Goal: Navigation & Orientation: Find specific page/section

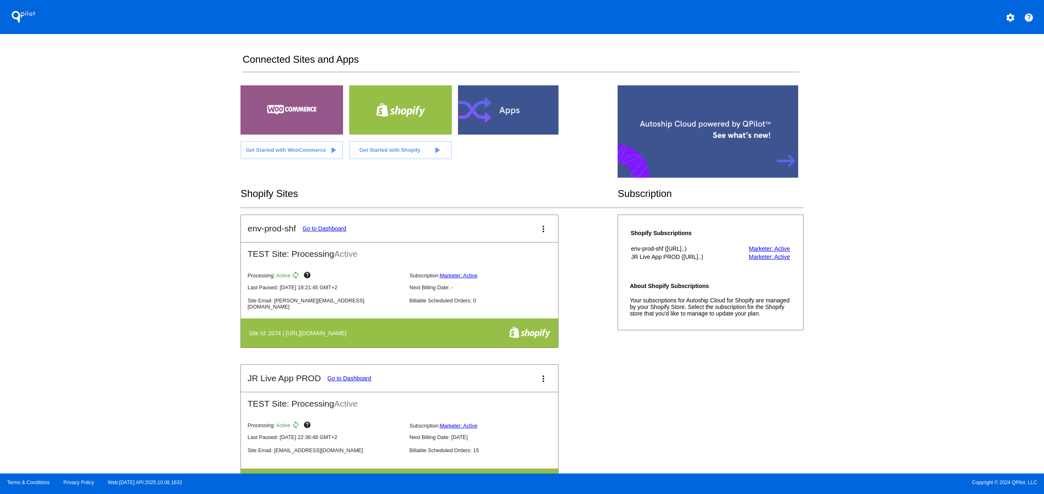
click at [95, 264] on div "QPilot settings help Connected Sites and Apps Get Started with WooCommerce play…" at bounding box center [522, 237] width 1044 height 474
click at [96, 218] on div "QPilot settings help Connected Sites and Apps Get Started with WooCommerce play…" at bounding box center [522, 237] width 1044 height 474
click at [102, 187] on div "QPilot settings help Connected Sites and Apps Get Started with WooCommerce play…" at bounding box center [522, 237] width 1044 height 474
click at [90, 373] on div "QPilot settings help Connected Sites and Apps Get Started with WooCommerce play…" at bounding box center [522, 237] width 1044 height 474
click at [90, 307] on div "QPilot settings help Connected Sites and Apps Get Started with WooCommerce play…" at bounding box center [522, 237] width 1044 height 474
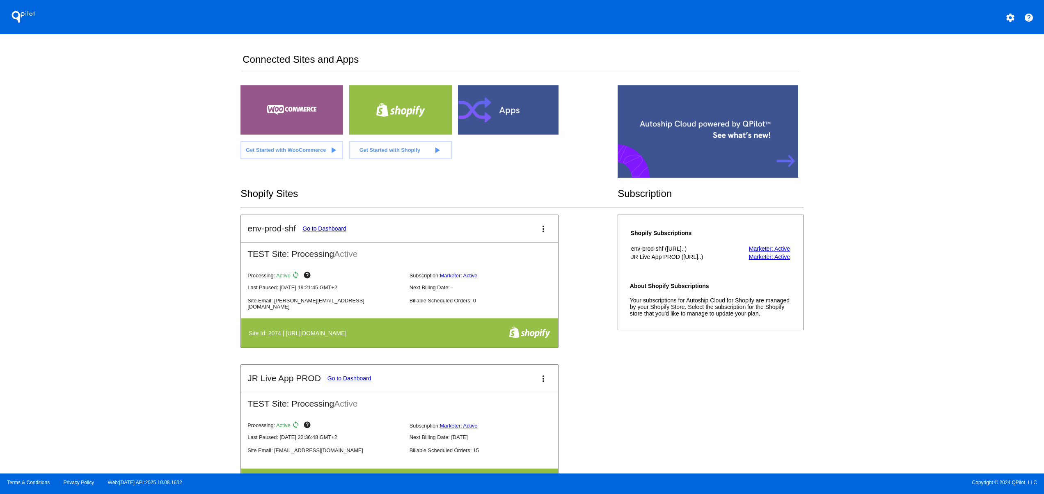
click at [94, 268] on div "QPilot settings help Connected Sites and Apps Get Started with WooCommerce play…" at bounding box center [522, 237] width 1044 height 474
click at [96, 236] on div "QPilot settings help Connected Sites and Apps Get Started with WooCommerce play…" at bounding box center [522, 237] width 1044 height 474
click at [96, 209] on div "QPilot settings help Connected Sites and Apps Get Started with WooCommerce play…" at bounding box center [522, 237] width 1044 height 474
click at [113, 384] on div "QPilot settings help Connected Sites and Apps Get Started with WooCommerce play…" at bounding box center [522, 237] width 1044 height 474
click at [113, 355] on div "QPilot settings help Connected Sites and Apps Get Started with WooCommerce play…" at bounding box center [522, 237] width 1044 height 474
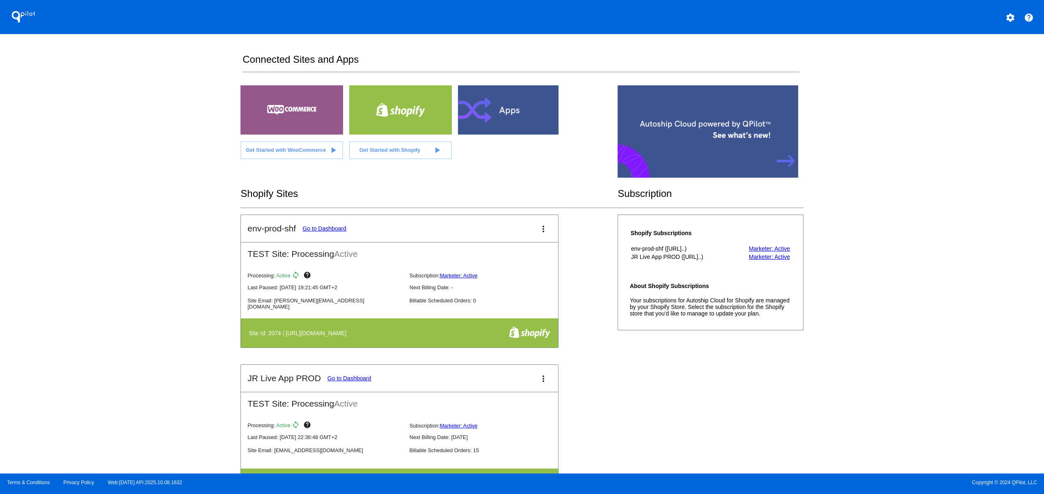
click at [109, 324] on div "QPilot settings help Connected Sites and Apps Get Started with WooCommerce play…" at bounding box center [522, 237] width 1044 height 474
click at [100, 295] on div "QPilot settings help Connected Sites and Apps Get Started with WooCommerce play…" at bounding box center [522, 237] width 1044 height 474
click at [97, 275] on div "QPilot settings help Connected Sites and Apps Get Started with WooCommerce play…" at bounding box center [522, 237] width 1044 height 474
click at [97, 263] on div "QPilot settings help Connected Sites and Apps Get Started with WooCommerce play…" at bounding box center [522, 237] width 1044 height 474
click at [97, 239] on div "QPilot settings help Connected Sites and Apps Get Started with WooCommerce play…" at bounding box center [522, 237] width 1044 height 474
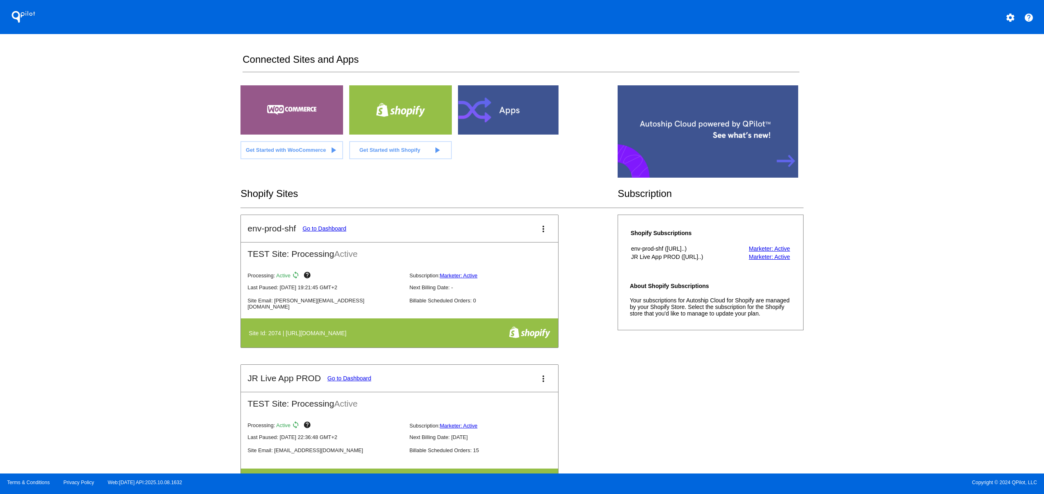
click at [127, 333] on div "QPilot settings help Connected Sites and Apps Get Started with WooCommerce play…" at bounding box center [522, 237] width 1044 height 474
click at [126, 282] on div "QPilot settings help Connected Sites and Apps Get Started with WooCommerce play…" at bounding box center [522, 237] width 1044 height 474
click at [122, 255] on div "QPilot settings help Connected Sites and Apps Get Started with WooCommerce play…" at bounding box center [522, 237] width 1044 height 474
click at [122, 229] on div "QPilot settings help Connected Sites and Apps Get Started with WooCommerce play…" at bounding box center [522, 237] width 1044 height 474
click at [122, 200] on div "QPilot settings help Connected Sites and Apps Get Started with WooCommerce play…" at bounding box center [522, 237] width 1044 height 474
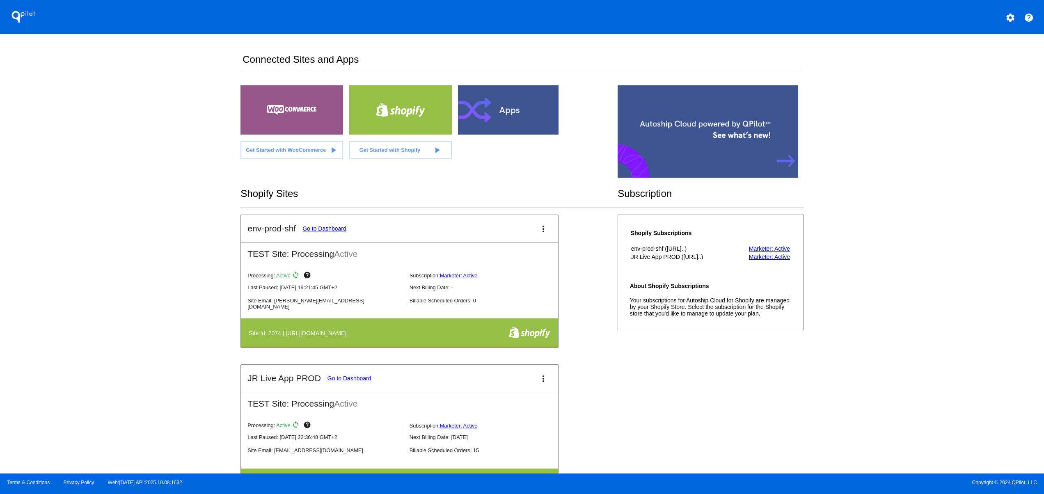
click at [123, 166] on div "QPilot settings help Connected Sites and Apps Get Started with WooCommerce play…" at bounding box center [522, 237] width 1044 height 474
click at [130, 385] on div "QPilot settings help Connected Sites and Apps Get Started with WooCommerce play…" at bounding box center [522, 237] width 1044 height 474
click at [130, 359] on div "QPilot settings help Connected Sites and Apps Get Started with WooCommerce play…" at bounding box center [522, 237] width 1044 height 474
click at [124, 313] on div "QPilot settings help Connected Sites and Apps Get Started with WooCommerce play…" at bounding box center [522, 237] width 1044 height 474
click at [124, 273] on div "QPilot settings help Connected Sites and Apps Get Started with WooCommerce play…" at bounding box center [522, 237] width 1044 height 474
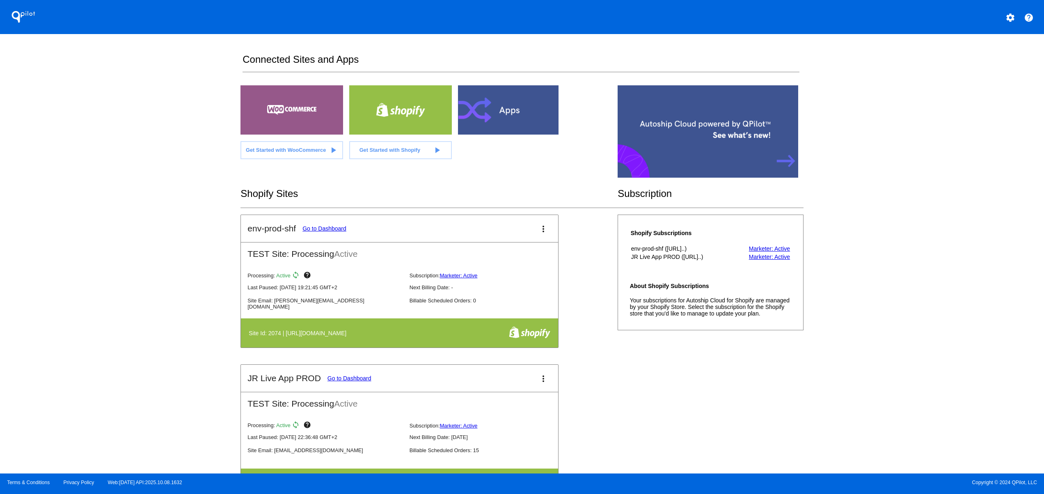
click at [124, 246] on div "QPilot settings help Connected Sites and Apps Get Started with WooCommerce play…" at bounding box center [522, 237] width 1044 height 474
click at [122, 229] on div "QPilot settings help Connected Sites and Apps Get Started with WooCommerce play…" at bounding box center [522, 237] width 1044 height 474
click at [122, 206] on div "QPilot settings help Connected Sites and Apps Get Started with WooCommerce play…" at bounding box center [522, 237] width 1044 height 474
click at [122, 181] on div "QPilot settings help Connected Sites and Apps Get Started with WooCommerce play…" at bounding box center [522, 237] width 1044 height 474
click at [128, 391] on div "QPilot settings help Connected Sites and Apps Get Started with WooCommerce play…" at bounding box center [522, 237] width 1044 height 474
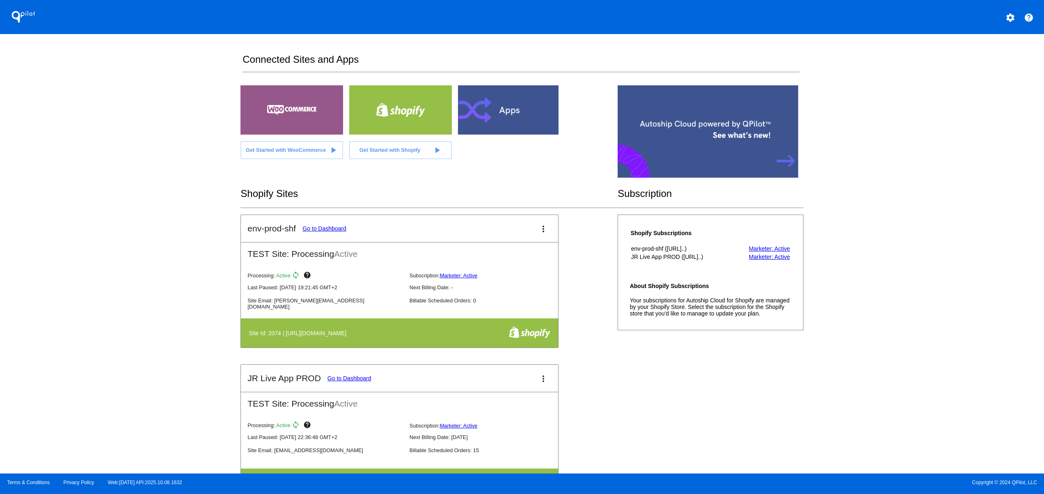
click at [124, 359] on div "QPilot settings help Connected Sites and Apps Get Started with WooCommerce play…" at bounding box center [522, 237] width 1044 height 474
click at [122, 323] on div "QPilot settings help Connected Sites and Apps Get Started with WooCommerce play…" at bounding box center [522, 237] width 1044 height 474
click at [122, 290] on div "QPilot settings help Connected Sites and Apps Get Started with WooCommerce play…" at bounding box center [522, 237] width 1044 height 474
click at [115, 259] on div "QPilot settings help Connected Sites and Apps Get Started with WooCommerce play…" at bounding box center [522, 237] width 1044 height 474
click at [115, 235] on div "QPilot settings help Connected Sites and Apps Get Started with WooCommerce play…" at bounding box center [522, 237] width 1044 height 474
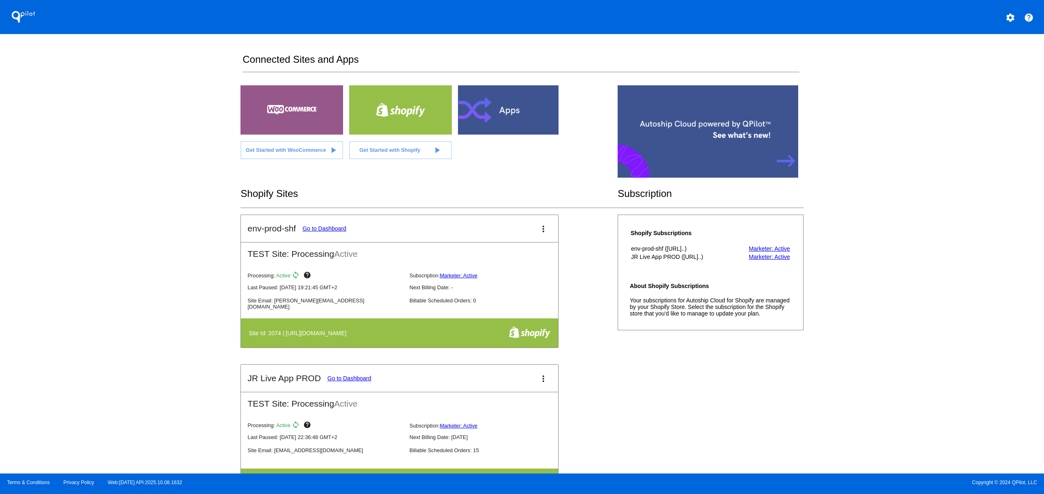
click at [115, 223] on div "QPilot settings help Connected Sites and Apps Get Started with WooCommerce play…" at bounding box center [522, 237] width 1044 height 474
click at [113, 214] on div "QPilot settings help Connected Sites and Apps Get Started with WooCommerce play…" at bounding box center [522, 237] width 1044 height 474
click at [113, 207] on div "QPilot settings help Connected Sites and Apps Get Started with WooCommerce play…" at bounding box center [522, 237] width 1044 height 474
click at [113, 188] on div "QPilot settings help Connected Sites and Apps Get Started with WooCommerce play…" at bounding box center [522, 237] width 1044 height 474
click at [113, 176] on div "QPilot settings help Connected Sites and Apps Get Started with WooCommerce play…" at bounding box center [522, 237] width 1044 height 474
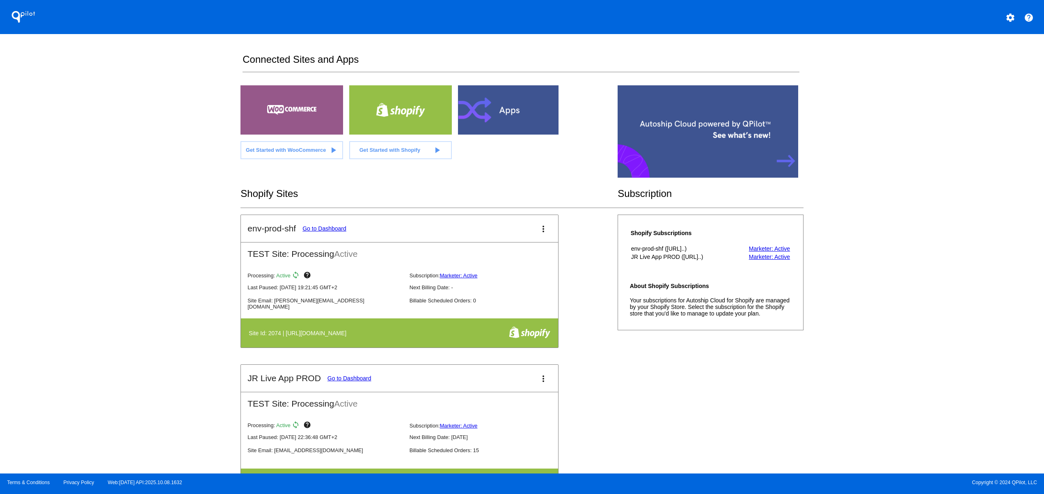
click at [146, 411] on div "QPilot settings help Connected Sites and Apps Get Started with WooCommerce play…" at bounding box center [522, 237] width 1044 height 474
click at [143, 378] on div "QPilot settings help Connected Sites and Apps Get Started with WooCommerce play…" at bounding box center [522, 237] width 1044 height 474
click at [144, 343] on div "QPilot settings help Connected Sites and Apps Get Started with WooCommerce play…" at bounding box center [522, 237] width 1044 height 474
click at [145, 303] on div "QPilot settings help Connected Sites and Apps Get Started with WooCommerce play…" at bounding box center [522, 237] width 1044 height 474
click at [140, 266] on div "QPilot settings help Connected Sites and Apps Get Started with WooCommerce play…" at bounding box center [522, 237] width 1044 height 474
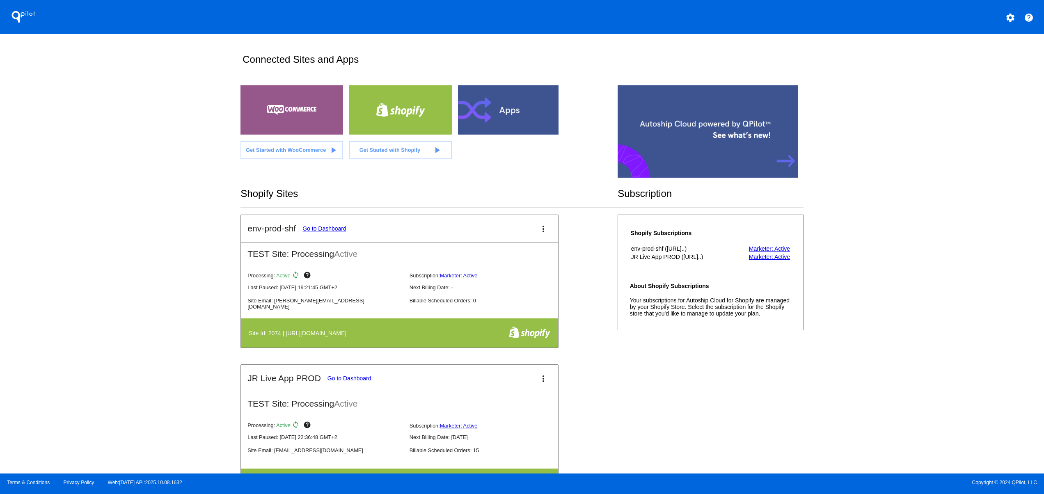
click at [138, 240] on div "QPilot settings help Connected Sites and Apps Get Started with WooCommerce play…" at bounding box center [522, 237] width 1044 height 474
click at [137, 205] on div "QPilot settings help Connected Sites and Apps Get Started with WooCommerce play…" at bounding box center [522, 237] width 1044 height 474
click at [118, 404] on div "QPilot settings help Connected Sites and Apps Get Started with WooCommerce play…" at bounding box center [522, 237] width 1044 height 474
click at [115, 376] on div "QPilot settings help Connected Sites and Apps Get Started with WooCommerce play…" at bounding box center [522, 237] width 1044 height 474
click at [115, 329] on div "QPilot settings help Connected Sites and Apps Get Started with WooCommerce play…" at bounding box center [522, 237] width 1044 height 474
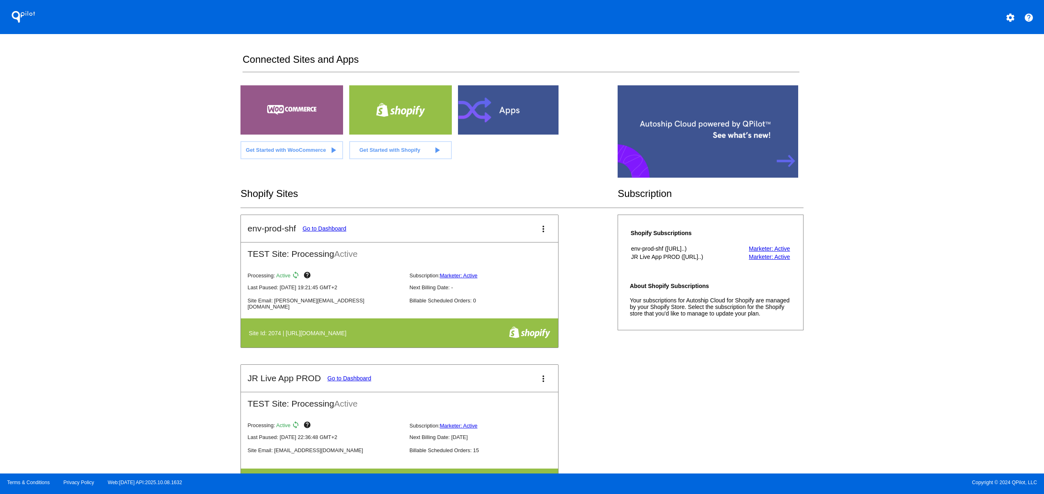
click at [112, 299] on div "QPilot settings help Connected Sites and Apps Get Started with WooCommerce play…" at bounding box center [522, 237] width 1044 height 474
click at [112, 265] on div "QPilot settings help Connected Sites and Apps Get Started with WooCommerce play…" at bounding box center [522, 237] width 1044 height 474
click at [117, 241] on div "QPilot settings help Connected Sites and Apps Get Started with WooCommerce play…" at bounding box center [522, 237] width 1044 height 474
click at [117, 226] on div "QPilot settings help Connected Sites and Apps Get Started with WooCommerce play…" at bounding box center [522, 237] width 1044 height 474
click at [120, 211] on div "QPilot settings help Connected Sites and Apps Get Started with WooCommerce play…" at bounding box center [522, 237] width 1044 height 474
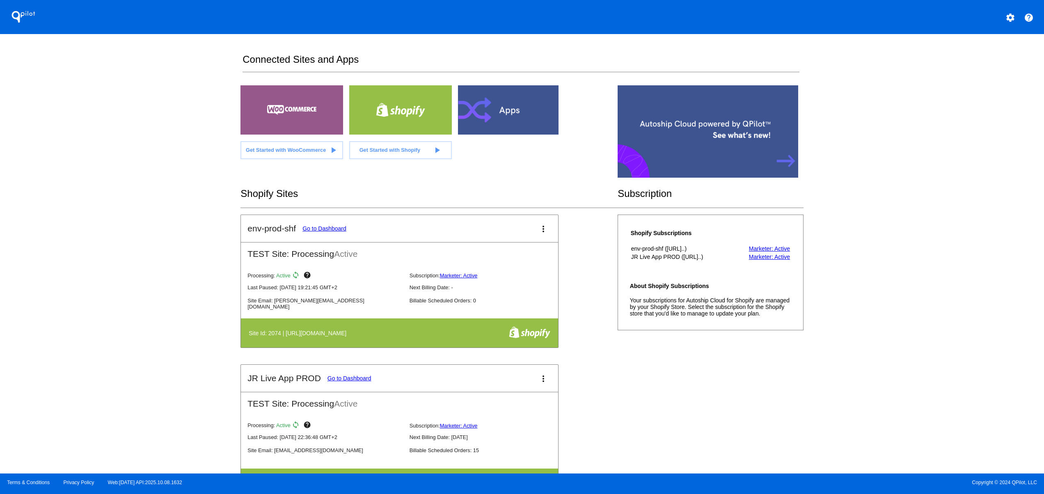
click at [122, 199] on div "QPilot settings help Connected Sites and Apps Get Started with WooCommerce play…" at bounding box center [522, 237] width 1044 height 474
click at [122, 182] on div "QPilot settings help Connected Sites and Apps Get Started with WooCommerce play…" at bounding box center [522, 237] width 1044 height 474
click at [141, 357] on div "QPilot settings help Connected Sites and Apps Get Started with WooCommerce play…" at bounding box center [522, 237] width 1044 height 474
click at [135, 310] on div "QPilot settings help Connected Sites and Apps Get Started with WooCommerce play…" at bounding box center [522, 237] width 1044 height 474
click at [130, 263] on div "QPilot settings help Connected Sites and Apps Get Started with WooCommerce play…" at bounding box center [522, 237] width 1044 height 474
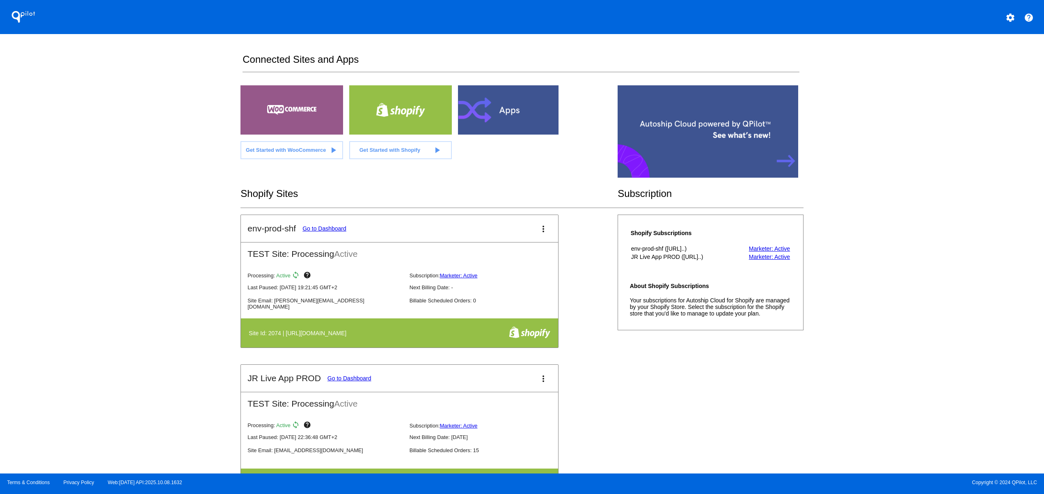
click at [126, 231] on div "QPilot settings help Connected Sites and Apps Get Started with WooCommerce play…" at bounding box center [522, 237] width 1044 height 474
click at [120, 207] on div "QPilot settings help Connected Sites and Apps Get Started with WooCommerce play…" at bounding box center [522, 237] width 1044 height 474
click at [120, 187] on div "QPilot settings help Connected Sites and Apps Get Started with WooCommerce play…" at bounding box center [522, 237] width 1044 height 474
click at [116, 168] on div "QPilot settings help Connected Sites and Apps Get Started with WooCommerce play…" at bounding box center [522, 237] width 1044 height 474
click at [116, 158] on div "QPilot settings help Connected Sites and Apps Get Started with WooCommerce play…" at bounding box center [522, 237] width 1044 height 474
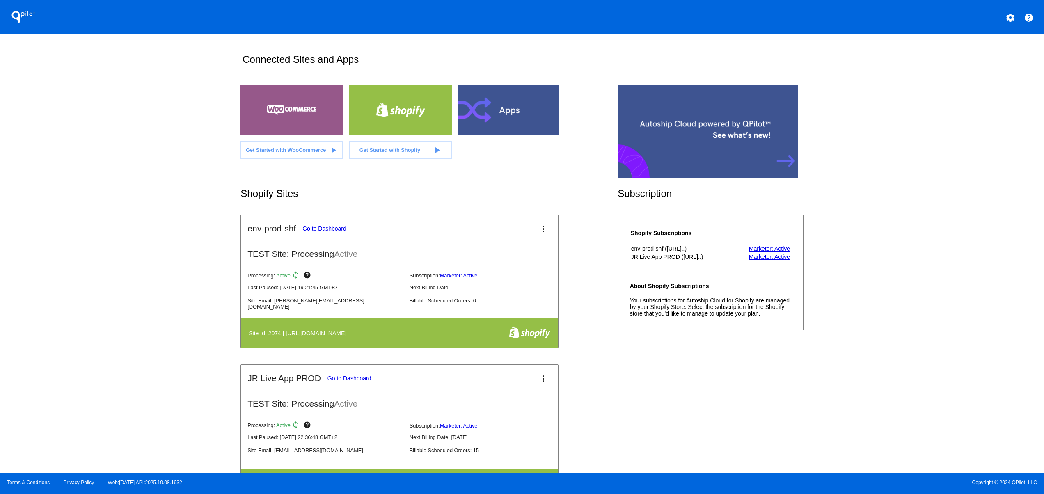
click at [99, 312] on div "QPilot settings help Connected Sites and Apps Get Started with WooCommerce play…" at bounding box center [522, 237] width 1044 height 474
click at [99, 286] on div "QPilot settings help Connected Sites and Apps Get Started with WooCommerce play…" at bounding box center [522, 237] width 1044 height 474
click at [97, 253] on div "QPilot settings help Connected Sites and Apps Get Started with WooCommerce play…" at bounding box center [522, 237] width 1044 height 474
click at [94, 220] on div "QPilot settings help Connected Sites and Apps Get Started with WooCommerce play…" at bounding box center [522, 237] width 1044 height 474
click at [92, 181] on div "QPilot settings help Connected Sites and Apps Get Started with WooCommerce play…" at bounding box center [522, 237] width 1044 height 474
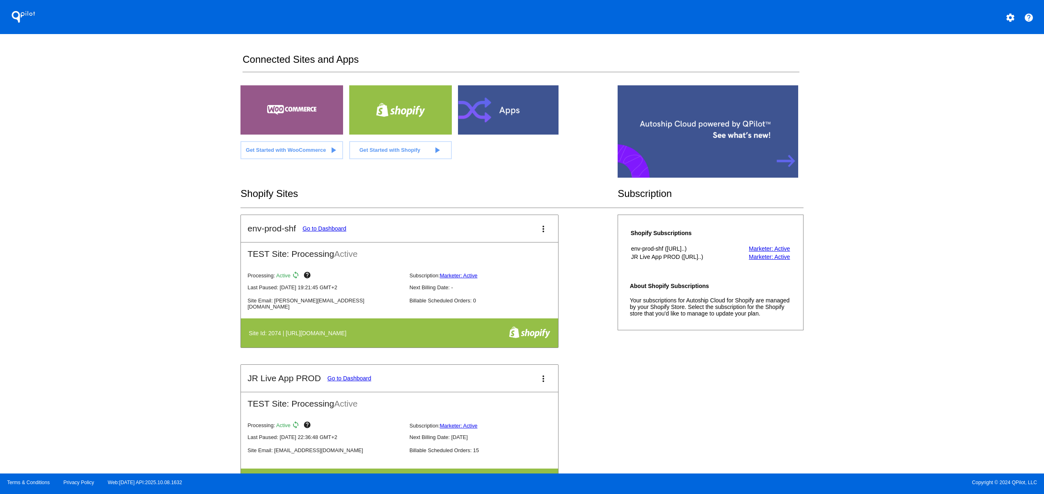
click at [89, 153] on div "QPilot settings help Connected Sites and Apps Get Started with WooCommerce play…" at bounding box center [522, 237] width 1044 height 474
click at [88, 138] on div "QPilot settings help Connected Sites and Apps Get Started with WooCommerce play…" at bounding box center [522, 237] width 1044 height 474
click at [87, 126] on div "QPilot settings help Connected Sites and Apps Get Started with WooCommerce play…" at bounding box center [522, 237] width 1044 height 474
click at [89, 112] on div "QPilot settings help Connected Sites and Apps Get Started with WooCommerce play…" at bounding box center [522, 237] width 1044 height 474
click at [95, 309] on div "QPilot settings help Connected Sites and Apps Get Started with WooCommerce play…" at bounding box center [522, 237] width 1044 height 474
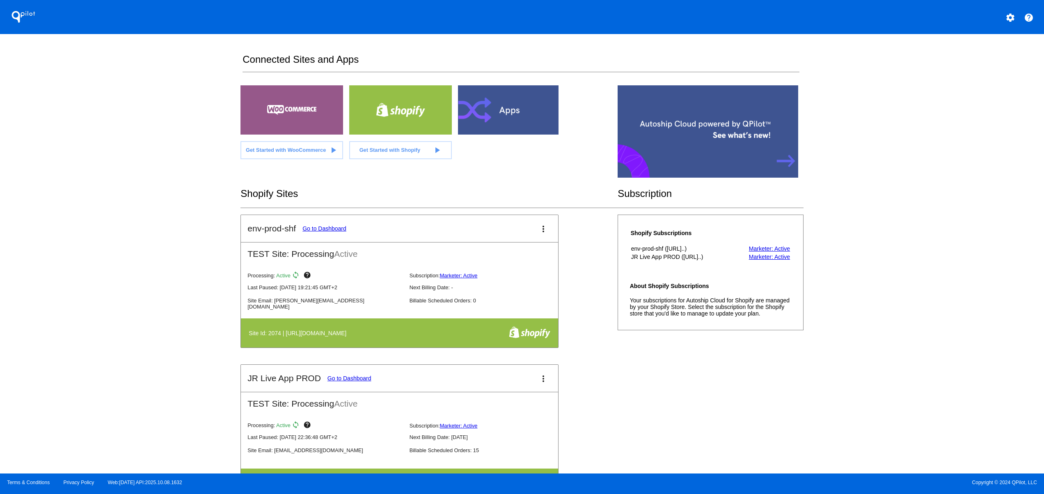
click at [96, 268] on div "QPilot settings help Connected Sites and Apps Get Started with WooCommerce play…" at bounding box center [522, 237] width 1044 height 474
click at [90, 231] on div "QPilot settings help Connected Sites and Apps Get Started with WooCommerce play…" at bounding box center [522, 237] width 1044 height 474
click at [88, 201] on div "QPilot settings help Connected Sites and Apps Get Started with WooCommerce play…" at bounding box center [522, 237] width 1044 height 474
click at [88, 189] on div "QPilot settings help Connected Sites and Apps Get Started with WooCommerce play…" at bounding box center [522, 237] width 1044 height 474
click at [88, 180] on div "QPilot settings help Connected Sites and Apps Get Started with WooCommerce play…" at bounding box center [522, 237] width 1044 height 474
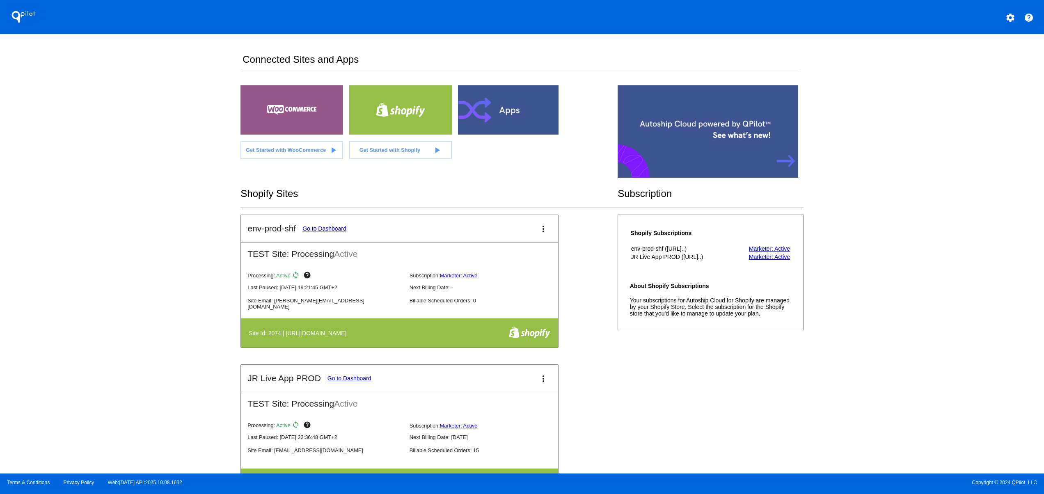
drag, startPoint x: 156, startPoint y: 404, endPoint x: 161, endPoint y: 359, distance: 45.8
click at [156, 404] on div "QPilot settings help Connected Sites and Apps Get Started with WooCommerce play…" at bounding box center [522, 237] width 1044 height 474
click at [161, 359] on div "QPilot settings help Connected Sites and Apps Get Started with WooCommerce play…" at bounding box center [522, 237] width 1044 height 474
click at [152, 294] on div "QPilot settings help Connected Sites and Apps Get Started with WooCommerce play…" at bounding box center [522, 237] width 1044 height 474
drag, startPoint x: 141, startPoint y: 247, endPoint x: 141, endPoint y: 238, distance: 9.0
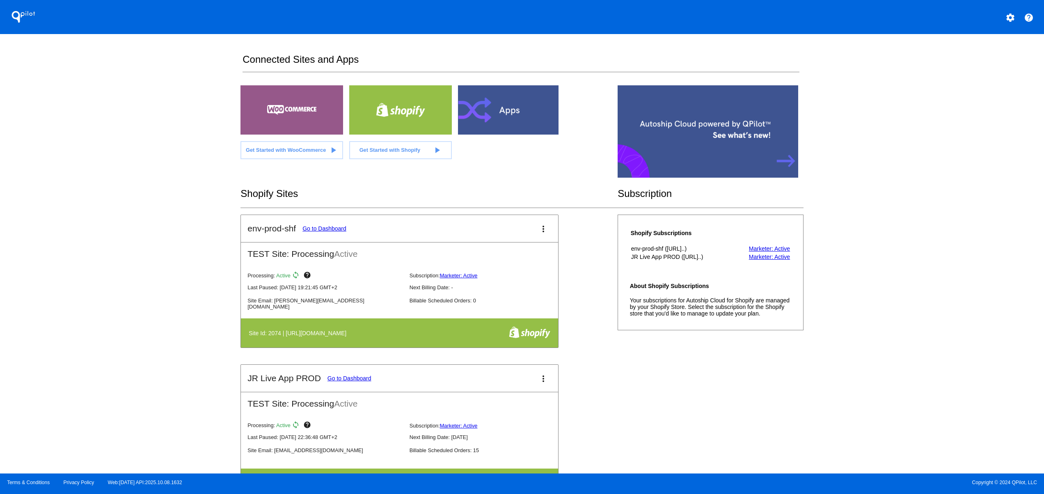
click at [141, 246] on div "QPilot settings help Connected Sites and Apps Get Started with WooCommerce play…" at bounding box center [522, 237] width 1044 height 474
click at [138, 204] on div "QPilot settings help Connected Sites and Apps Get Started with WooCommerce play…" at bounding box center [522, 237] width 1044 height 474
click at [137, 166] on div "QPilot settings help Connected Sites and Apps Get Started with WooCommerce play…" at bounding box center [522, 237] width 1044 height 474
click at [122, 152] on div "QPilot settings help Connected Sites and Apps Get Started with WooCommerce play…" at bounding box center [522, 237] width 1044 height 474
click at [130, 362] on div "QPilot settings help Connected Sites and Apps Get Started with WooCommerce play…" at bounding box center [522, 237] width 1044 height 474
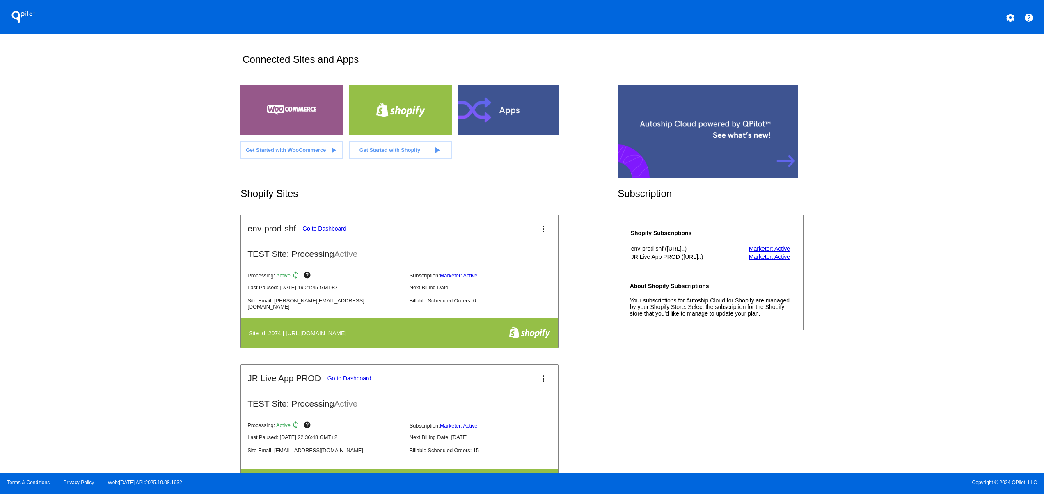
click at [123, 336] on div "QPilot settings help Connected Sites and Apps Get Started with WooCommerce play…" at bounding box center [522, 237] width 1044 height 474
click at [117, 278] on div "QPilot settings help Connected Sites and Apps Get Started with WooCommerce play…" at bounding box center [522, 237] width 1044 height 474
click at [116, 266] on div "QPilot settings help Connected Sites and Apps Get Started with WooCommerce play…" at bounding box center [522, 237] width 1044 height 474
click at [107, 242] on div "QPilot settings help Connected Sites and Apps Get Started with WooCommerce play…" at bounding box center [522, 237] width 1044 height 474
click at [96, 210] on div "QPilot settings help Connected Sites and Apps Get Started with WooCommerce play…" at bounding box center [522, 237] width 1044 height 474
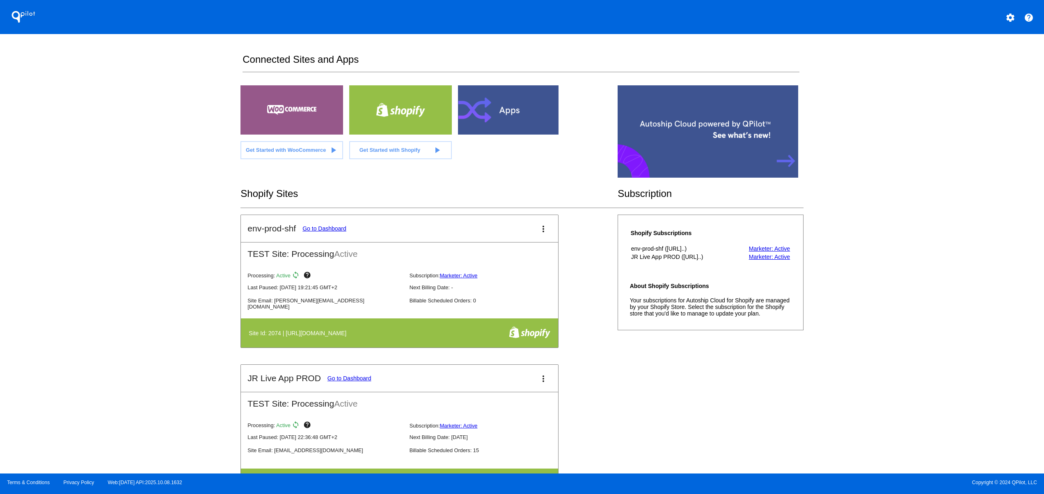
click at [104, 404] on div "QPilot settings help Connected Sites and Apps Get Started with WooCommerce play…" at bounding box center [522, 237] width 1044 height 474
click at [94, 354] on div "QPilot settings help Connected Sites and Apps Get Started with WooCommerce play…" at bounding box center [522, 237] width 1044 height 474
click at [96, 317] on div "QPilot settings help Connected Sites and Apps Get Started with WooCommerce play…" at bounding box center [522, 237] width 1044 height 474
click at [96, 290] on div "QPilot settings help Connected Sites and Apps Get Started with WooCommerce play…" at bounding box center [522, 237] width 1044 height 474
click at [99, 258] on div "QPilot settings help Connected Sites and Apps Get Started with WooCommerce play…" at bounding box center [522, 237] width 1044 height 474
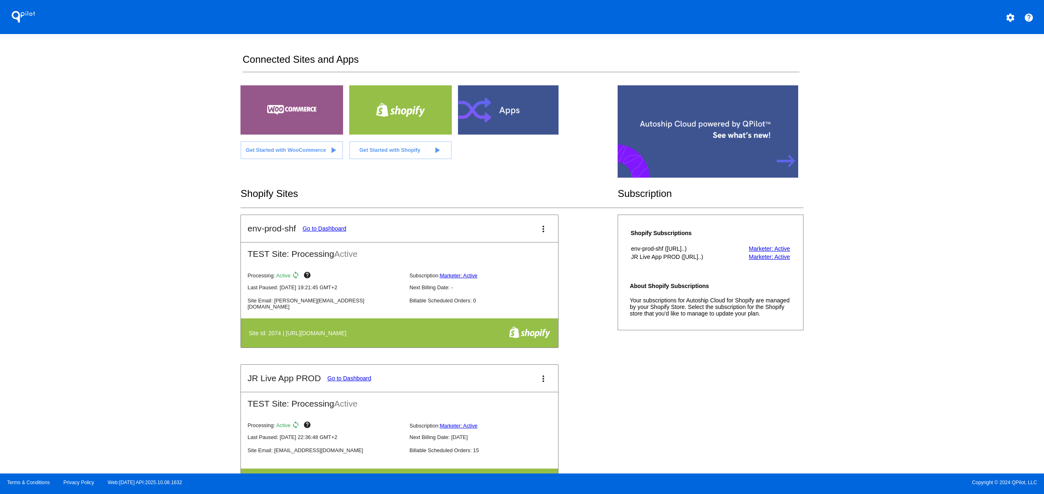
click at [115, 260] on div "QPilot settings help Connected Sites and Apps Get Started with WooCommerce play…" at bounding box center [522, 237] width 1044 height 474
click at [115, 350] on div "QPilot settings help Connected Sites and Apps Get Started with WooCommerce play…" at bounding box center [522, 237] width 1044 height 474
click at [110, 311] on div "QPilot settings help Connected Sites and Apps Get Started with WooCommerce play…" at bounding box center [522, 237] width 1044 height 474
click at [105, 292] on div "QPilot settings help Connected Sites and Apps Get Started with WooCommerce play…" at bounding box center [522, 237] width 1044 height 474
click at [95, 266] on div "QPilot settings help Connected Sites and Apps Get Started with WooCommerce play…" at bounding box center [522, 237] width 1044 height 474
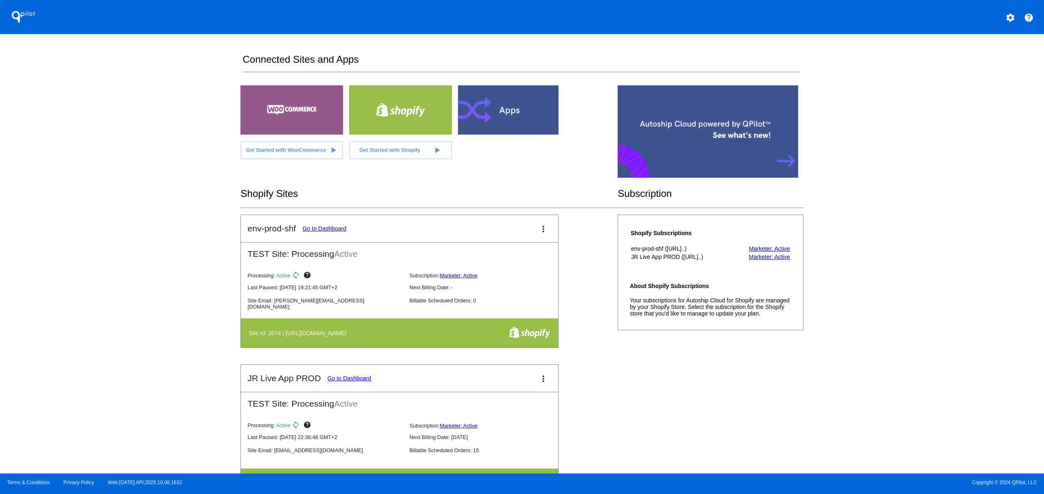
click at [89, 225] on div "QPilot settings help Connected Sites and Apps Get Started with WooCommerce play…" at bounding box center [522, 237] width 1044 height 474
click at [71, 355] on div "QPilot settings help Connected Sites and Apps Get Started with WooCommerce play…" at bounding box center [522, 237] width 1044 height 474
click at [71, 300] on div "QPilot settings help Connected Sites and Apps Get Started with WooCommerce play…" at bounding box center [522, 237] width 1044 height 474
click at [71, 274] on div "QPilot settings help Connected Sites and Apps Get Started with WooCommerce play…" at bounding box center [522, 237] width 1044 height 474
drag, startPoint x: 132, startPoint y: 299, endPoint x: 131, endPoint y: 262, distance: 37.0
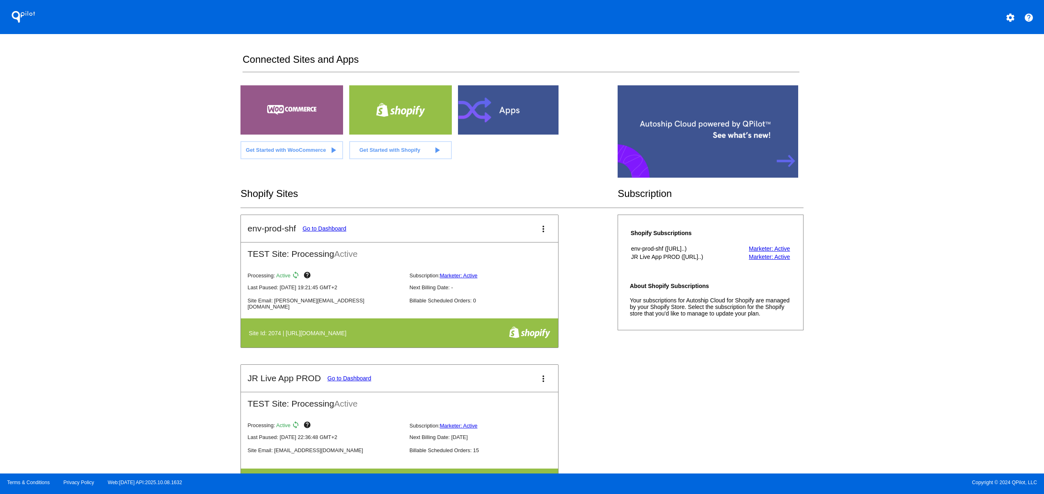
click at [132, 298] on div "QPilot settings help Connected Sites and Apps Get Started with WooCommerce play…" at bounding box center [522, 237] width 1044 height 474
click at [131, 262] on div "QPilot settings help Connected Sites and Apps Get Started with WooCommerce play…" at bounding box center [522, 237] width 1044 height 474
click at [130, 233] on div "QPilot settings help Connected Sites and Apps Get Started with WooCommerce play…" at bounding box center [522, 237] width 1044 height 474
click at [131, 210] on div "QPilot settings help Connected Sites and Apps Get Started with WooCommerce play…" at bounding box center [522, 237] width 1044 height 474
click at [123, 190] on div "QPilot settings help Connected Sites and Apps Get Started with WooCommerce play…" at bounding box center [522, 237] width 1044 height 474
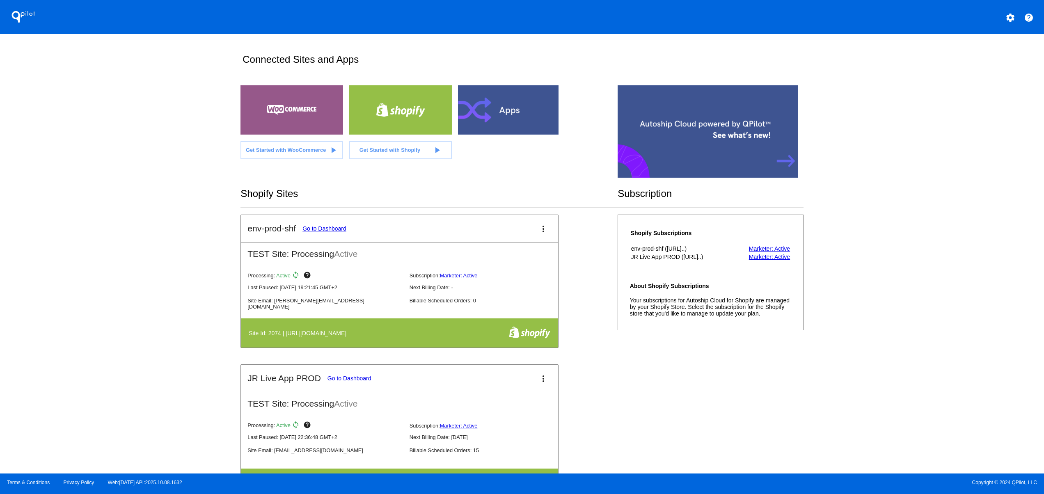
click at [122, 177] on div "QPilot settings help Connected Sites and Apps Get Started with WooCommerce play…" at bounding box center [522, 237] width 1044 height 474
click at [69, 399] on div "QPilot settings help Connected Sites and Apps Get Started with WooCommerce play…" at bounding box center [522, 237] width 1044 height 474
drag, startPoint x: 67, startPoint y: 357, endPoint x: 76, endPoint y: 355, distance: 8.8
click at [73, 357] on div "QPilot settings help Connected Sites and Apps Get Started with WooCommerce play…" at bounding box center [522, 237] width 1044 height 474
drag, startPoint x: 81, startPoint y: 317, endPoint x: 86, endPoint y: 311, distance: 7.6
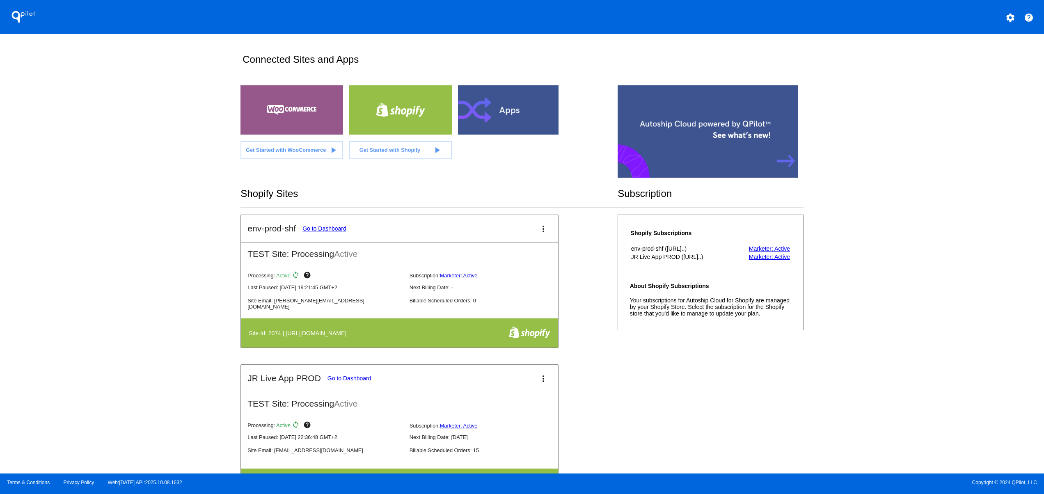
click at [84, 315] on div "QPilot settings help Connected Sites and Apps Get Started with WooCommerce play…" at bounding box center [522, 237] width 1044 height 474
click at [87, 276] on div "QPilot settings help Connected Sites and Apps Get Started with WooCommerce play…" at bounding box center [522, 237] width 1044 height 474
click at [87, 244] on div "QPilot settings help Connected Sites and Apps Get Started with WooCommerce play…" at bounding box center [522, 237] width 1044 height 474
drag, startPoint x: 92, startPoint y: 218, endPoint x: 101, endPoint y: 199, distance: 20.8
click at [92, 218] on div "QPilot settings help Connected Sites and Apps Get Started with WooCommerce play…" at bounding box center [522, 237] width 1044 height 474
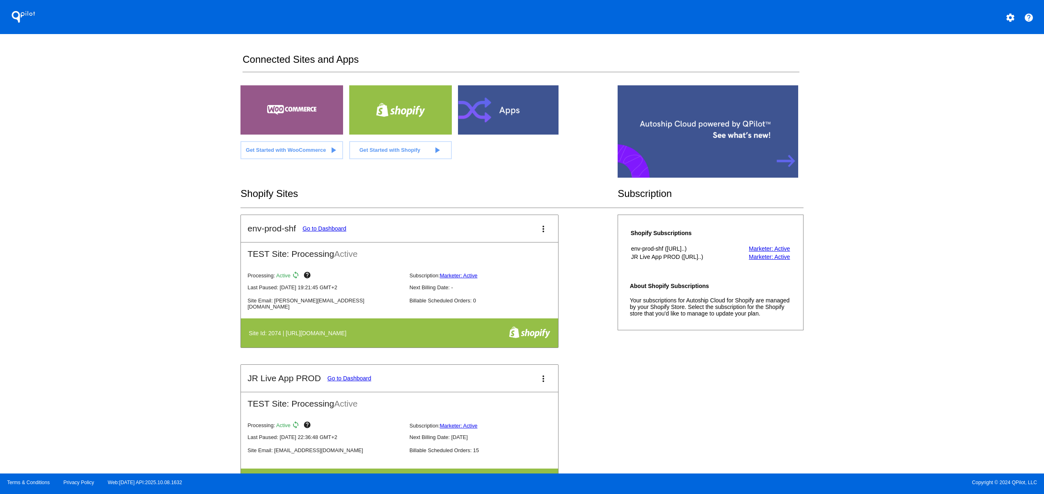
drag, startPoint x: 101, startPoint y: 199, endPoint x: 104, endPoint y: 186, distance: 13.5
click at [103, 197] on div "QPilot settings help Connected Sites and Apps Get Started with WooCommerce play…" at bounding box center [522, 237] width 1044 height 474
click at [105, 183] on div "QPilot settings help Connected Sites and Apps Get Started with WooCommerce play…" at bounding box center [522, 237] width 1044 height 474
click at [107, 167] on div "QPilot settings help Connected Sites and Apps Get Started with WooCommerce play…" at bounding box center [522, 237] width 1044 height 474
click at [95, 340] on div "QPilot settings help Connected Sites and Apps Get Started with WooCommerce play…" at bounding box center [522, 237] width 1044 height 474
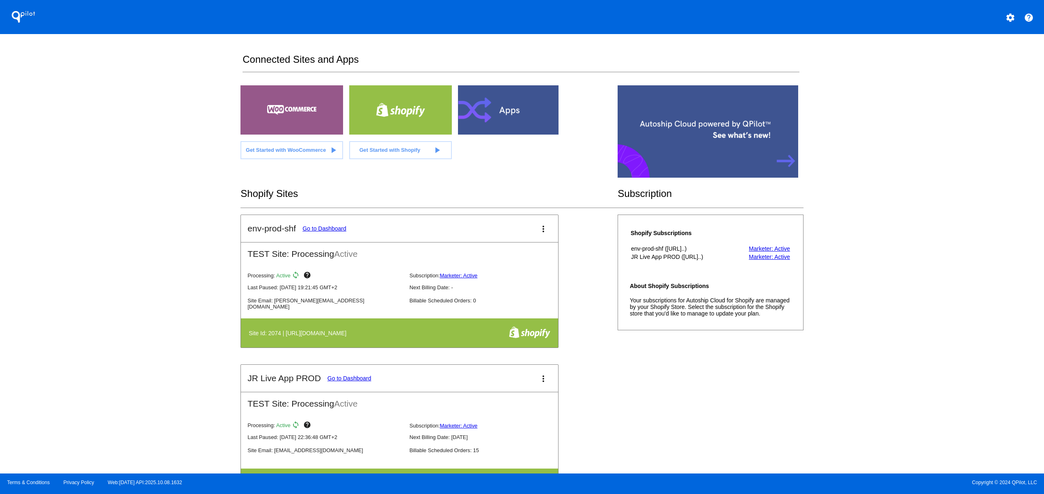
click at [79, 310] on div "QPilot settings help Connected Sites and Apps Get Started with WooCommerce play…" at bounding box center [522, 237] width 1044 height 474
click at [71, 270] on div "QPilot settings help Connected Sites and Apps Get Started with WooCommerce play…" at bounding box center [522, 237] width 1044 height 474
click at [69, 241] on div "QPilot settings help Connected Sites and Apps Get Started with WooCommerce play…" at bounding box center [522, 237] width 1044 height 474
click at [69, 222] on div "QPilot settings help Connected Sites and Apps Get Started with WooCommerce play…" at bounding box center [522, 237] width 1044 height 474
click at [67, 209] on div "QPilot settings help Connected Sites and Apps Get Started with WooCommerce play…" at bounding box center [522, 237] width 1044 height 474
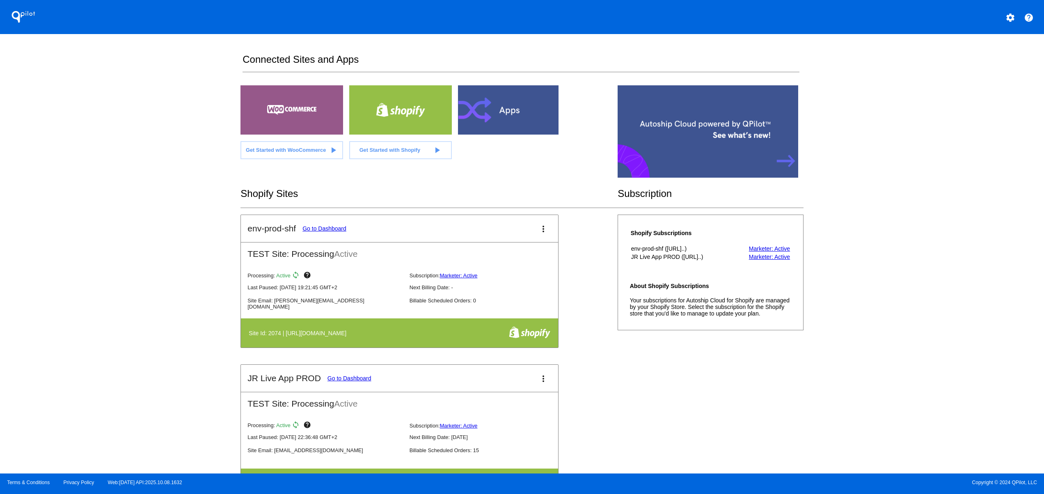
click at [66, 188] on div "QPilot settings help Connected Sites and Apps Get Started with WooCommerce play…" at bounding box center [522, 237] width 1044 height 474
click at [66, 177] on div "QPilot settings help Connected Sites and Apps Get Started with WooCommerce play…" at bounding box center [522, 237] width 1044 height 474
click at [50, 358] on div "QPilot settings help Connected Sites and Apps Get Started with WooCommerce play…" at bounding box center [522, 237] width 1044 height 474
drag, startPoint x: 44, startPoint y: 297, endPoint x: 44, endPoint y: 264, distance: 32.8
click at [44, 296] on div "QPilot settings help Connected Sites and Apps Get Started with WooCommerce play…" at bounding box center [522, 237] width 1044 height 474
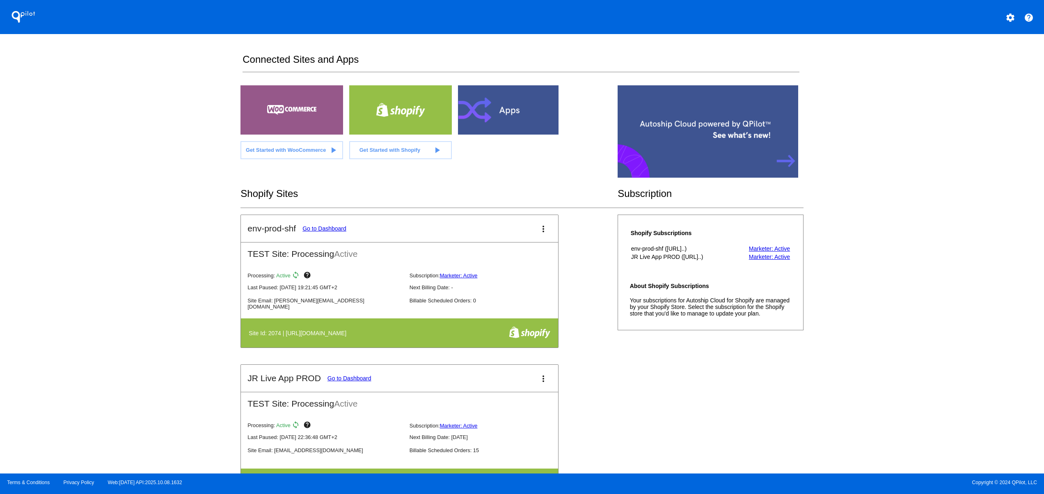
click at [41, 242] on div "QPilot settings help Connected Sites and Apps Get Started with WooCommerce play…" at bounding box center [522, 237] width 1044 height 474
click at [41, 220] on div "QPilot settings help Connected Sites and Apps Get Started with WooCommerce play…" at bounding box center [522, 237] width 1044 height 474
click at [41, 197] on div "QPilot settings help Connected Sites and Apps Get Started with WooCommerce play…" at bounding box center [522, 237] width 1044 height 474
click at [41, 180] on div "QPilot settings help Connected Sites and Apps Get Started with WooCommerce play…" at bounding box center [522, 237] width 1044 height 474
click at [41, 173] on div "QPilot settings help Connected Sites and Apps Get Started with WooCommerce play…" at bounding box center [522, 237] width 1044 height 474
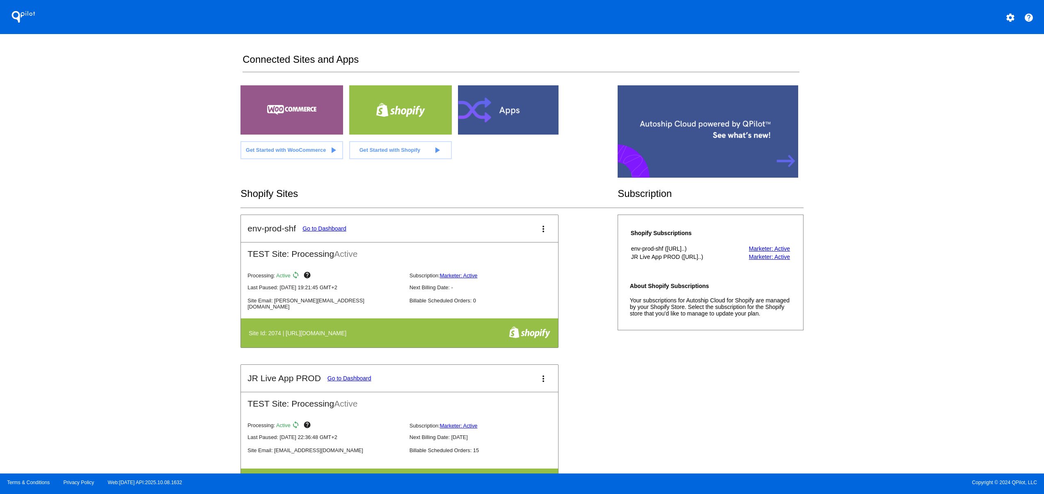
click at [949, 243] on div "QPilot settings help Connected Sites and Apps Get Started with WooCommerce play…" at bounding box center [522, 237] width 1044 height 474
click at [143, 256] on div "QPilot settings help Connected Sites and Apps Get Started with WooCommerce play…" at bounding box center [522, 237] width 1044 height 474
click at [83, 304] on div "QPilot settings help Connected Sites and Apps Get Started with WooCommerce play…" at bounding box center [522, 237] width 1044 height 474
drag, startPoint x: 63, startPoint y: 260, endPoint x: 69, endPoint y: 205, distance: 55.3
click at [63, 259] on div "QPilot settings help Connected Sites and Apps Get Started with WooCommerce play…" at bounding box center [522, 237] width 1044 height 474
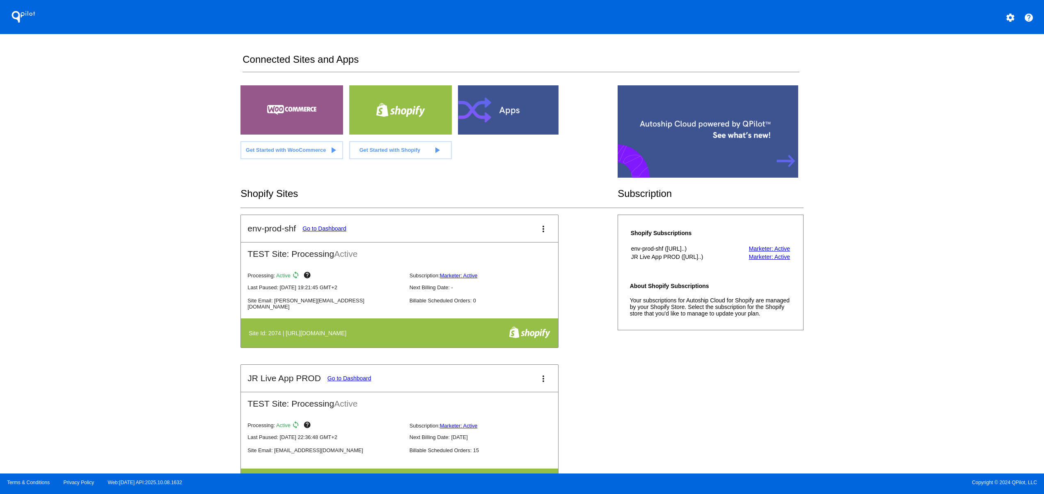
drag, startPoint x: 69, startPoint y: 205, endPoint x: 79, endPoint y: 181, distance: 26.5
click at [76, 204] on div "QPilot settings help Connected Sites and Apps Get Started with WooCommerce play…" at bounding box center [522, 237] width 1044 height 474
click at [80, 175] on div "QPilot settings help Connected Sites and Apps Get Started with WooCommerce play…" at bounding box center [522, 237] width 1044 height 474
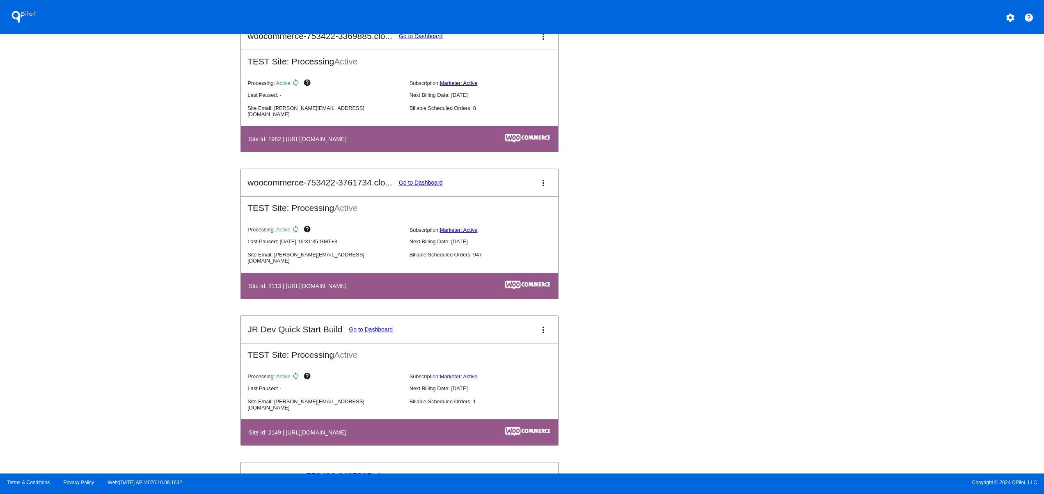
scroll to position [1260, 0]
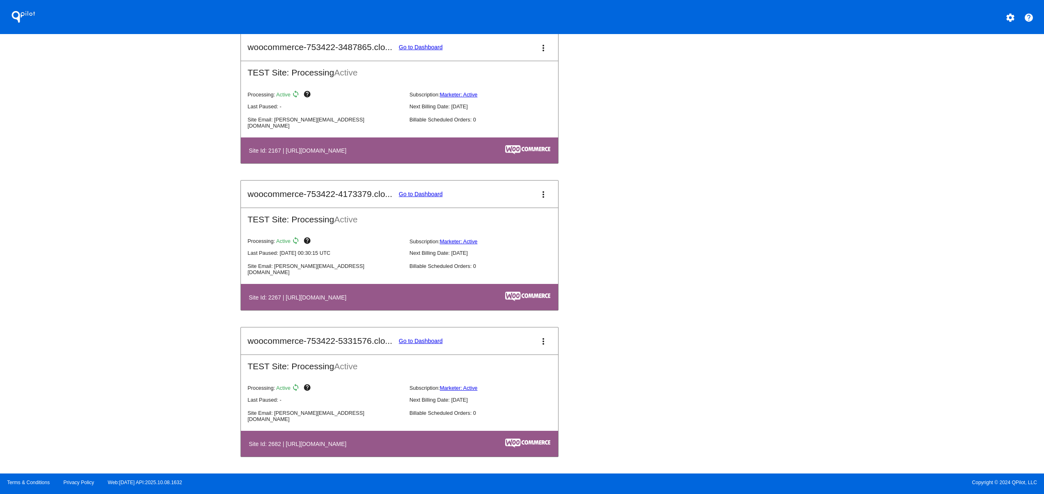
click at [99, 379] on div "QPilot settings help Connected Sites and Apps Get Started with WooCommerce play…" at bounding box center [522, 237] width 1044 height 474
click at [113, 343] on div "QPilot settings help Connected Sites and Apps Get Started with WooCommerce play…" at bounding box center [522, 237] width 1044 height 474
click at [117, 312] on div "QPilot settings help Connected Sites and Apps Get Started with WooCommerce play…" at bounding box center [522, 237] width 1044 height 474
click at [120, 282] on div "QPilot settings help Connected Sites and Apps Get Started with WooCommerce play…" at bounding box center [522, 237] width 1044 height 474
drag, startPoint x: 120, startPoint y: 257, endPoint x: 122, endPoint y: 221, distance: 36.2
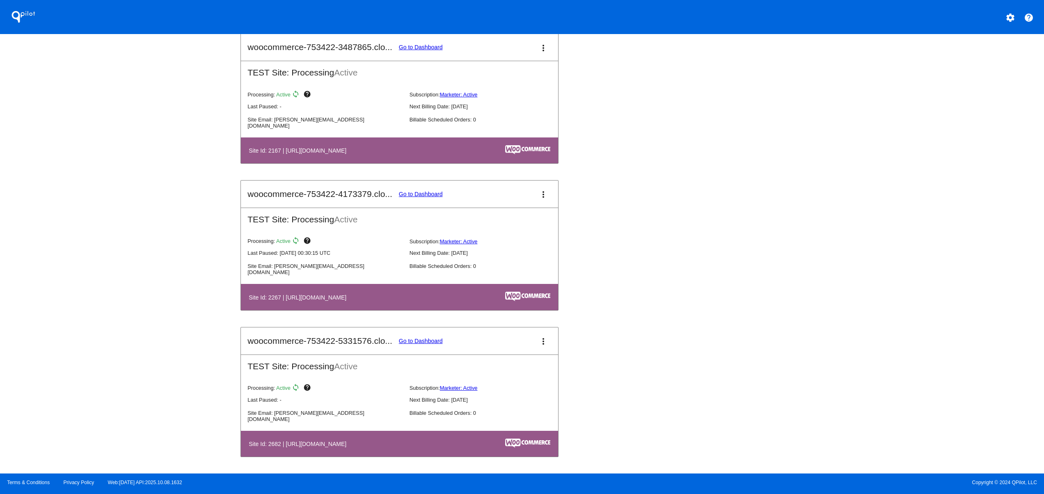
click at [122, 253] on div "QPilot settings help Connected Sites and Apps Get Started with WooCommerce play…" at bounding box center [522, 237] width 1044 height 474
click at [122, 221] on div "QPilot settings help Connected Sites and Apps Get Started with WooCommerce play…" at bounding box center [522, 237] width 1044 height 474
click at [122, 195] on div "QPilot settings help Connected Sites and Apps Get Started with WooCommerce play…" at bounding box center [522, 237] width 1044 height 474
click at [126, 179] on div "QPilot settings help Connected Sites and Apps Get Started with WooCommerce play…" at bounding box center [522, 237] width 1044 height 474
click at [125, 355] on div "QPilot settings help Connected Sites and Apps Get Started with WooCommerce play…" at bounding box center [522, 237] width 1044 height 474
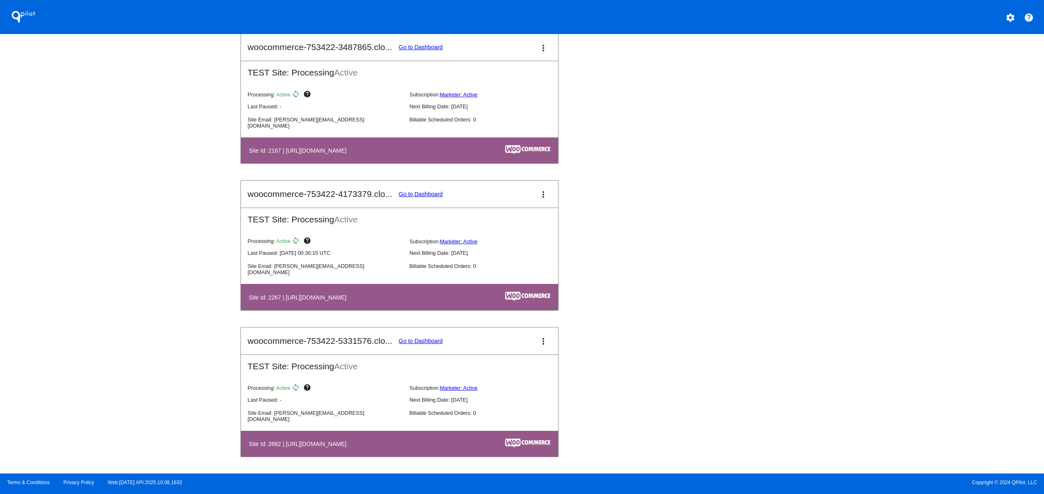
click at [114, 314] on div "QPilot settings help Connected Sites and Apps Get Started with WooCommerce play…" at bounding box center [522, 237] width 1044 height 474
drag, startPoint x: 114, startPoint y: 285, endPoint x: 118, endPoint y: 250, distance: 35.5
click at [115, 280] on div "QPilot settings help Connected Sites and Apps Get Started with WooCommerce play…" at bounding box center [522, 237] width 1044 height 474
click at [118, 250] on div "QPilot settings help Connected Sites and Apps Get Started with WooCommerce play…" at bounding box center [522, 237] width 1044 height 474
click at [128, 391] on div "QPilot settings help Connected Sites and Apps Get Started with WooCommerce play…" at bounding box center [522, 237] width 1044 height 474
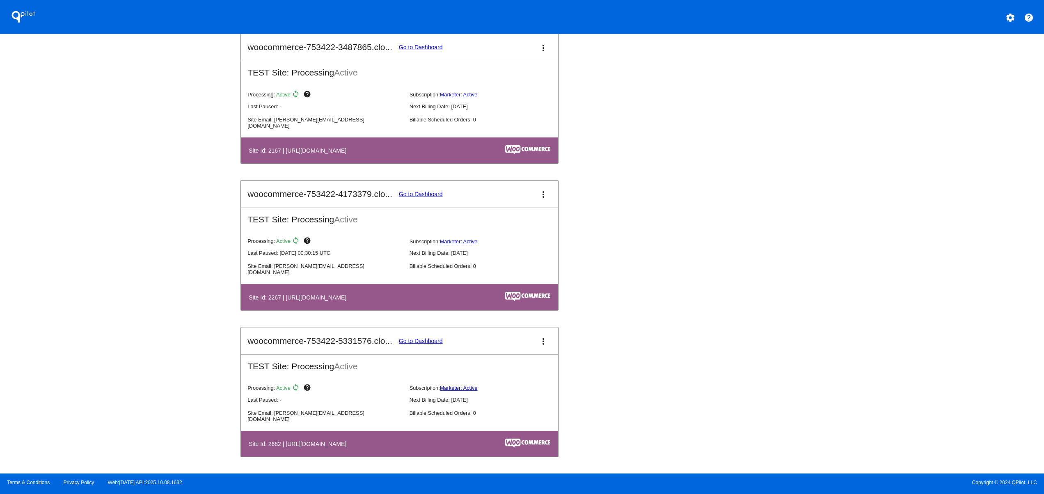
click at [137, 326] on div "QPilot settings help Connected Sites and Apps Get Started with WooCommerce play…" at bounding box center [522, 237] width 1044 height 474
click at [131, 287] on div "QPilot settings help Connected Sites and Apps Get Started with WooCommerce play…" at bounding box center [522, 237] width 1044 height 474
click at [112, 396] on div "QPilot settings help Connected Sites and Apps Get Started with WooCommerce play…" at bounding box center [522, 237] width 1044 height 474
click at [100, 366] on div "QPilot settings help Connected Sites and Apps Get Started with WooCommerce play…" at bounding box center [522, 237] width 1044 height 474
drag, startPoint x: 100, startPoint y: 331, endPoint x: 110, endPoint y: 313, distance: 20.6
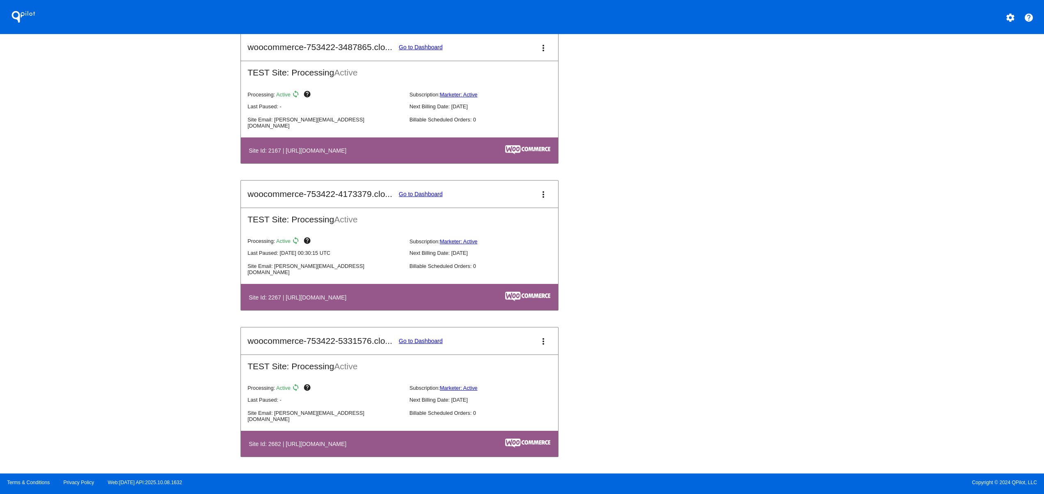
click at [102, 328] on div "QPilot settings help Connected Sites and Apps Get Started with WooCommerce play…" at bounding box center [522, 237] width 1044 height 474
click at [110, 295] on div "QPilot settings help Connected Sites and Apps Get Started with WooCommerce play…" at bounding box center [522, 237] width 1044 height 474
click at [110, 277] on div "QPilot settings help Connected Sites and Apps Get Started with WooCommerce play…" at bounding box center [522, 237] width 1044 height 474
click at [108, 255] on div "QPilot settings help Connected Sites and Apps Get Started with WooCommerce play…" at bounding box center [522, 237] width 1044 height 474
click at [107, 236] on div "QPilot settings help Connected Sites and Apps Get Started with WooCommerce play…" at bounding box center [522, 237] width 1044 height 474
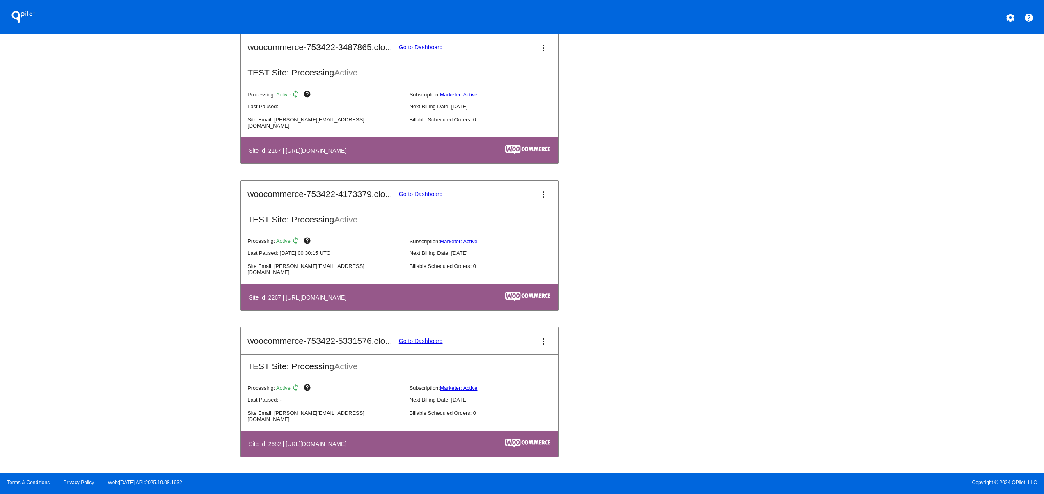
click at [107, 224] on div "QPilot settings help Connected Sites and Apps Get Started with WooCommerce play…" at bounding box center [522, 237] width 1044 height 474
click at [143, 299] on div "QPilot settings help Connected Sites and Apps Get Started with WooCommerce play…" at bounding box center [522, 237] width 1044 height 474
click at [117, 345] on div "QPilot settings help Connected Sites and Apps Get Started with WooCommerce play…" at bounding box center [522, 237] width 1044 height 474
click at [101, 281] on div "QPilot settings help Connected Sites and Apps Get Started with WooCommerce play…" at bounding box center [522, 237] width 1044 height 474
drag, startPoint x: 104, startPoint y: 244, endPoint x: 111, endPoint y: 231, distance: 14.9
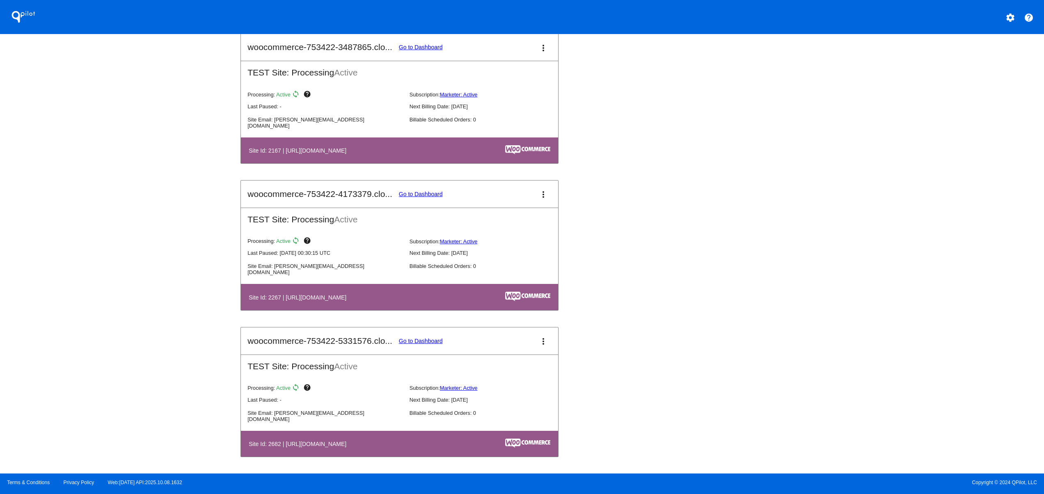
click at [104, 243] on div "QPilot settings help Connected Sites and Apps Get Started with WooCommerce play…" at bounding box center [522, 237] width 1044 height 474
click at [111, 231] on div "QPilot settings help Connected Sites and Apps Get Started with WooCommerce play…" at bounding box center [522, 237] width 1044 height 474
click at [114, 202] on div "QPilot settings help Connected Sites and Apps Get Started with WooCommerce play…" at bounding box center [522, 237] width 1044 height 474
click at [129, 402] on div "QPilot settings help Connected Sites and Apps Get Started with WooCommerce play…" at bounding box center [522, 237] width 1044 height 474
drag, startPoint x: 126, startPoint y: 367, endPoint x: 135, endPoint y: 330, distance: 38.0
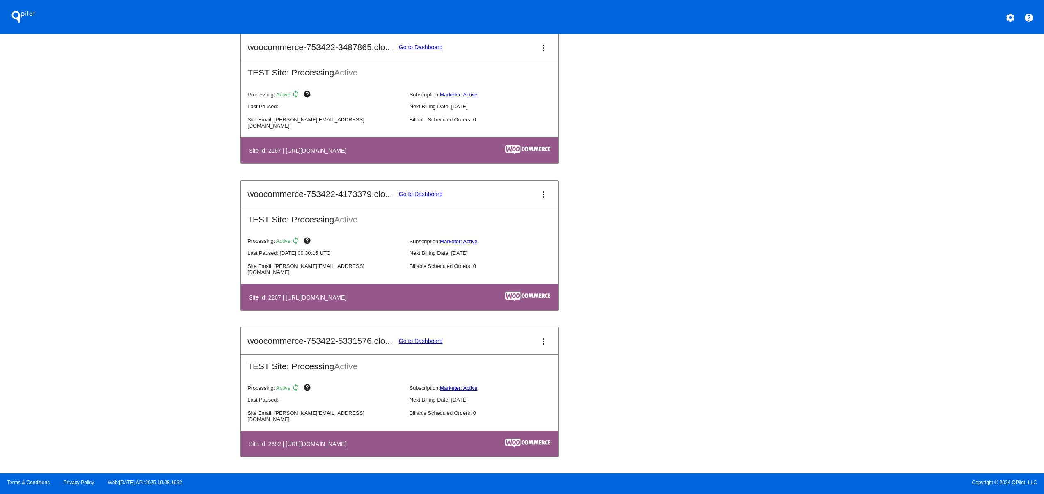
click at [127, 367] on div "QPilot settings help Connected Sites and Apps Get Started with WooCommerce play…" at bounding box center [522, 237] width 1044 height 474
click at [135, 328] on div "QPilot settings help Connected Sites and Apps Get Started with WooCommerce play…" at bounding box center [522, 237] width 1044 height 474
click at [138, 296] on div "QPilot settings help Connected Sites and Apps Get Started with WooCommerce play…" at bounding box center [522, 237] width 1044 height 474
drag, startPoint x: 140, startPoint y: 263, endPoint x: 140, endPoint y: 232, distance: 30.4
click at [140, 262] on div "QPilot settings help Connected Sites and Apps Get Started with WooCommerce play…" at bounding box center [522, 237] width 1044 height 474
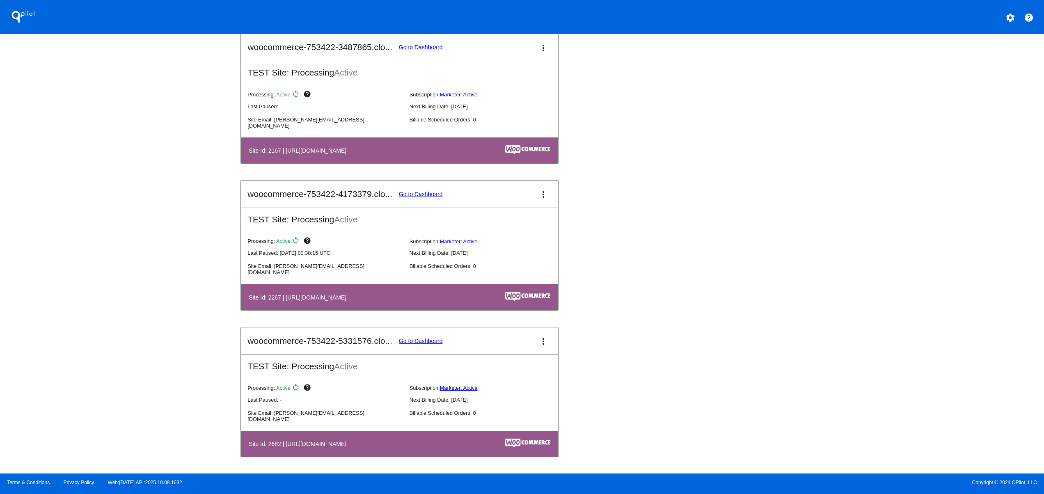
click at [140, 232] on div "QPilot settings help Connected Sites and Apps Get Started with WooCommerce play…" at bounding box center [522, 237] width 1044 height 474
click at [140, 206] on div "QPilot settings help Connected Sites and Apps Get Started with WooCommerce play…" at bounding box center [522, 237] width 1044 height 474
click at [147, 386] on div "QPilot settings help Connected Sites and Apps Get Started with WooCommerce play…" at bounding box center [522, 237] width 1044 height 474
click at [138, 325] on div "QPilot settings help Connected Sites and Apps Get Started with WooCommerce play…" at bounding box center [522, 237] width 1044 height 474
click at [137, 297] on div "QPilot settings help Connected Sites and Apps Get Started with WooCommerce play…" at bounding box center [522, 237] width 1044 height 474
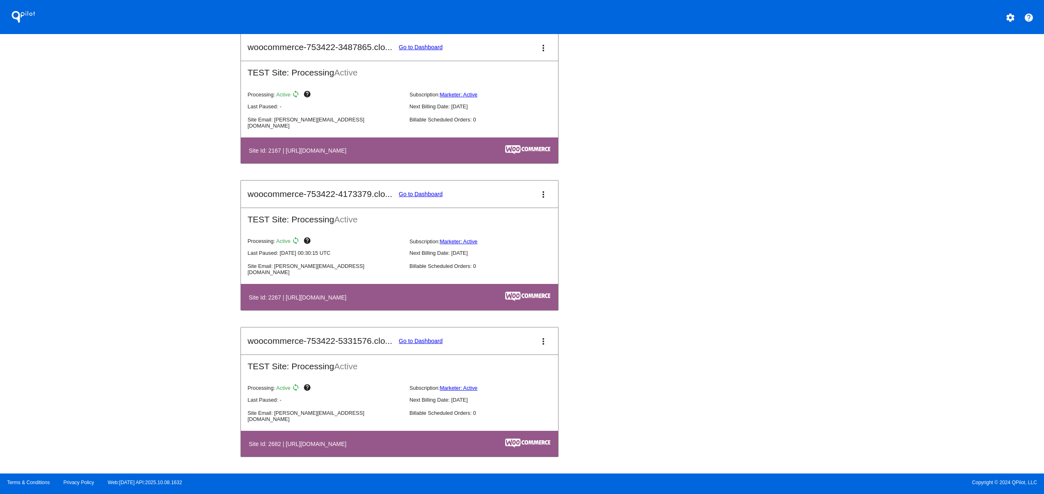
click at [137, 259] on div "QPilot settings help Connected Sites and Apps Get Started with WooCommerce play…" at bounding box center [522, 237] width 1044 height 474
click at [128, 369] on div "QPilot settings help Connected Sites and Apps Get Started with WooCommerce play…" at bounding box center [522, 237] width 1044 height 474
drag, startPoint x: 114, startPoint y: 334, endPoint x: 122, endPoint y: 304, distance: 31.6
click at [117, 332] on div "QPilot settings help Connected Sites and Apps Get Started with WooCommerce play…" at bounding box center [522, 237] width 1044 height 474
click at [122, 304] on div "QPilot settings help Connected Sites and Apps Get Started with WooCommerce play…" at bounding box center [522, 237] width 1044 height 474
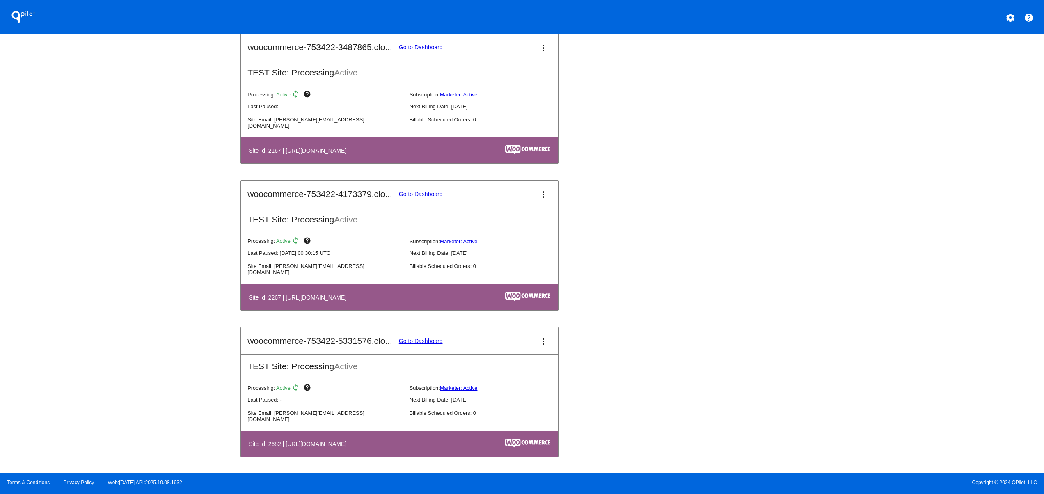
click at [125, 270] on div "QPilot settings help Connected Sites and Apps Get Started with WooCommerce play…" at bounding box center [522, 237] width 1044 height 474
click at [128, 245] on div "QPilot settings help Connected Sites and Apps Get Started with WooCommerce play…" at bounding box center [522, 237] width 1044 height 474
click at [130, 213] on div "QPilot settings help Connected Sites and Apps Get Started with WooCommerce play…" at bounding box center [522, 237] width 1044 height 474
click at [142, 369] on div "QPilot settings help Connected Sites and Apps Get Started with WooCommerce play…" at bounding box center [522, 237] width 1044 height 474
click at [133, 335] on div "QPilot settings help Connected Sites and Apps Get Started with WooCommerce play…" at bounding box center [522, 237] width 1044 height 474
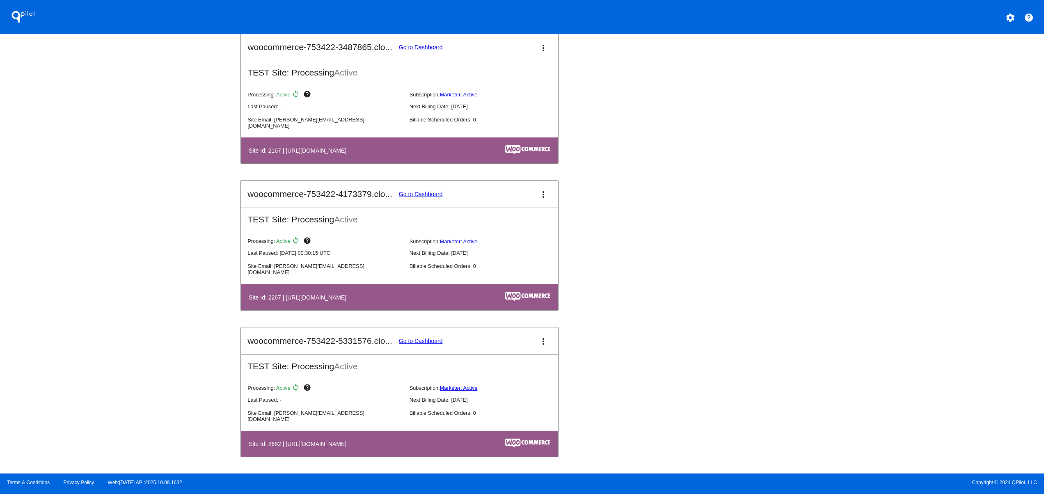
click at [132, 295] on div "QPilot settings help Connected Sites and Apps Get Started with WooCommerce play…" at bounding box center [522, 237] width 1044 height 474
click at [126, 259] on div "QPilot settings help Connected Sites and Apps Get Started with WooCommerce play…" at bounding box center [522, 237] width 1044 height 474
click at [112, 390] on div "QPilot settings help Connected Sites and Apps Get Started with WooCommerce play…" at bounding box center [522, 237] width 1044 height 474
click at [105, 328] on div "QPilot settings help Connected Sites and Apps Get Started with WooCommerce play…" at bounding box center [522, 237] width 1044 height 474
click at [108, 303] on div "QPilot settings help Connected Sites and Apps Get Started with WooCommerce play…" at bounding box center [522, 237] width 1044 height 474
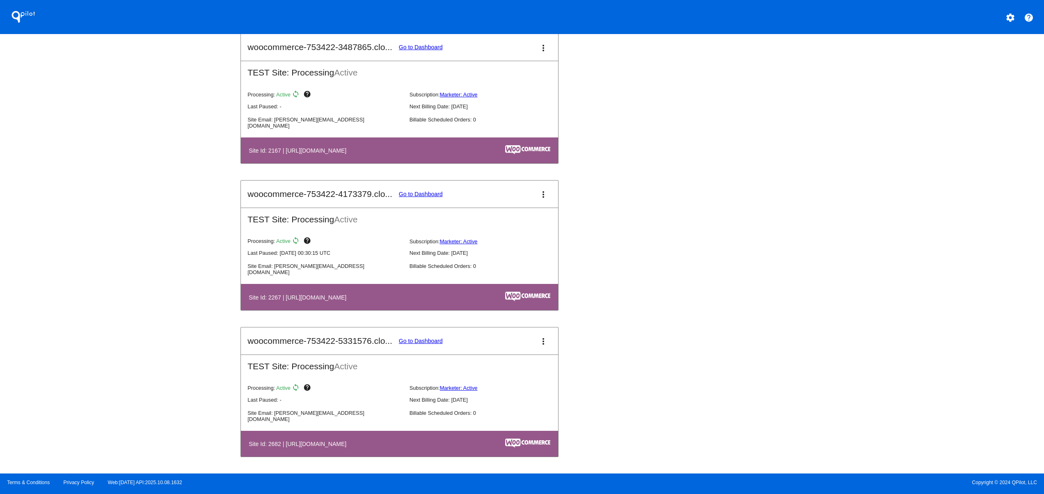
click at [112, 287] on div "QPilot settings help Connected Sites and Apps Get Started with WooCommerce play…" at bounding box center [522, 237] width 1044 height 474
click at [112, 265] on div "QPilot settings help Connected Sites and Apps Get Started with WooCommerce play…" at bounding box center [522, 237] width 1044 height 474
click at [110, 409] on div "QPilot settings help Connected Sites and Apps Get Started with WooCommerce play…" at bounding box center [522, 237] width 1044 height 474
click at [100, 371] on div "QPilot settings help Connected Sites and Apps Get Started with WooCommerce play…" at bounding box center [522, 237] width 1044 height 474
click at [100, 334] on div "QPilot settings help Connected Sites and Apps Get Started with WooCommerce play…" at bounding box center [522, 237] width 1044 height 474
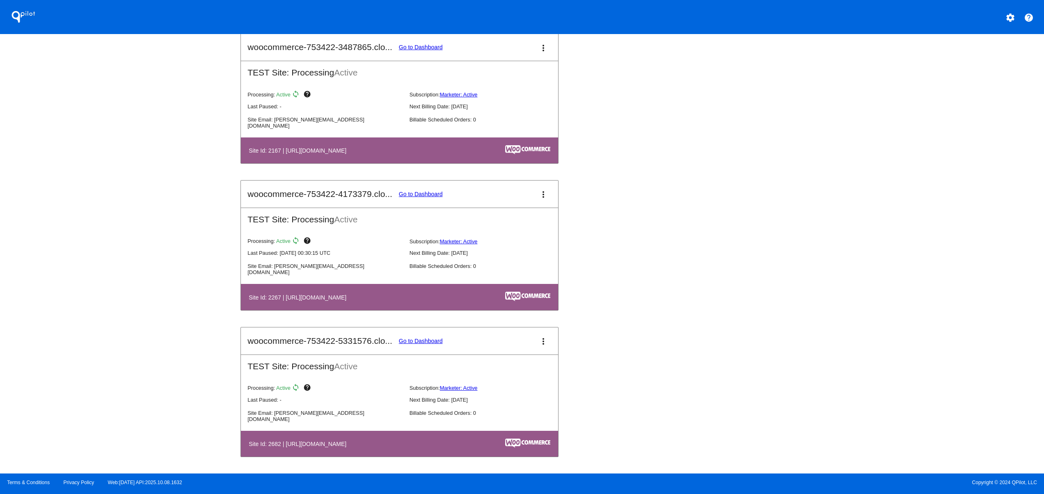
click at [100, 334] on div "QPilot settings help Connected Sites and Apps Get Started with WooCommerce play…" at bounding box center [522, 237] width 1044 height 474
drag, startPoint x: 107, startPoint y: 253, endPoint x: 107, endPoint y: 247, distance: 5.7
click at [107, 252] on div "QPilot settings help Connected Sites and Apps Get Started with WooCommerce play…" at bounding box center [522, 237] width 1044 height 474
click at [97, 205] on div "QPilot settings help Connected Sites and Apps Get Started with WooCommerce play…" at bounding box center [522, 237] width 1044 height 474
click at [96, 185] on div "QPilot settings help Connected Sites and Apps Get Started with WooCommerce play…" at bounding box center [522, 237] width 1044 height 474
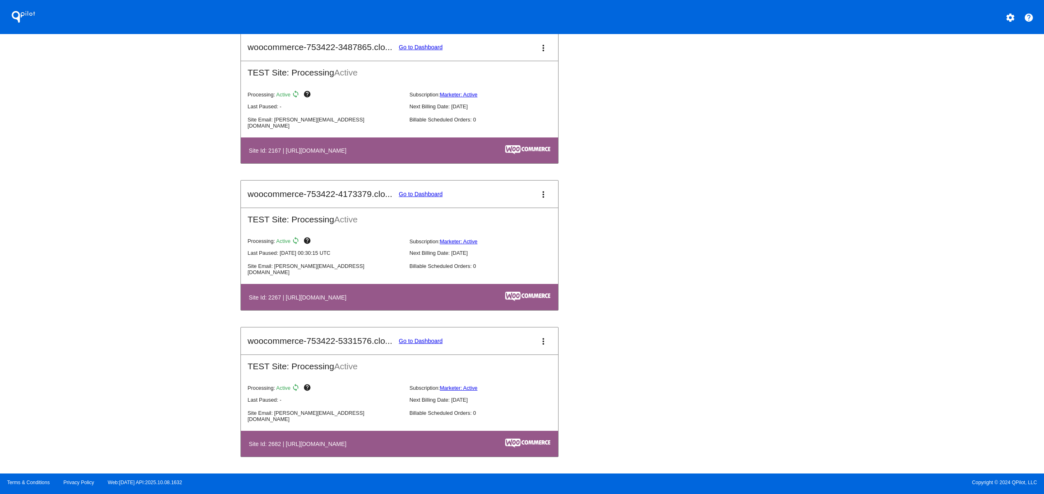
click at [109, 172] on div "QPilot settings help Connected Sites and Apps Get Started with WooCommerce play…" at bounding box center [522, 237] width 1044 height 474
click at [121, 366] on div "QPilot settings help Connected Sites and Apps Get Started with WooCommerce play…" at bounding box center [522, 237] width 1044 height 474
drag, startPoint x: 115, startPoint y: 330, endPoint x: 114, endPoint y: 281, distance: 49.3
click at [115, 327] on div "QPilot settings help Connected Sites and Apps Get Started with WooCommerce play…" at bounding box center [522, 237] width 1044 height 474
click at [114, 280] on div "QPilot settings help Connected Sites and Apps Get Started with WooCommerce play…" at bounding box center [522, 237] width 1044 height 474
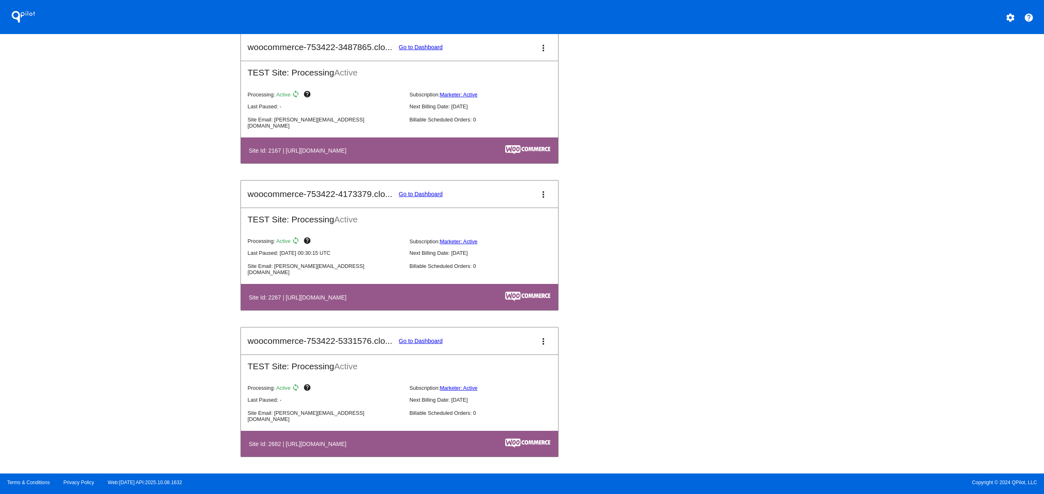
click at [112, 243] on div "QPilot settings help Connected Sites and Apps Get Started with WooCommerce play…" at bounding box center [522, 237] width 1044 height 474
drag, startPoint x: 112, startPoint y: 197, endPoint x: 119, endPoint y: 154, distance: 44.1
click at [115, 193] on div "QPilot settings help Connected Sites and Apps Get Started with WooCommerce play…" at bounding box center [522, 237] width 1044 height 474
click at [121, 146] on div "QPilot settings help Connected Sites and Apps Get Started with WooCommerce play…" at bounding box center [522, 237] width 1044 height 474
click at [124, 128] on div "QPilot settings help Connected Sites and Apps Get Started with WooCommerce play…" at bounding box center [522, 237] width 1044 height 474
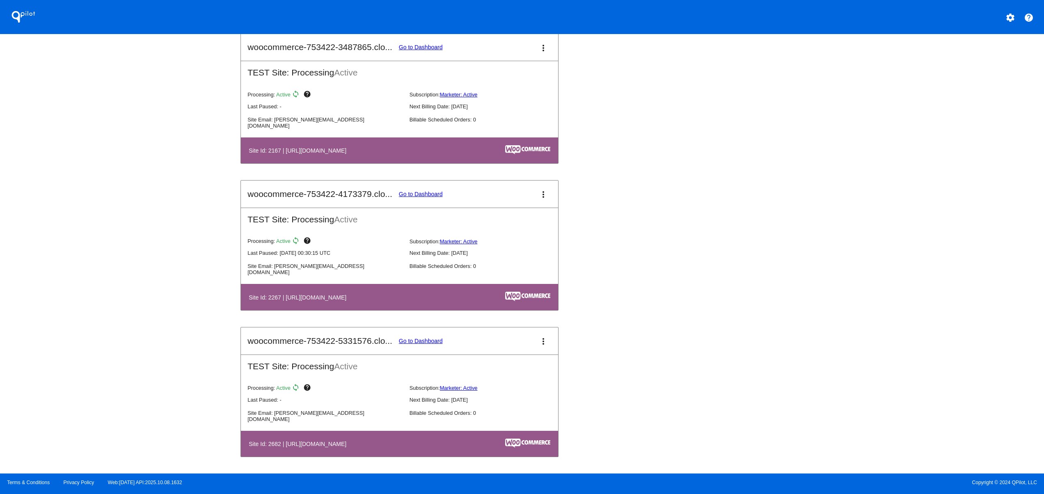
click at [133, 375] on div "QPilot settings help Connected Sites and Apps Get Started with WooCommerce play…" at bounding box center [522, 237] width 1044 height 474
click at [125, 336] on div "QPilot settings help Connected Sites and Apps Get Started with WooCommerce play…" at bounding box center [522, 237] width 1044 height 474
click at [125, 292] on div "QPilot settings help Connected Sites and Apps Get Started with WooCommerce play…" at bounding box center [522, 237] width 1044 height 474
click at [122, 265] on div "QPilot settings help Connected Sites and Apps Get Started with WooCommerce play…" at bounding box center [522, 237] width 1044 height 474
drag, startPoint x: 122, startPoint y: 227, endPoint x: 122, endPoint y: 219, distance: 8.2
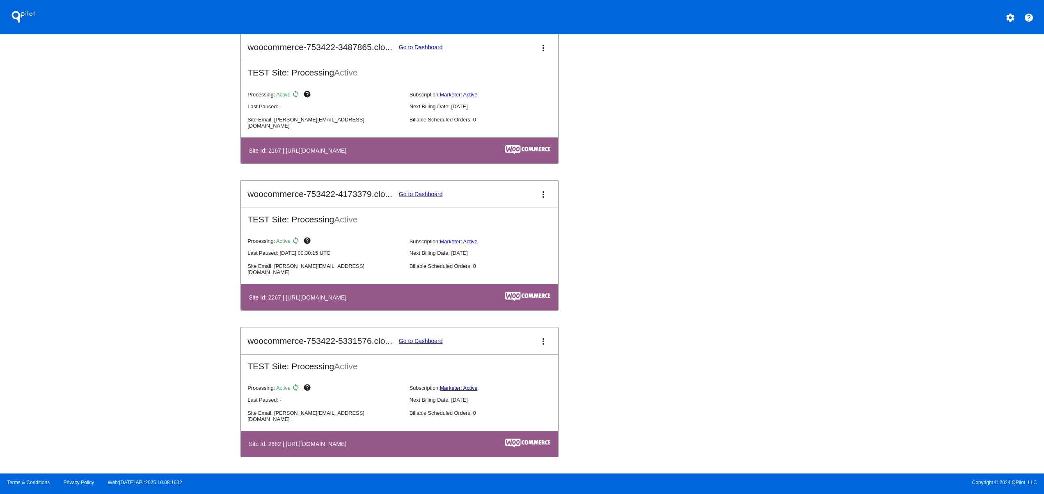
click at [122, 227] on div "QPilot settings help Connected Sites and Apps Get Started with WooCommerce play…" at bounding box center [522, 237] width 1044 height 474
drag, startPoint x: 122, startPoint y: 195, endPoint x: 131, endPoint y: 175, distance: 22.3
click at [127, 192] on div "QPilot settings help Connected Sites and Apps Get Started with WooCommerce play…" at bounding box center [522, 237] width 1044 height 474
click at [133, 166] on div "QPilot settings help Connected Sites and Apps Get Started with WooCommerce play…" at bounding box center [522, 237] width 1044 height 474
click at [124, 352] on div "QPilot settings help Connected Sites and Apps Get Started with WooCommerce play…" at bounding box center [522, 237] width 1044 height 474
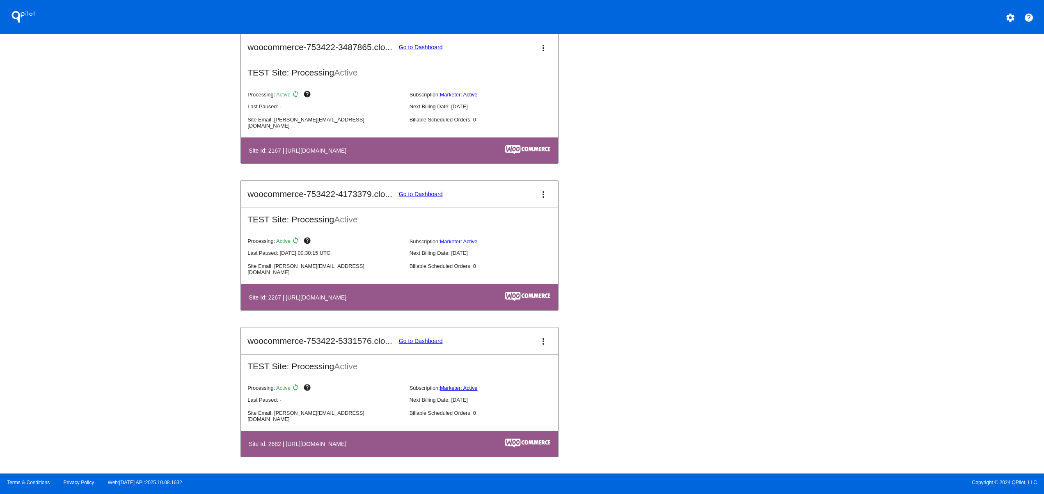
click at [122, 309] on div "QPilot settings help Connected Sites and Apps Get Started with WooCommerce play…" at bounding box center [522, 237] width 1044 height 474
click at [119, 276] on div "QPilot settings help Connected Sites and Apps Get Started with WooCommerce play…" at bounding box center [522, 237] width 1044 height 474
click at [119, 261] on div "QPilot settings help Connected Sites and Apps Get Started with WooCommerce play…" at bounding box center [522, 237] width 1044 height 474
click at [119, 260] on div "QPilot settings help Connected Sites and Apps Get Started with WooCommerce play…" at bounding box center [522, 237] width 1044 height 474
click at [166, 385] on div "QPilot settings help Connected Sites and Apps Get Started with WooCommerce play…" at bounding box center [522, 237] width 1044 height 474
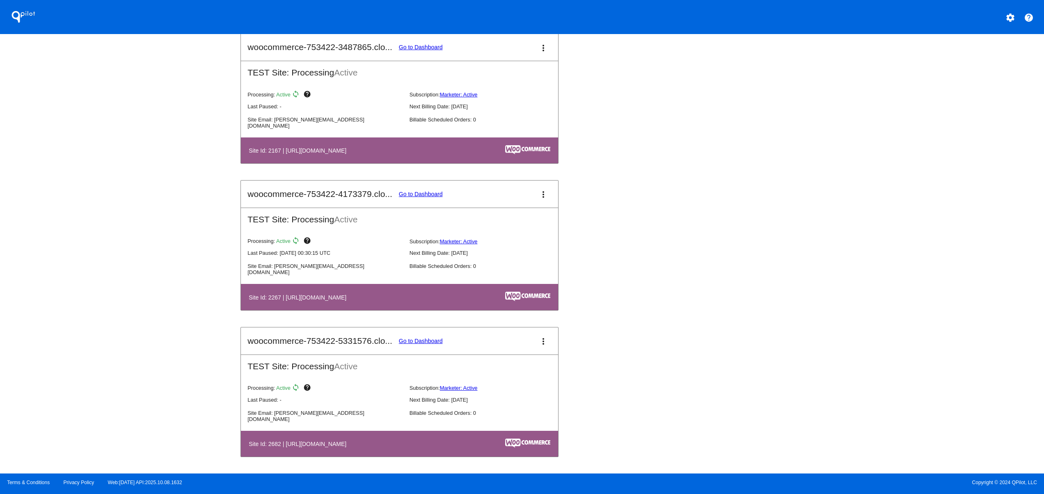
click at [158, 351] on div "QPilot settings help Connected Sites and Apps Get Started with WooCommerce play…" at bounding box center [522, 237] width 1044 height 474
drag, startPoint x: 153, startPoint y: 329, endPoint x: 160, endPoint y: 296, distance: 34.4
click at [158, 328] on div "QPilot settings help Connected Sites and Apps Get Started with WooCommerce play…" at bounding box center [522, 237] width 1044 height 474
click at [160, 296] on div "QPilot settings help Connected Sites and Apps Get Started with WooCommerce play…" at bounding box center [522, 237] width 1044 height 474
click at [193, 402] on div "QPilot settings help Connected Sites and Apps Get Started with WooCommerce play…" at bounding box center [522, 237] width 1044 height 474
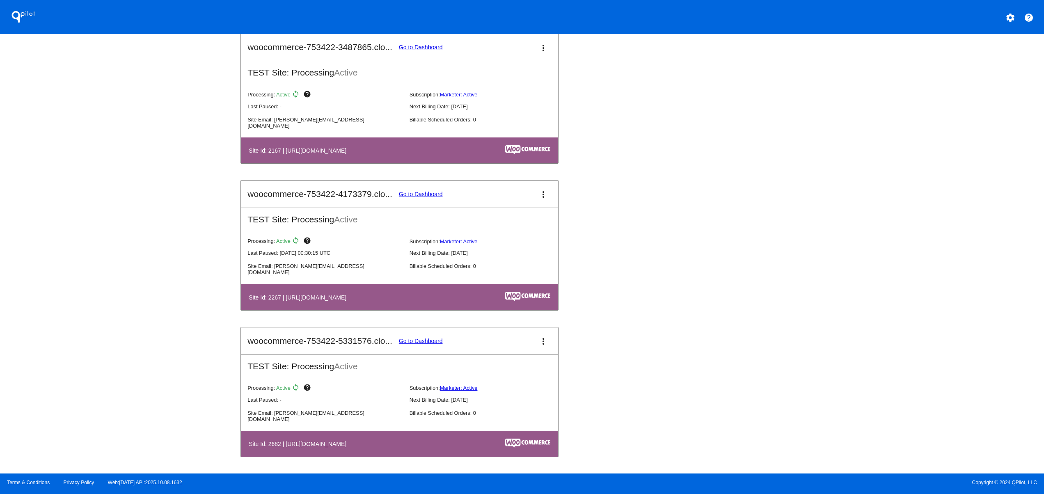
click at [189, 356] on div "QPilot settings help Connected Sites and Apps Get Started with WooCommerce play…" at bounding box center [522, 237] width 1044 height 474
click at [182, 315] on div "QPilot settings help Connected Sites and Apps Get Started with WooCommerce play…" at bounding box center [522, 237] width 1044 height 474
click at [176, 275] on div "QPilot settings help Connected Sites and Apps Get Started with WooCommerce play…" at bounding box center [522, 237] width 1044 height 474
click at [170, 243] on div "QPilot settings help Connected Sites and Apps Get Started with WooCommerce play…" at bounding box center [522, 237] width 1044 height 474
click at [168, 375] on div "QPilot settings help Connected Sites and Apps Get Started with WooCommerce play…" at bounding box center [522, 237] width 1044 height 474
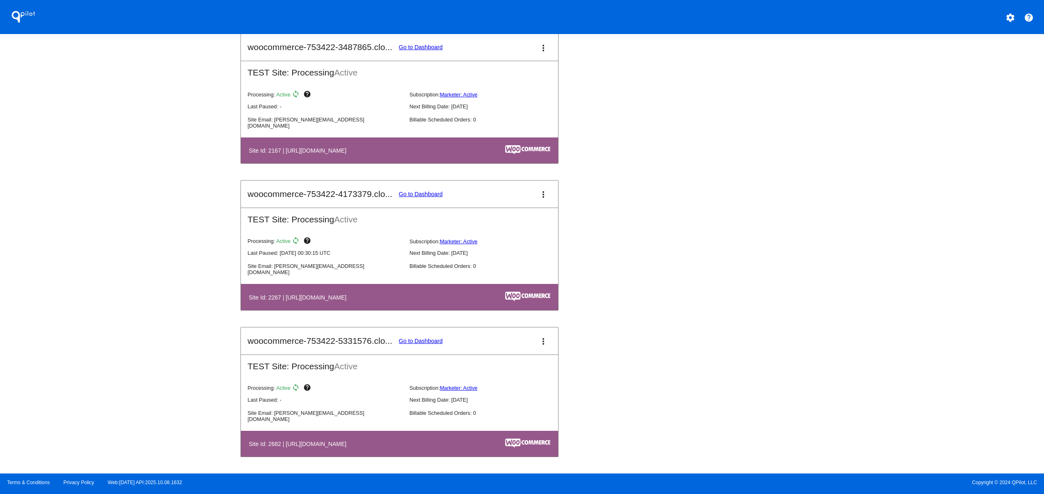
click at [156, 337] on div "QPilot settings help Connected Sites and Apps Get Started with WooCommerce play…" at bounding box center [522, 237] width 1044 height 474
click at [165, 293] on div "QPilot settings help Connected Sites and Apps Get Started with WooCommerce play…" at bounding box center [522, 237] width 1044 height 474
click at [165, 265] on div "QPilot settings help Connected Sites and Apps Get Started with WooCommerce play…" at bounding box center [522, 237] width 1044 height 474
click at [168, 244] on div "QPilot settings help Connected Sites and Apps Get Started with WooCommerce play…" at bounding box center [522, 237] width 1044 height 474
click at [167, 222] on div "QPilot settings help Connected Sites and Apps Get Started with WooCommerce play…" at bounding box center [522, 237] width 1044 height 474
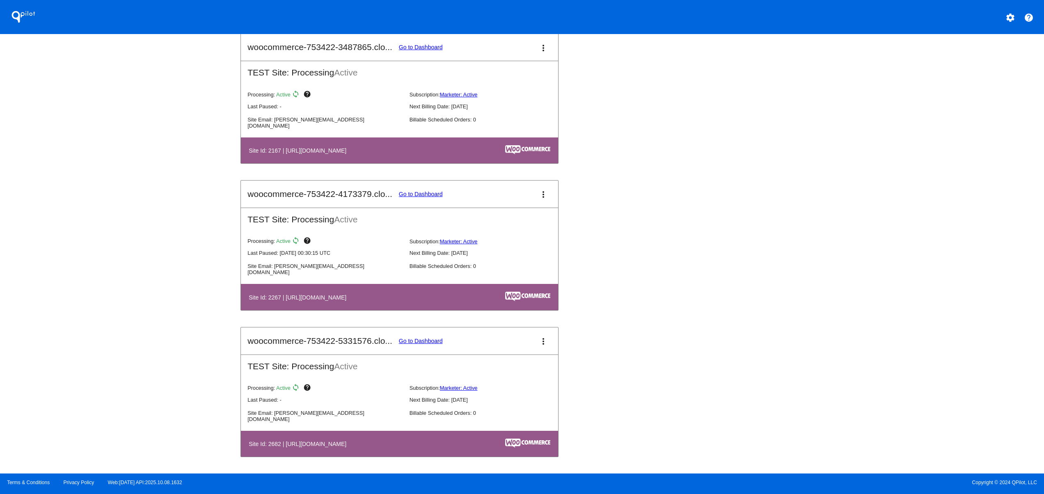
drag, startPoint x: 147, startPoint y: 374, endPoint x: 136, endPoint y: 326, distance: 49.6
click at [148, 375] on div "QPilot settings help Connected Sites and Apps Get Started with WooCommerce play…" at bounding box center [522, 237] width 1044 height 474
drag, startPoint x: 136, startPoint y: 326, endPoint x: 136, endPoint y: 298, distance: 27.9
click at [136, 325] on div "QPilot settings help Connected Sites and Apps Get Started with WooCommerce play…" at bounding box center [522, 237] width 1044 height 474
click at [136, 298] on div "QPilot settings help Connected Sites and Apps Get Started with WooCommerce play…" at bounding box center [522, 237] width 1044 height 474
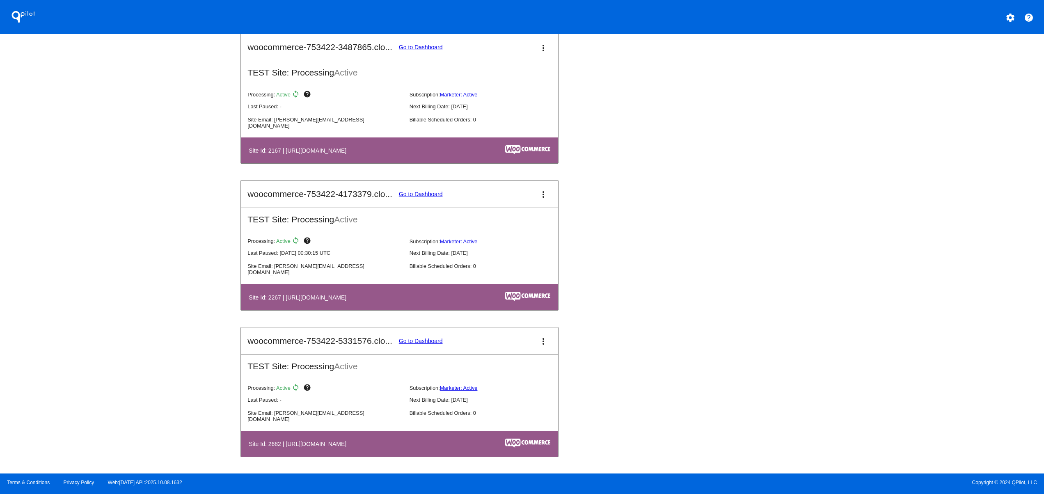
click at [145, 259] on div "QPilot settings help Connected Sites and Apps Get Started with WooCommerce play…" at bounding box center [522, 237] width 1044 height 474
drag, startPoint x: 147, startPoint y: 236, endPoint x: 152, endPoint y: 216, distance: 20.3
click at [150, 227] on div "QPilot settings help Connected Sites and Apps Get Started with WooCommerce play…" at bounding box center [522, 237] width 1044 height 474
click at [152, 191] on div "QPilot settings help Connected Sites and Apps Get Started with WooCommerce play…" at bounding box center [522, 237] width 1044 height 474
click at [151, 289] on div "QPilot settings help Connected Sites and Apps Get Started with WooCommerce play…" at bounding box center [522, 237] width 1044 height 474
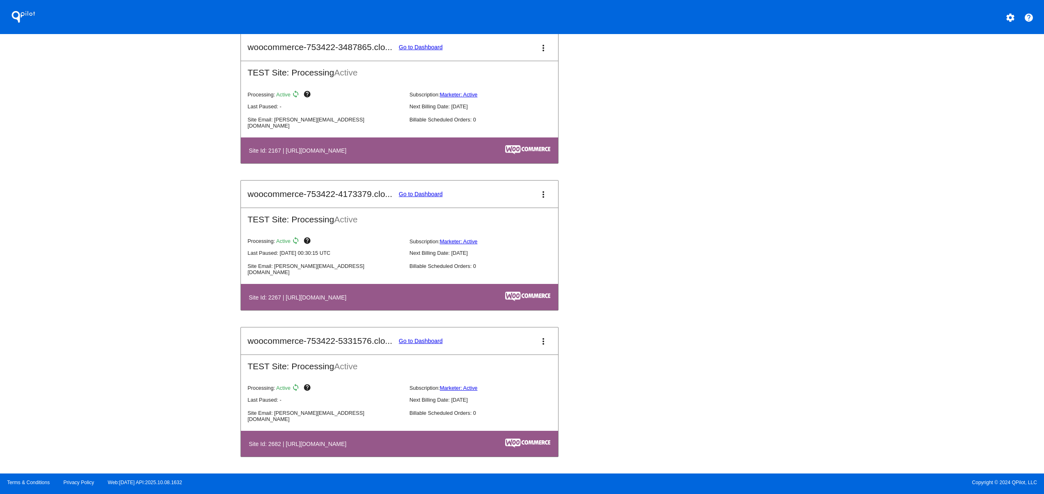
drag, startPoint x: 138, startPoint y: 248, endPoint x: 142, endPoint y: 234, distance: 14.3
click at [138, 245] on div "QPilot settings help Connected Sites and Apps Get Started with WooCommerce play…" at bounding box center [522, 237] width 1044 height 474
click at [142, 234] on div "QPilot settings help Connected Sites and Apps Get Started with WooCommerce play…" at bounding box center [522, 237] width 1044 height 474
drag, startPoint x: 175, startPoint y: 319, endPoint x: 171, endPoint y: 259, distance: 60.0
click at [178, 320] on div "QPilot settings help Connected Sites and Apps Get Started with WooCommerce play…" at bounding box center [522, 237] width 1044 height 474
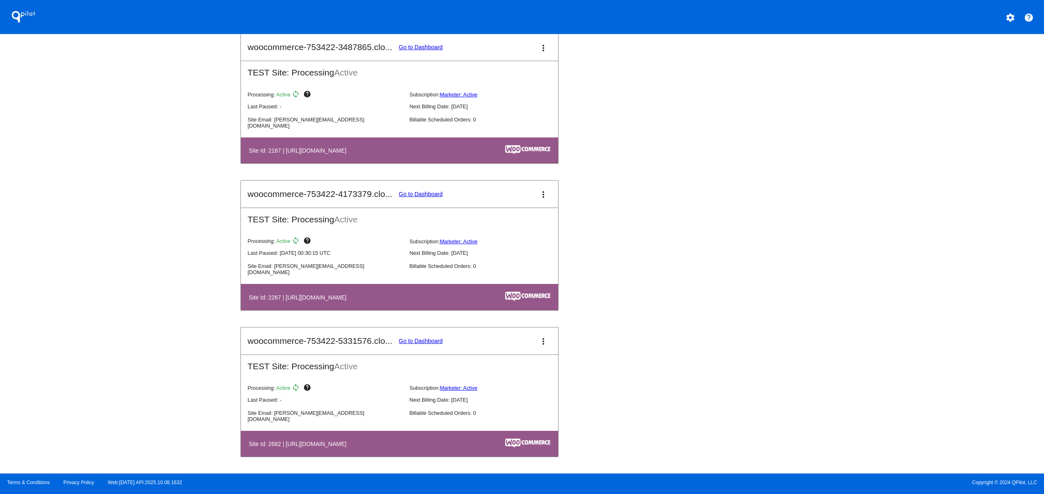
click at [171, 259] on div "QPilot settings help Connected Sites and Apps Get Started with WooCommerce play…" at bounding box center [522, 237] width 1044 height 474
drag, startPoint x: 166, startPoint y: 244, endPoint x: 166, endPoint y: 227, distance: 17.2
click at [166, 241] on div "QPilot settings help Connected Sites and Apps Get Started with WooCommerce play…" at bounding box center [522, 237] width 1044 height 474
click at [164, 204] on div "QPilot settings help Connected Sites and Apps Get Started with WooCommerce play…" at bounding box center [522, 237] width 1044 height 474
click at [158, 388] on div "QPilot settings help Connected Sites and Apps Get Started with WooCommerce play…" at bounding box center [522, 237] width 1044 height 474
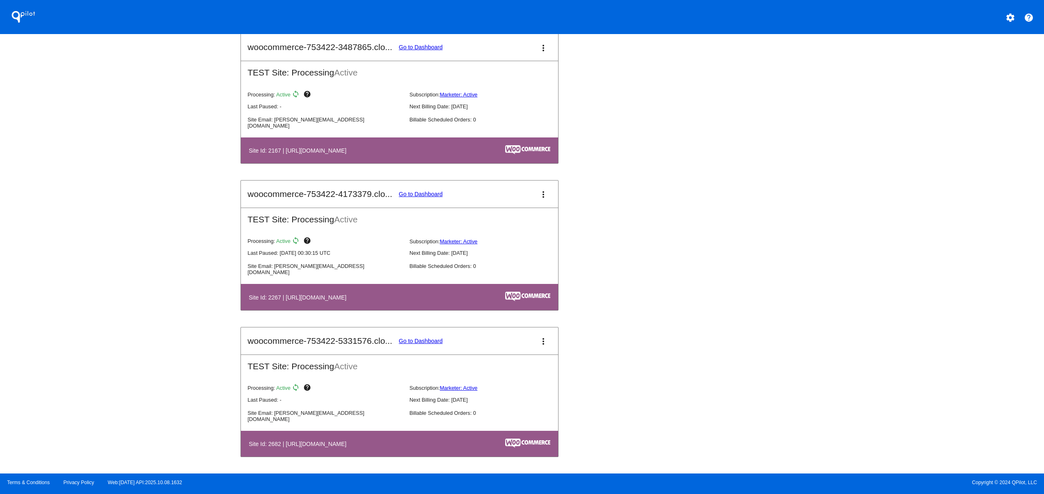
click at [151, 319] on div "QPilot settings help Connected Sites and Apps Get Started with WooCommerce play…" at bounding box center [522, 237] width 1044 height 474
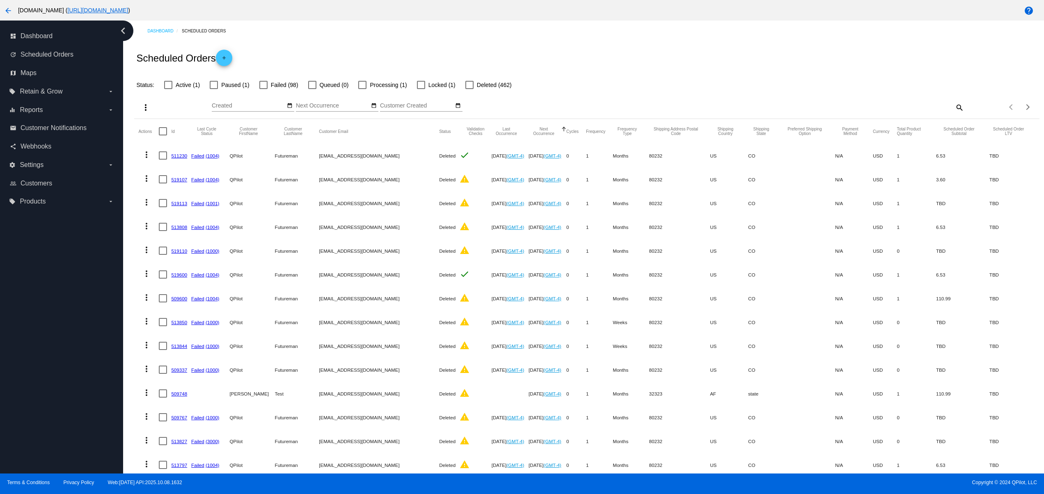
scroll to position [182, 0]
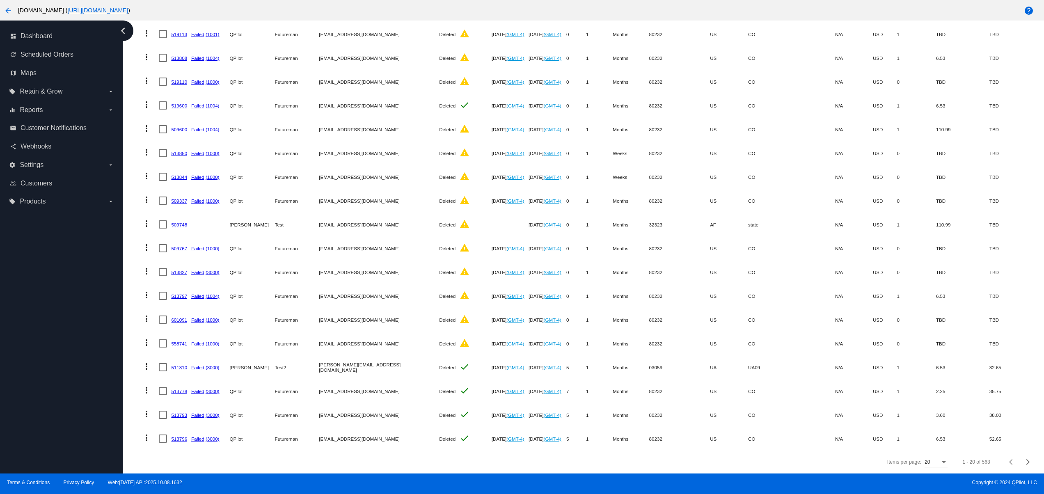
click at [52, 332] on div "dashboard Dashboard update Scheduled Orders map Maps local_offer Retain & Grow …" at bounding box center [61, 247] width 123 height 453
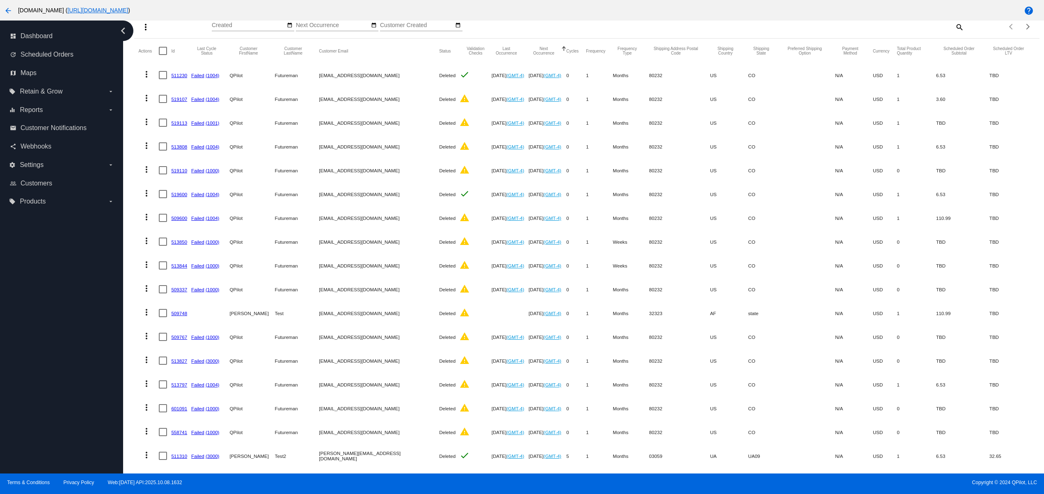
scroll to position [0, 0]
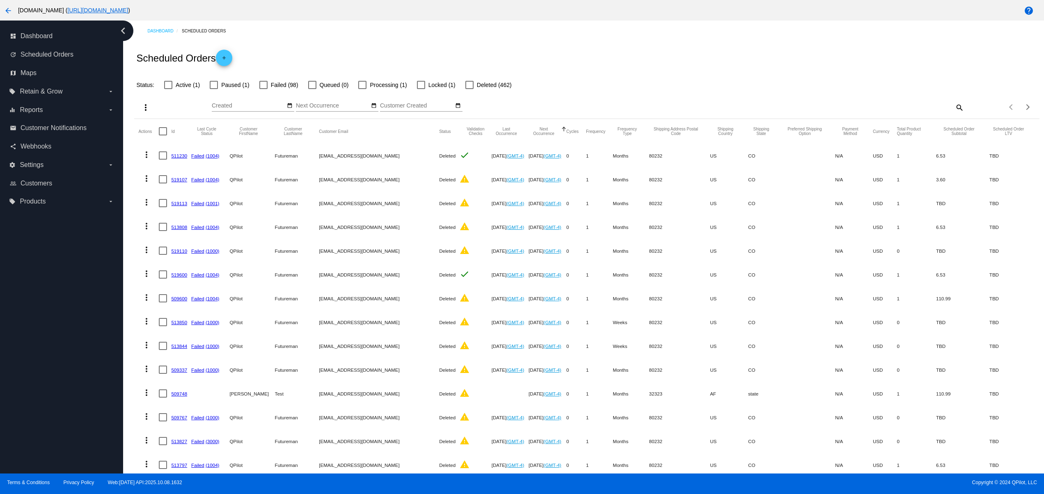
click at [39, 392] on div "dashboard Dashboard update Scheduled Orders map Maps local_offer Retain & Grow …" at bounding box center [61, 247] width 123 height 453
click at [38, 356] on div "dashboard Dashboard update Scheduled Orders map Maps local_offer Retain & Grow …" at bounding box center [61, 247] width 123 height 453
click at [38, 330] on div "dashboard Dashboard update Scheduled Orders map Maps local_offer Retain & Grow …" at bounding box center [61, 247] width 123 height 453
click at [38, 307] on div "dashboard Dashboard update Scheduled Orders map Maps local_offer Retain & Grow …" at bounding box center [61, 247] width 123 height 453
click at [40, 288] on div "dashboard Dashboard update Scheduled Orders map Maps local_offer Retain & Grow …" at bounding box center [61, 247] width 123 height 453
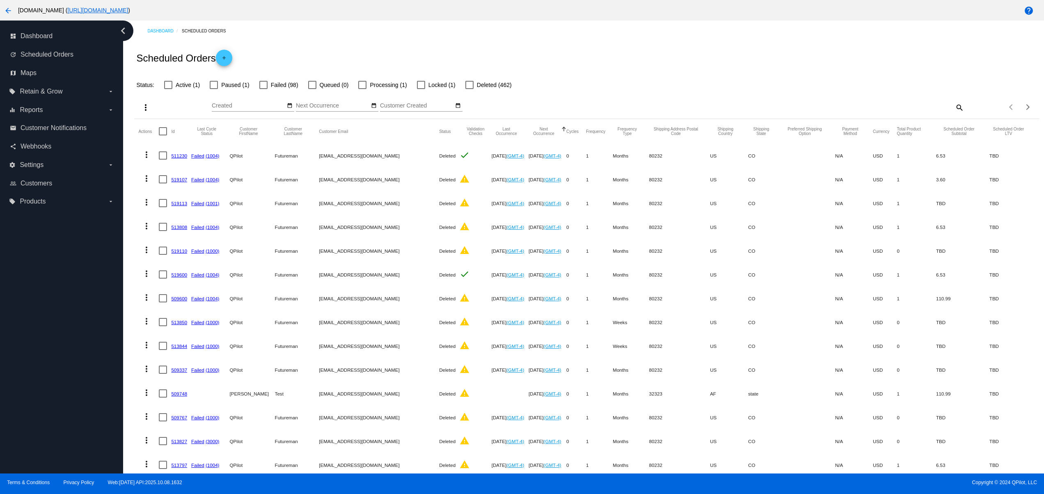
click at [42, 270] on div "dashboard Dashboard update Scheduled Orders map Maps local_offer Retain & Grow …" at bounding box center [61, 247] width 123 height 453
click at [42, 388] on div "dashboard Dashboard update Scheduled Orders map Maps local_offer Retain & Grow …" at bounding box center [61, 247] width 123 height 453
click at [41, 358] on div "dashboard Dashboard update Scheduled Orders map Maps local_offer Retain & Grow …" at bounding box center [61, 247] width 123 height 453
click at [41, 335] on div "dashboard Dashboard update Scheduled Orders map Maps local_offer Retain & Grow …" at bounding box center [61, 247] width 123 height 453
click at [41, 309] on div "dashboard Dashboard update Scheduled Orders map Maps local_offer Retain & Grow …" at bounding box center [61, 247] width 123 height 453
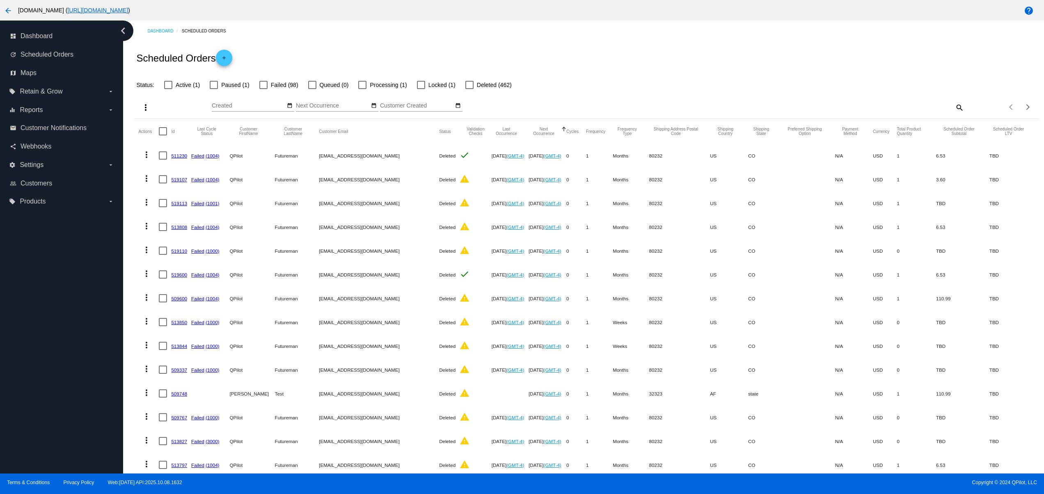
click at [50, 424] on div "dashboard Dashboard update Scheduled Orders map Maps local_offer Retain & Grow …" at bounding box center [61, 247] width 123 height 453
click at [51, 358] on div "dashboard Dashboard update Scheduled Orders map Maps local_offer Retain & Grow …" at bounding box center [61, 247] width 123 height 453
click at [45, 321] on div "dashboard Dashboard update Scheduled Orders map Maps local_offer Retain & Grow …" at bounding box center [61, 247] width 123 height 453
click at [41, 289] on div "dashboard Dashboard update Scheduled Orders map Maps local_offer Retain & Grow …" at bounding box center [61, 247] width 123 height 453
click at [41, 265] on div "dashboard Dashboard update Scheduled Orders map Maps local_offer Retain & Grow …" at bounding box center [61, 247] width 123 height 453
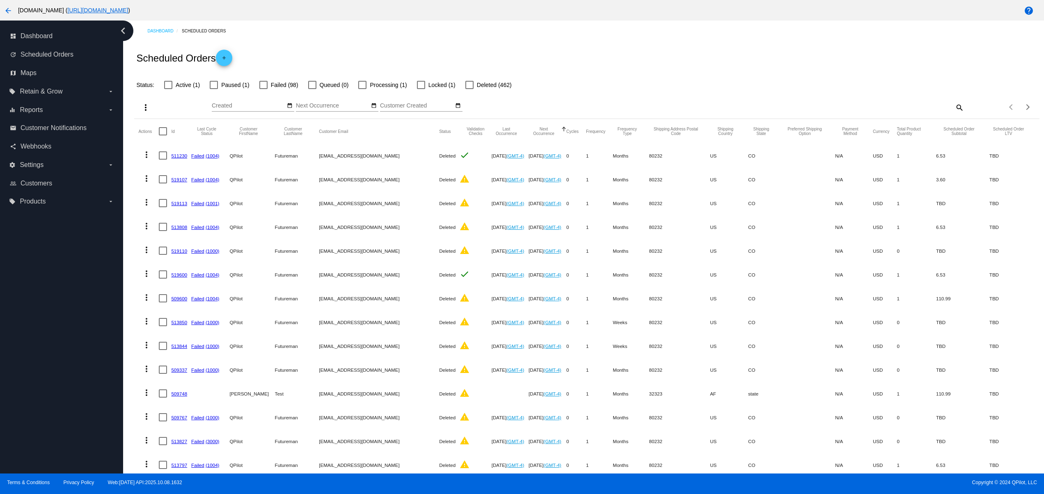
drag, startPoint x: 73, startPoint y: 409, endPoint x: 71, endPoint y: 366, distance: 43.2
click at [74, 410] on div "dashboard Dashboard update Scheduled Orders map Maps local_offer Retain & Grow …" at bounding box center [61, 247] width 123 height 453
click at [71, 366] on div "dashboard Dashboard update Scheduled Orders map Maps local_offer Retain & Grow …" at bounding box center [61, 247] width 123 height 453
click at [69, 345] on div "dashboard Dashboard update Scheduled Orders map Maps local_offer Retain & Grow …" at bounding box center [61, 247] width 123 height 453
click at [75, 310] on div "dashboard Dashboard update Scheduled Orders map Maps local_offer Retain & Grow …" at bounding box center [61, 247] width 123 height 453
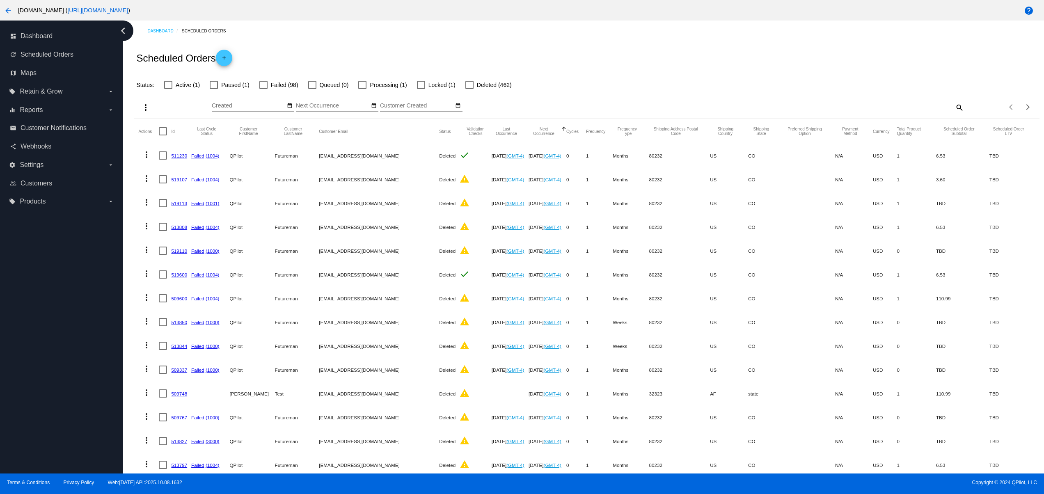
click at [78, 301] on div "dashboard Dashboard update Scheduled Orders map Maps local_offer Retain & Grow …" at bounding box center [61, 247] width 123 height 453
click at [53, 385] on div "dashboard Dashboard update Scheduled Orders map Maps local_offer Retain & Grow …" at bounding box center [61, 247] width 123 height 453
click at [57, 345] on div "dashboard Dashboard update Scheduled Orders map Maps local_offer Retain & Grow …" at bounding box center [61, 247] width 123 height 453
click at [59, 312] on div "dashboard Dashboard update Scheduled Orders map Maps local_offer Retain & Grow …" at bounding box center [61, 247] width 123 height 453
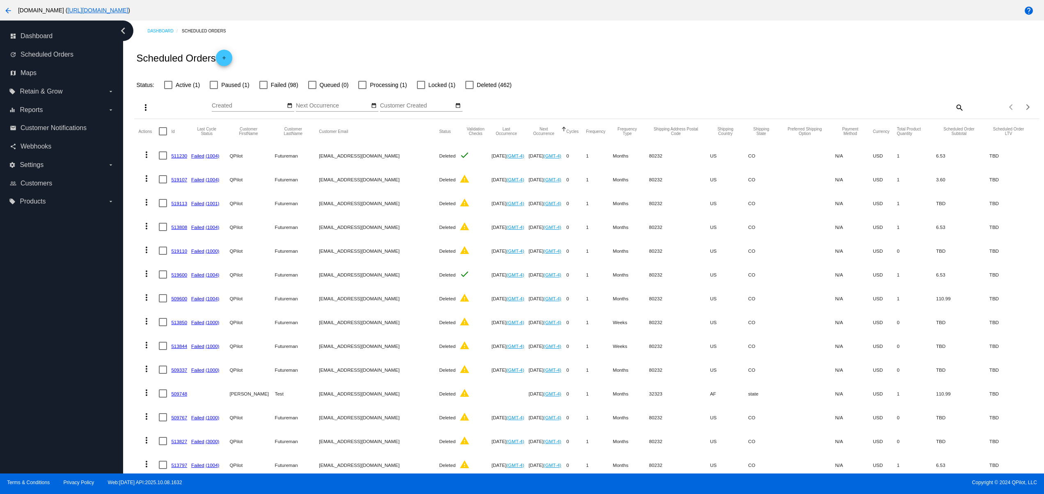
click at [55, 401] on div "dashboard Dashboard update Scheduled Orders map Maps local_offer Retain & Grow …" at bounding box center [61, 247] width 123 height 453
click at [48, 366] on div "dashboard Dashboard update Scheduled Orders map Maps local_offer Retain & Grow …" at bounding box center [61, 247] width 123 height 453
click at [46, 299] on div "dashboard Dashboard update Scheduled Orders map Maps local_offer Retain & Grow …" at bounding box center [61, 247] width 123 height 453
click at [46, 270] on div "dashboard Dashboard update Scheduled Orders map Maps local_offer Retain & Grow …" at bounding box center [61, 247] width 123 height 453
click at [53, 424] on div "dashboard Dashboard update Scheduled Orders map Maps local_offer Retain & Grow …" at bounding box center [61, 247] width 123 height 453
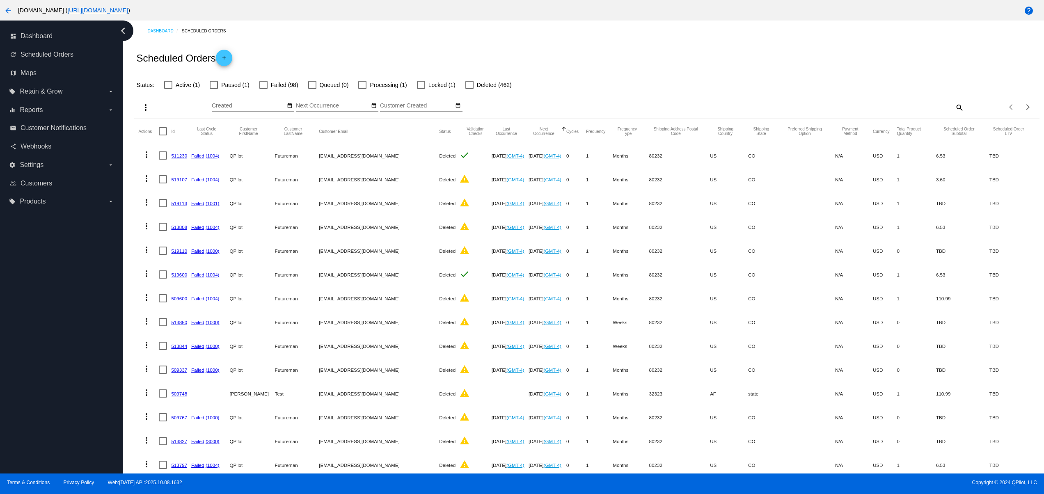
click at [50, 401] on div "dashboard Dashboard update Scheduled Orders map Maps local_offer Retain & Grow …" at bounding box center [61, 247] width 123 height 453
click at [46, 368] on div "dashboard Dashboard update Scheduled Orders map Maps local_offer Retain & Grow …" at bounding box center [61, 247] width 123 height 453
click at [41, 333] on div "dashboard Dashboard update Scheduled Orders map Maps local_offer Retain & Grow …" at bounding box center [61, 247] width 123 height 453
click at [41, 311] on div "dashboard Dashboard update Scheduled Orders map Maps local_offer Retain & Grow …" at bounding box center [61, 247] width 123 height 453
click at [39, 303] on div "dashboard Dashboard update Scheduled Orders map Maps local_offer Retain & Grow …" at bounding box center [61, 247] width 123 height 453
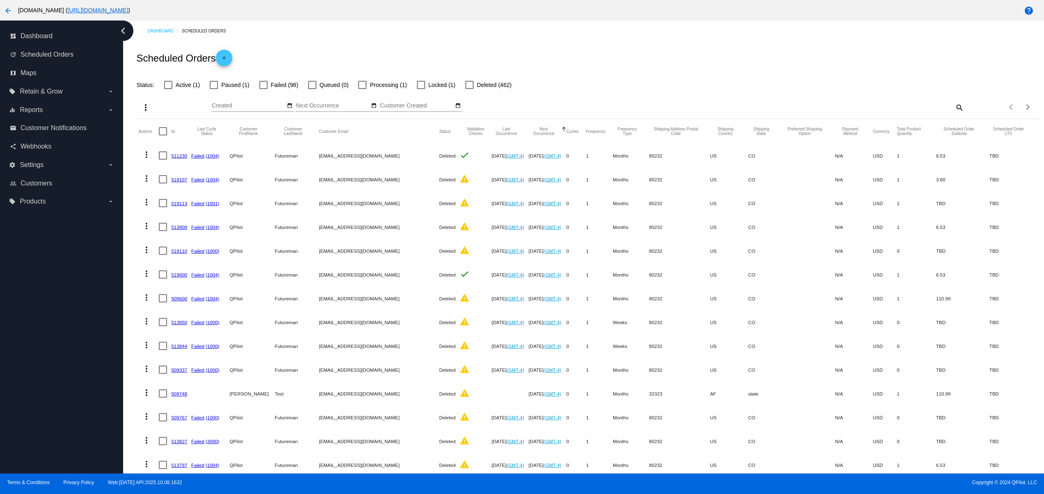
click at [38, 287] on div "dashboard Dashboard update Scheduled Orders map Maps local_offer Retain & Grow …" at bounding box center [61, 247] width 123 height 453
click at [40, 253] on div "dashboard Dashboard update Scheduled Orders map Maps local_offer Retain & Grow …" at bounding box center [61, 247] width 123 height 453
click at [92, 452] on div "dashboard Dashboard update Scheduled Orders map Maps local_offer Retain & Grow …" at bounding box center [61, 247] width 123 height 453
click at [89, 419] on div "dashboard Dashboard update Scheduled Orders map Maps local_offer Retain & Grow …" at bounding box center [61, 247] width 123 height 453
drag, startPoint x: 87, startPoint y: 402, endPoint x: 88, endPoint y: 397, distance: 5.0
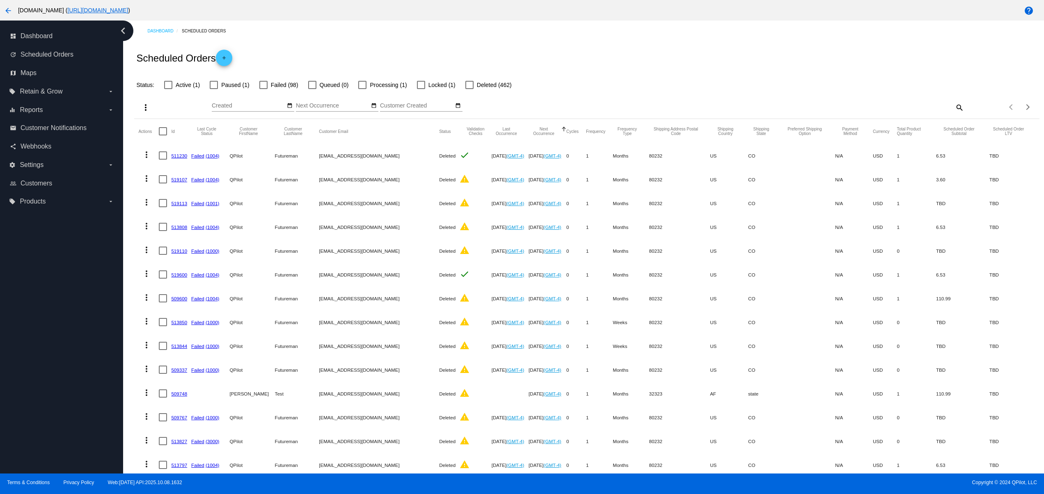
click at [87, 401] on div "dashboard Dashboard update Scheduled Orders map Maps local_offer Retain & Grow …" at bounding box center [61, 247] width 123 height 453
click at [91, 369] on div "dashboard Dashboard update Scheduled Orders map Maps local_offer Retain & Grow …" at bounding box center [61, 247] width 123 height 453
click at [89, 342] on div "dashboard Dashboard update Scheduled Orders map Maps local_offer Retain & Grow …" at bounding box center [61, 247] width 123 height 453
click at [87, 317] on div "dashboard Dashboard update Scheduled Orders map Maps local_offer Retain & Grow …" at bounding box center [61, 247] width 123 height 453
click at [86, 303] on div "dashboard Dashboard update Scheduled Orders map Maps local_offer Retain & Grow …" at bounding box center [61, 247] width 123 height 453
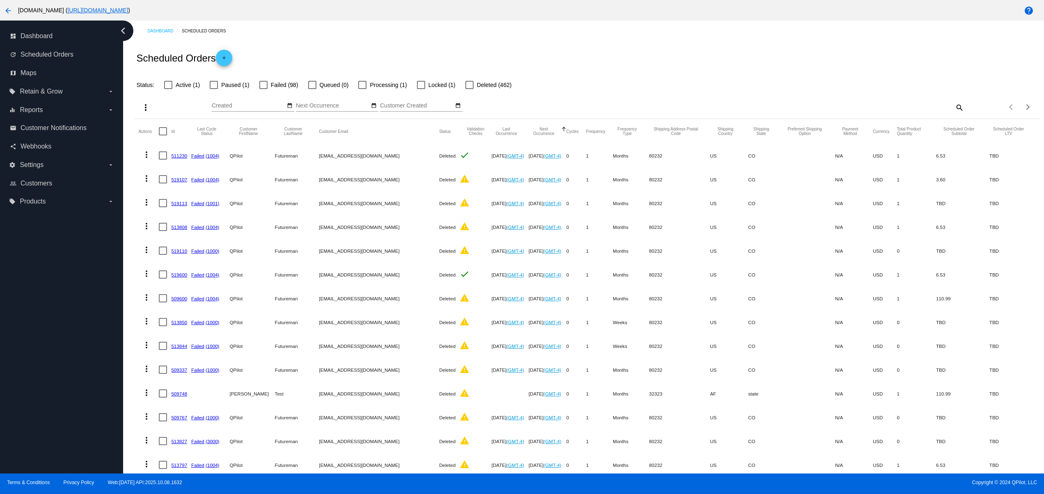
click at [84, 282] on div "dashboard Dashboard update Scheduled Orders map Maps local_offer Retain & Grow …" at bounding box center [61, 247] width 123 height 453
click at [84, 252] on div "dashboard Dashboard update Scheduled Orders map Maps local_offer Retain & Grow …" at bounding box center [61, 247] width 123 height 453
click at [84, 237] on div "dashboard Dashboard update Scheduled Orders map Maps local_offer Retain & Grow …" at bounding box center [61, 247] width 123 height 453
click at [56, 416] on div "dashboard Dashboard update Scheduled Orders map Maps local_offer Retain & Grow …" at bounding box center [61, 247] width 123 height 453
click at [44, 367] on div "dashboard Dashboard update Scheduled Orders map Maps local_offer Retain & Grow …" at bounding box center [61, 247] width 123 height 453
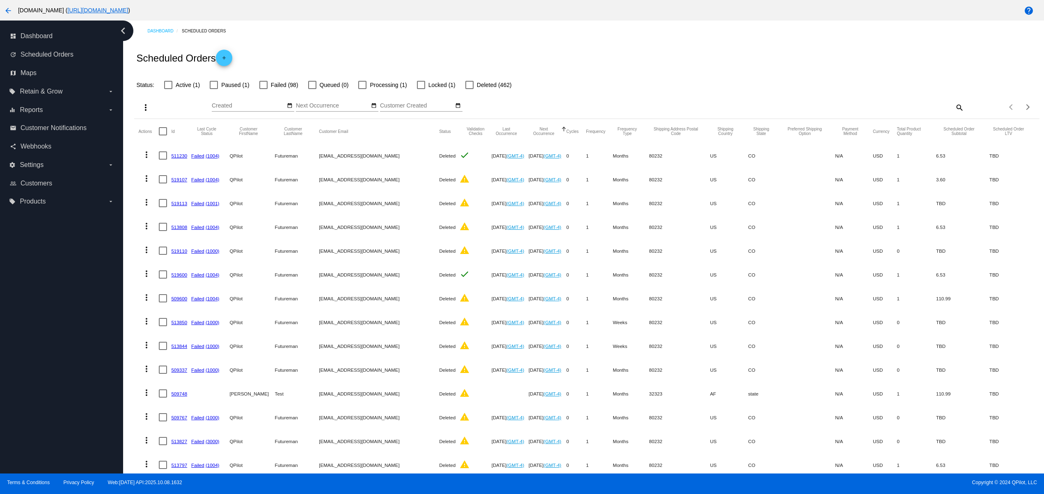
click at [47, 321] on div "dashboard Dashboard update Scheduled Orders map Maps local_offer Retain & Grow …" at bounding box center [61, 247] width 123 height 453
click at [51, 284] on div "dashboard Dashboard update Scheduled Orders map Maps local_offer Retain & Grow …" at bounding box center [61, 247] width 123 height 453
click at [69, 418] on div "dashboard Dashboard update Scheduled Orders map Maps local_offer Retain & Grow …" at bounding box center [61, 247] width 123 height 453
click at [59, 381] on div "dashboard Dashboard update Scheduled Orders map Maps local_offer Retain & Grow …" at bounding box center [61, 247] width 123 height 453
click at [58, 345] on div "dashboard Dashboard update Scheduled Orders map Maps local_offer Retain & Grow …" at bounding box center [61, 247] width 123 height 453
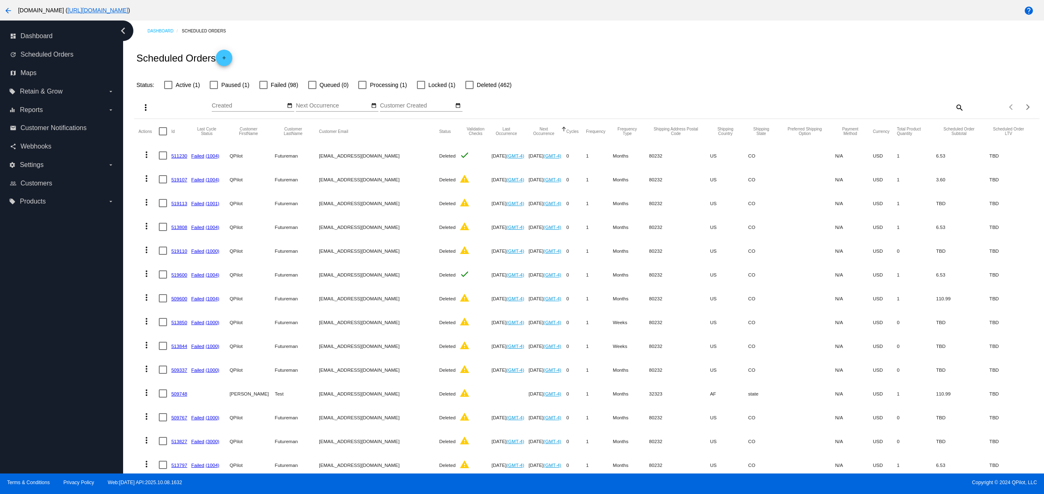
click at [58, 323] on div "dashboard Dashboard update Scheduled Orders map Maps local_offer Retain & Grow …" at bounding box center [61, 247] width 123 height 453
click at [28, 365] on div "dashboard Dashboard update Scheduled Orders map Maps local_offer Retain & Grow …" at bounding box center [61, 247] width 123 height 453
click at [28, 307] on div "dashboard Dashboard update Scheduled Orders map Maps local_offer Retain & Grow …" at bounding box center [61, 247] width 123 height 453
click at [35, 265] on div "dashboard Dashboard update Scheduled Orders map Maps local_offer Retain & Grow …" at bounding box center [61, 247] width 123 height 453
click at [46, 370] on div "dashboard Dashboard update Scheduled Orders map Maps local_offer Retain & Grow …" at bounding box center [61, 247] width 123 height 453
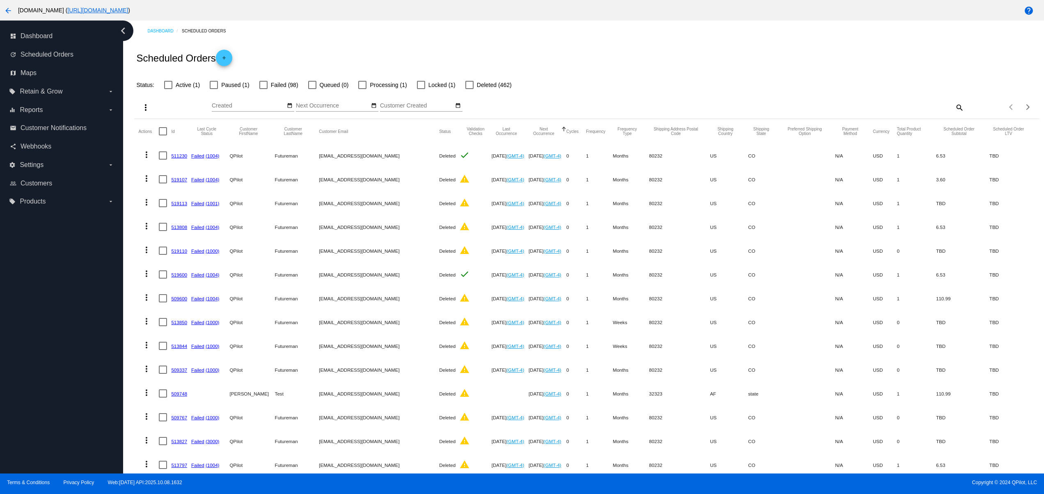
click at [41, 353] on div "dashboard Dashboard update Scheduled Orders map Maps local_offer Retain & Grow …" at bounding box center [61, 247] width 123 height 453
click at [35, 339] on div "dashboard Dashboard update Scheduled Orders map Maps local_offer Retain & Grow …" at bounding box center [61, 247] width 123 height 453
click at [45, 291] on div "dashboard Dashboard update Scheduled Orders map Maps local_offer Retain & Grow …" at bounding box center [61, 247] width 123 height 453
click at [52, 403] on div "dashboard Dashboard update Scheduled Orders map Maps local_offer Retain & Grow …" at bounding box center [61, 247] width 123 height 453
click at [51, 363] on div "dashboard Dashboard update Scheduled Orders map Maps local_offer Retain & Grow …" at bounding box center [61, 247] width 123 height 453
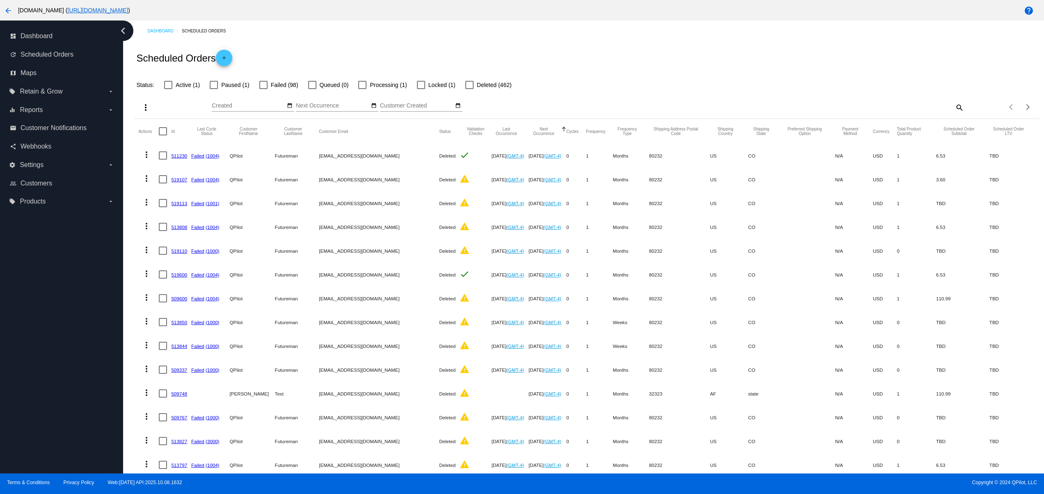
click at [53, 342] on div "dashboard Dashboard update Scheduled Orders map Maps local_offer Retain & Grow …" at bounding box center [61, 247] width 123 height 453
click at [25, 367] on div "dashboard Dashboard update Scheduled Orders map Maps local_offer Retain & Grow …" at bounding box center [61, 247] width 123 height 453
click at [31, 312] on div "dashboard Dashboard update Scheduled Orders map Maps local_offer Retain & Grow …" at bounding box center [61, 247] width 123 height 453
click at [44, 414] on div "dashboard Dashboard update Scheduled Orders map Maps local_offer Retain & Grow …" at bounding box center [61, 247] width 123 height 453
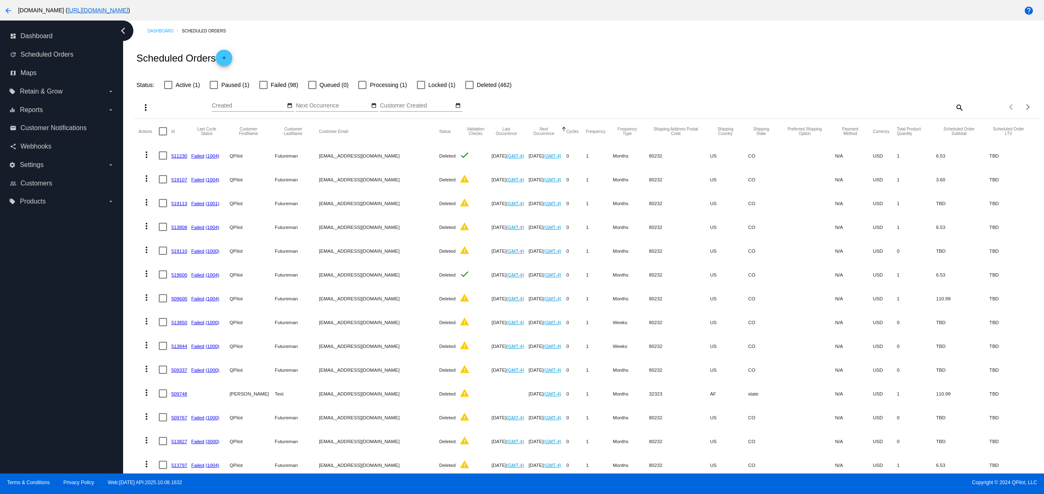
click at [33, 358] on div "dashboard Dashboard update Scheduled Orders map Maps local_offer Retain & Grow …" at bounding box center [61, 247] width 123 height 453
click at [33, 335] on div "dashboard Dashboard update Scheduled Orders map Maps local_offer Retain & Grow …" at bounding box center [61, 247] width 123 height 453
click at [48, 444] on div "dashboard Dashboard update Scheduled Orders map Maps local_offer Retain & Grow …" at bounding box center [61, 247] width 123 height 453
click at [51, 426] on div "dashboard Dashboard update Scheduled Orders map Maps local_offer Retain & Grow …" at bounding box center [61, 247] width 123 height 453
click at [53, 399] on div "dashboard Dashboard update Scheduled Orders map Maps local_offer Retain & Grow …" at bounding box center [61, 247] width 123 height 453
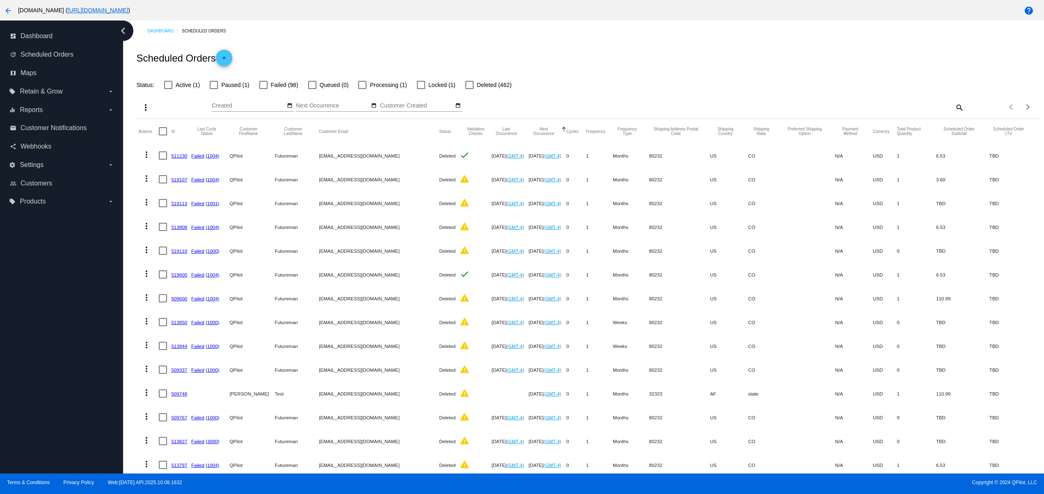
click at [56, 363] on div "dashboard Dashboard update Scheduled Orders map Maps local_offer Retain & Grow …" at bounding box center [61, 247] width 123 height 453
click at [62, 340] on div "dashboard Dashboard update Scheduled Orders map Maps local_offer Retain & Grow …" at bounding box center [61, 247] width 123 height 453
click at [61, 322] on div "dashboard Dashboard update Scheduled Orders map Maps local_offer Retain & Grow …" at bounding box center [61, 247] width 123 height 453
click at [57, 291] on div "dashboard Dashboard update Scheduled Orders map Maps local_offer Retain & Grow …" at bounding box center [61, 247] width 123 height 453
click at [41, 423] on div "dashboard Dashboard update Scheduled Orders map Maps local_offer Retain & Grow …" at bounding box center [61, 247] width 123 height 453
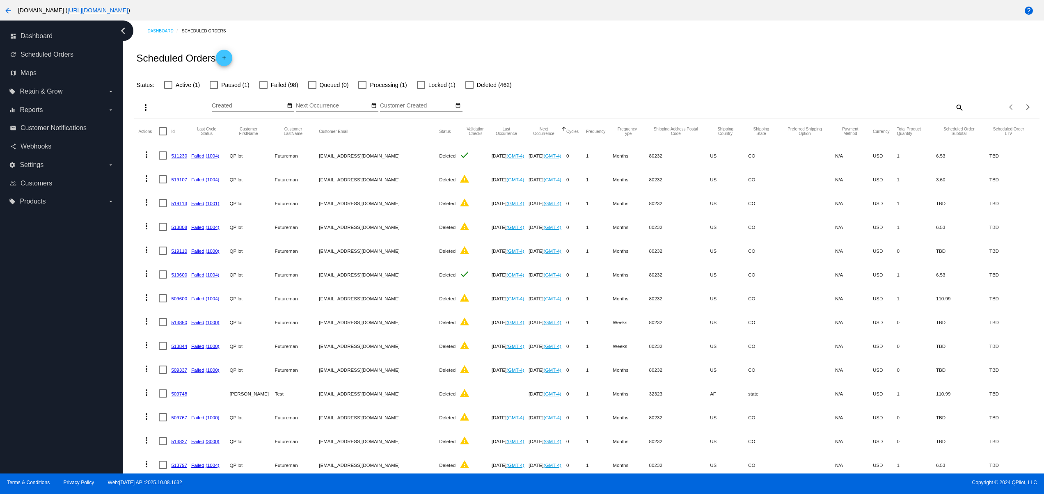
click at [32, 396] on div "dashboard Dashboard update Scheduled Orders map Maps local_offer Retain & Grow …" at bounding box center [61, 247] width 123 height 453
click at [34, 368] on div "dashboard Dashboard update Scheduled Orders map Maps local_offer Retain & Grow …" at bounding box center [61, 247] width 123 height 453
drag, startPoint x: 37, startPoint y: 353, endPoint x: 41, endPoint y: 335, distance: 18.5
click at [38, 353] on div "dashboard Dashboard update Scheduled Orders map Maps local_offer Retain & Grow …" at bounding box center [61, 247] width 123 height 453
click at [42, 334] on div "dashboard Dashboard update Scheduled Orders map Maps local_offer Retain & Grow …" at bounding box center [61, 247] width 123 height 453
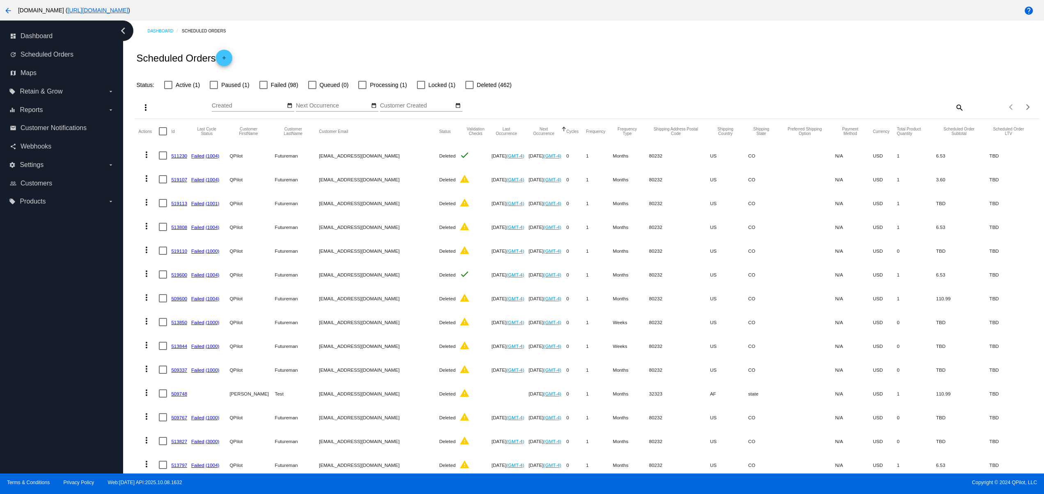
click at [25, 329] on div "dashboard Dashboard update Scheduled Orders map Maps local_offer Retain & Grow …" at bounding box center [61, 247] width 123 height 453
click at [25, 304] on div "dashboard Dashboard update Scheduled Orders map Maps local_offer Retain & Grow …" at bounding box center [61, 247] width 123 height 453
click at [15, 274] on div "dashboard Dashboard update Scheduled Orders map Maps local_offer Retain & Grow …" at bounding box center [61, 247] width 123 height 453
drag, startPoint x: 27, startPoint y: 428, endPoint x: 30, endPoint y: 407, distance: 20.8
click at [29, 429] on div "dashboard Dashboard update Scheduled Orders map Maps local_offer Retain & Grow …" at bounding box center [61, 247] width 123 height 453
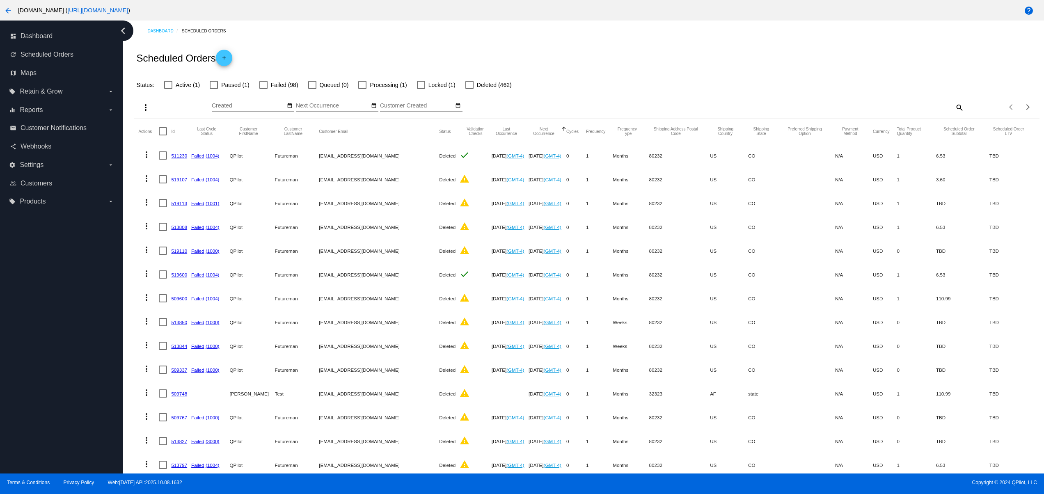
click at [30, 407] on div "dashboard Dashboard update Scheduled Orders map Maps local_offer Retain & Grow …" at bounding box center [61, 247] width 123 height 453
click at [28, 362] on div "dashboard Dashboard update Scheduled Orders map Maps local_offer Retain & Grow …" at bounding box center [61, 247] width 123 height 453
drag, startPoint x: 28, startPoint y: 316, endPoint x: 32, endPoint y: 303, distance: 13.6
click at [30, 314] on div "dashboard Dashboard update Scheduled Orders map Maps local_offer Retain & Grow …" at bounding box center [61, 247] width 123 height 453
click at [30, 278] on div "dashboard Dashboard update Scheduled Orders map Maps local_offer Retain & Grow …" at bounding box center [61, 247] width 123 height 453
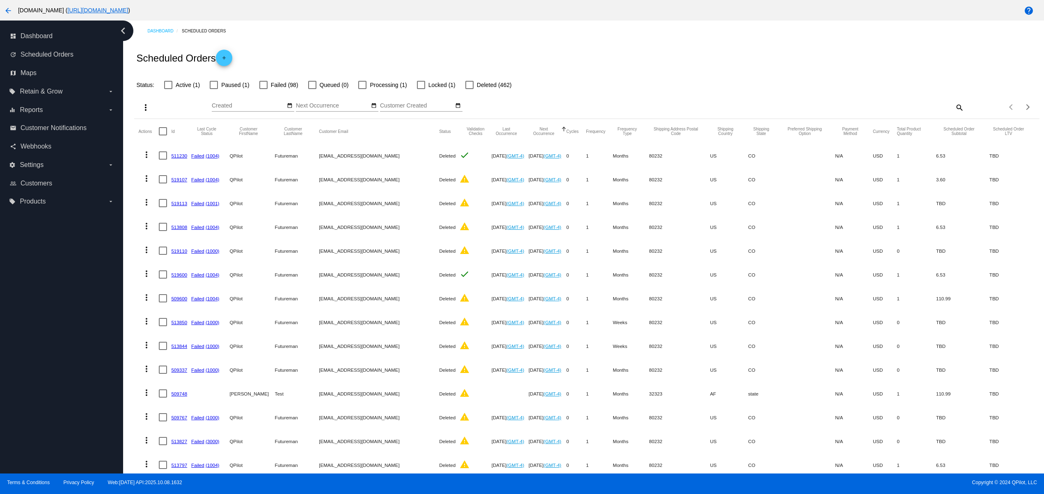
click at [21, 258] on div "dashboard Dashboard update Scheduled Orders map Maps local_offer Retain & Grow …" at bounding box center [61, 247] width 123 height 453
click at [17, 245] on div "dashboard Dashboard update Scheduled Orders map Maps local_offer Retain & Grow …" at bounding box center [61, 247] width 123 height 453
click at [22, 227] on div "dashboard Dashboard update Scheduled Orders map Maps local_offer Retain & Grow …" at bounding box center [61, 247] width 123 height 453
click at [66, 447] on div "dashboard Dashboard update Scheduled Orders map Maps local_offer Retain & Grow …" at bounding box center [61, 247] width 123 height 453
click at [58, 432] on div "dashboard Dashboard update Scheduled Orders map Maps local_offer Retain & Grow …" at bounding box center [61, 247] width 123 height 453
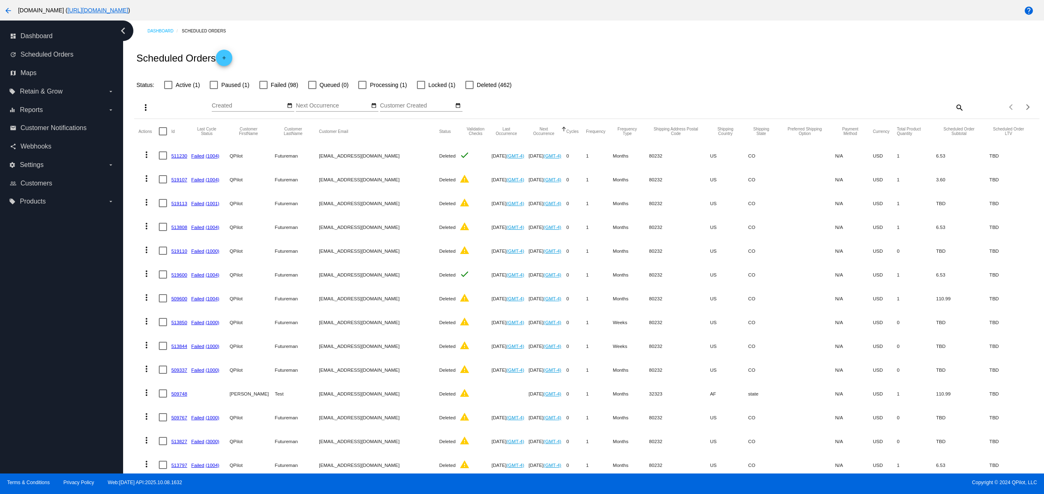
click at [55, 394] on div "dashboard Dashboard update Scheduled Orders map Maps local_offer Retain & Grow …" at bounding box center [61, 247] width 123 height 453
click at [52, 366] on div "dashboard Dashboard update Scheduled Orders map Maps local_offer Retain & Grow …" at bounding box center [61, 247] width 123 height 453
click at [45, 333] on div "dashboard Dashboard update Scheduled Orders map Maps local_offer Retain & Grow …" at bounding box center [61, 247] width 123 height 453
click at [45, 299] on div "dashboard Dashboard update Scheduled Orders map Maps local_offer Retain & Grow …" at bounding box center [61, 247] width 123 height 453
click at [45, 277] on div "dashboard Dashboard update Scheduled Orders map Maps local_offer Retain & Grow …" at bounding box center [61, 247] width 123 height 453
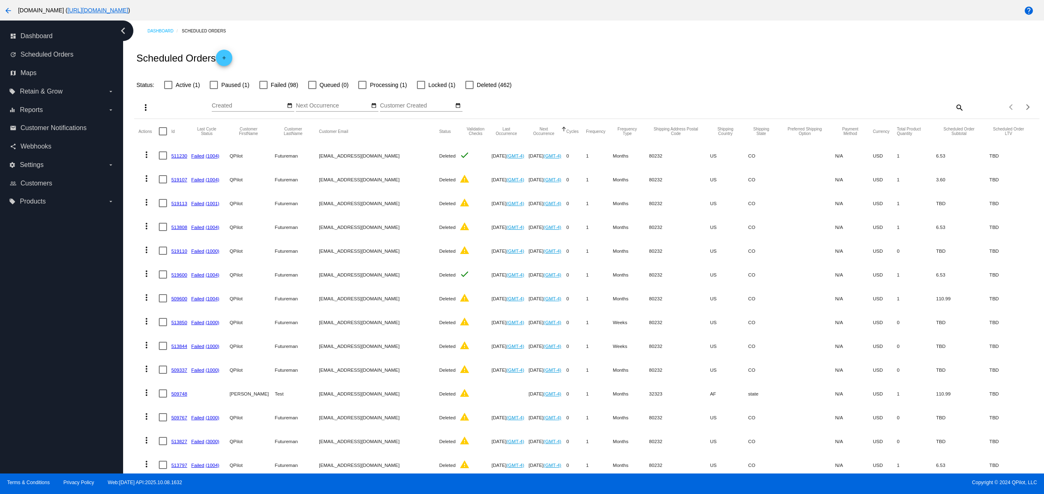
click at [44, 253] on div "dashboard Dashboard update Scheduled Orders map Maps local_offer Retain & Grow …" at bounding box center [61, 247] width 123 height 453
click at [43, 240] on div "dashboard Dashboard update Scheduled Orders map Maps local_offer Retain & Grow …" at bounding box center [61, 247] width 123 height 453
click at [43, 235] on div "dashboard Dashboard update Scheduled Orders map Maps local_offer Retain & Grow …" at bounding box center [61, 247] width 123 height 453
click at [94, 460] on div "dashboard Dashboard update Scheduled Orders map Maps local_offer Retain & Grow …" at bounding box center [61, 247] width 123 height 453
click at [94, 437] on div "dashboard Dashboard update Scheduled Orders map Maps local_offer Retain & Grow …" at bounding box center [61, 247] width 123 height 453
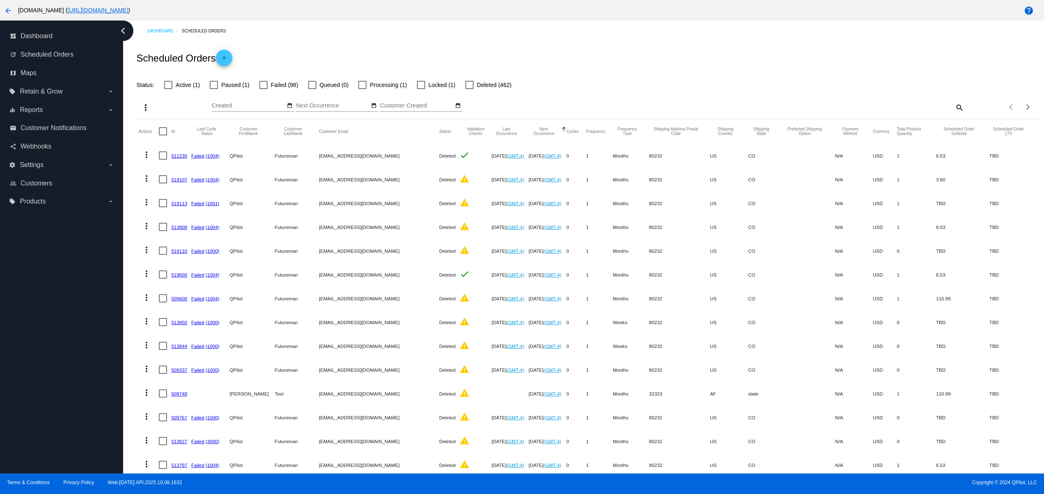
click at [94, 419] on div "dashboard Dashboard update Scheduled Orders map Maps local_offer Retain & Grow …" at bounding box center [61, 247] width 123 height 453
click at [86, 388] on div "dashboard Dashboard update Scheduled Orders map Maps local_offer Retain & Grow …" at bounding box center [61, 247] width 123 height 453
click at [80, 363] on div "dashboard Dashboard update Scheduled Orders map Maps local_offer Retain & Grow …" at bounding box center [61, 247] width 123 height 453
click at [78, 345] on div "dashboard Dashboard update Scheduled Orders map Maps local_offer Retain & Grow …" at bounding box center [61, 247] width 123 height 453
click at [76, 319] on div "dashboard Dashboard update Scheduled Orders map Maps local_offer Retain & Grow …" at bounding box center [61, 247] width 123 height 453
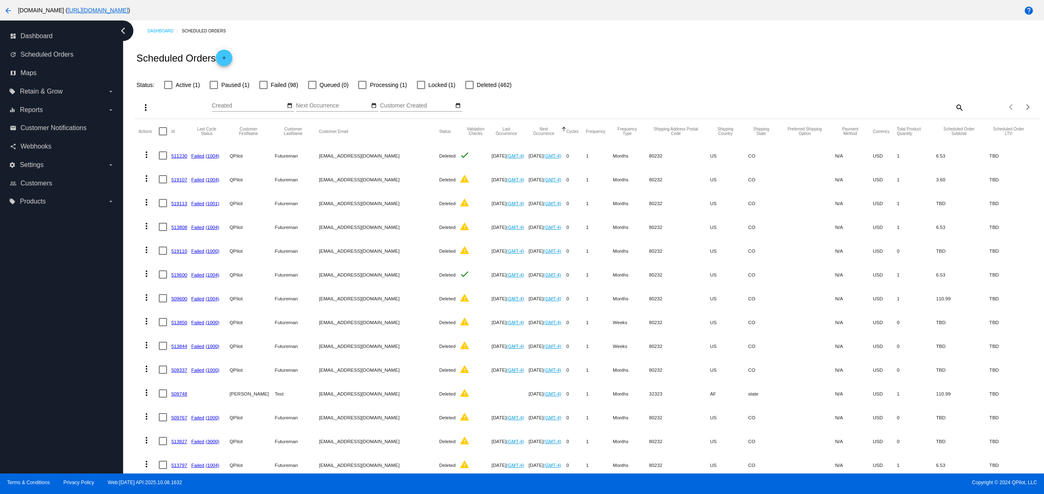
click at [75, 296] on div "dashboard Dashboard update Scheduled Orders map Maps local_offer Retain & Grow …" at bounding box center [61, 247] width 123 height 453
click at [79, 273] on div "dashboard Dashboard update Scheduled Orders map Maps local_offer Retain & Grow …" at bounding box center [61, 247] width 123 height 453
drag, startPoint x: 80, startPoint y: 250, endPoint x: 85, endPoint y: 238, distance: 12.5
click at [83, 248] on div "dashboard Dashboard update Scheduled Orders map Maps local_offer Retain & Grow …" at bounding box center [61, 247] width 123 height 453
click at [85, 238] on div "dashboard Dashboard update Scheduled Orders map Maps local_offer Retain & Grow …" at bounding box center [61, 247] width 123 height 453
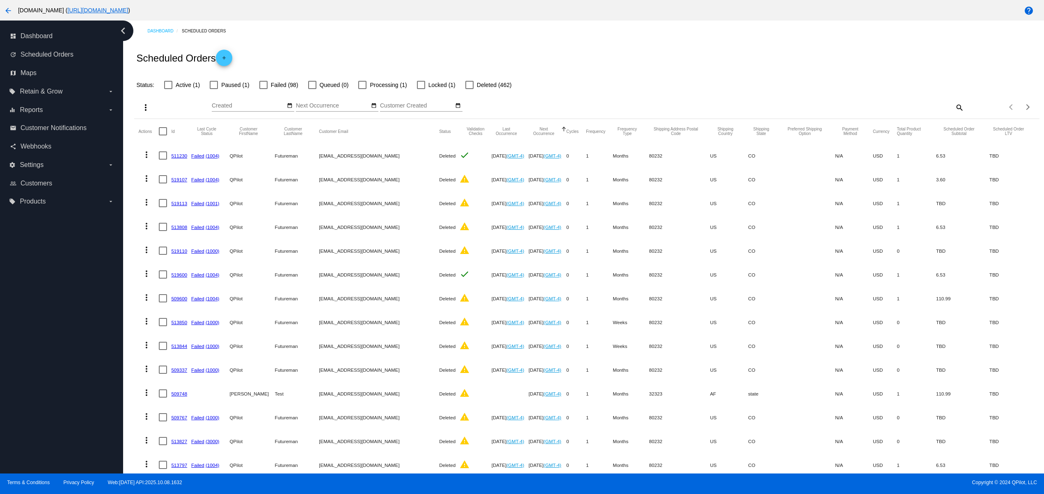
click at [86, 233] on div "dashboard Dashboard update Scheduled Orders map Maps local_offer Retain & Grow …" at bounding box center [61, 247] width 123 height 453
click at [87, 230] on div "dashboard Dashboard update Scheduled Orders map Maps local_offer Retain & Grow …" at bounding box center [61, 247] width 123 height 453
click at [110, 459] on div "dashboard Dashboard update Scheduled Orders map Maps local_offer Retain & Grow …" at bounding box center [61, 247] width 123 height 453
click at [112, 438] on div "dashboard Dashboard update Scheduled Orders map Maps local_offer Retain & Grow …" at bounding box center [61, 247] width 123 height 453
click at [109, 398] on div "dashboard Dashboard update Scheduled Orders map Maps local_offer Retain & Grow …" at bounding box center [61, 247] width 123 height 453
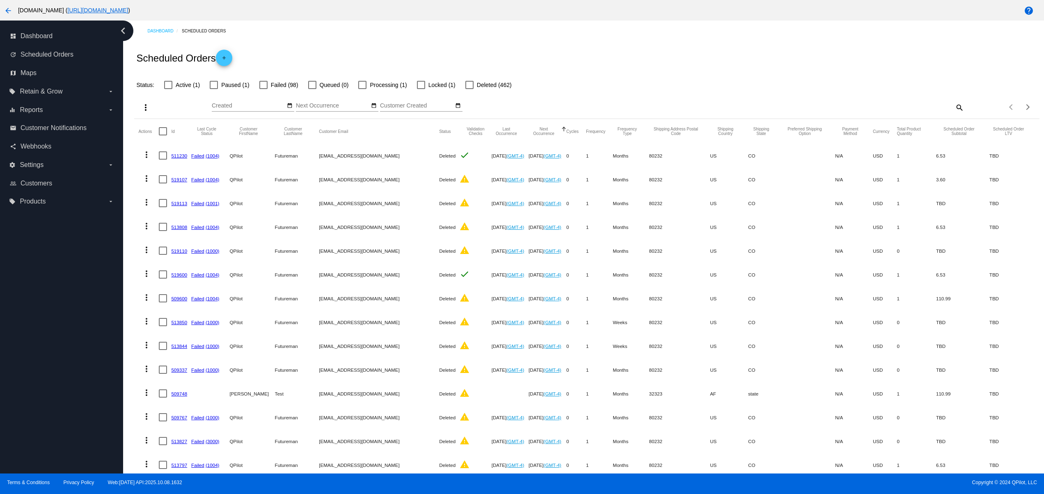
click at [109, 376] on div "dashboard Dashboard update Scheduled Orders map Maps local_offer Retain & Grow …" at bounding box center [61, 247] width 123 height 453
click at [104, 346] on div "dashboard Dashboard update Scheduled Orders map Maps local_offer Retain & Grow …" at bounding box center [61, 247] width 123 height 453
click at [104, 332] on div "dashboard Dashboard update Scheduled Orders map Maps local_offer Retain & Grow …" at bounding box center [61, 247] width 123 height 453
click at [101, 314] on div "dashboard Dashboard update Scheduled Orders map Maps local_offer Retain & Grow …" at bounding box center [61, 247] width 123 height 453
click at [99, 296] on div "dashboard Dashboard update Scheduled Orders map Maps local_offer Retain & Grow …" at bounding box center [61, 247] width 123 height 453
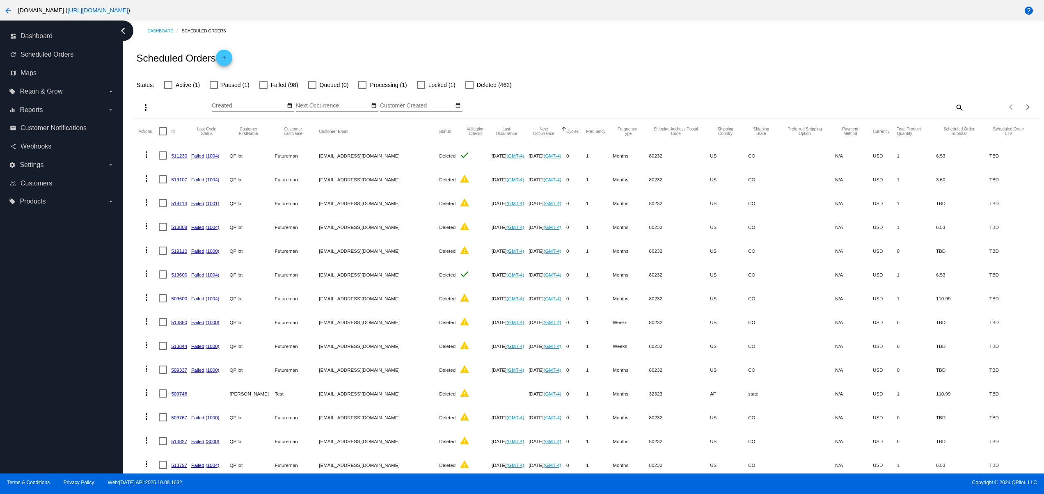
click at [99, 284] on div "dashboard Dashboard update Scheduled Orders map Maps local_offer Retain & Grow …" at bounding box center [61, 247] width 123 height 453
click at [99, 250] on div "dashboard Dashboard update Scheduled Orders map Maps local_offer Retain & Grow …" at bounding box center [61, 247] width 123 height 453
click at [101, 235] on div "dashboard Dashboard update Scheduled Orders map Maps local_offer Retain & Grow …" at bounding box center [61, 247] width 123 height 453
click at [101, 227] on div "dashboard Dashboard update Scheduled Orders map Maps local_offer Retain & Grow …" at bounding box center [61, 247] width 123 height 453
click at [62, 232] on div "dashboard Dashboard update Scheduled Orders map Maps local_offer Retain & Grow …" at bounding box center [61, 247] width 123 height 453
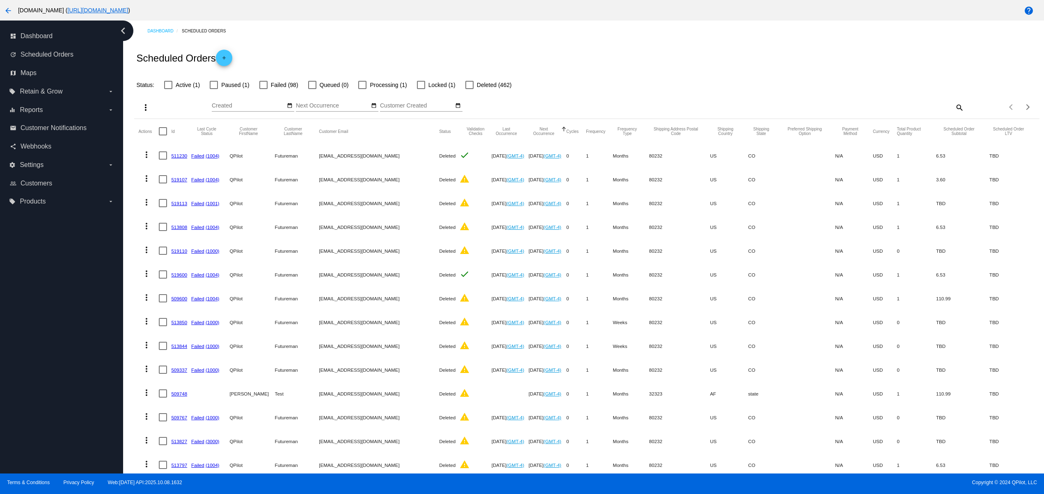
click at [51, 233] on div "dashboard Dashboard update Scheduled Orders map Maps local_offer Retain & Grow …" at bounding box center [61, 247] width 123 height 453
click at [39, 233] on div "dashboard Dashboard update Scheduled Orders map Maps local_offer Retain & Grow …" at bounding box center [61, 247] width 123 height 453
click at [17, 230] on div "dashboard Dashboard update Scheduled Orders map Maps local_offer Retain & Grow …" at bounding box center [61, 247] width 123 height 453
click at [7, 222] on div "dashboard Dashboard update Scheduled Orders map Maps local_offer Retain & Grow …" at bounding box center [61, 247] width 123 height 453
click at [62, 411] on div "dashboard Dashboard update Scheduled Orders map Maps local_offer Retain & Grow …" at bounding box center [61, 247] width 123 height 453
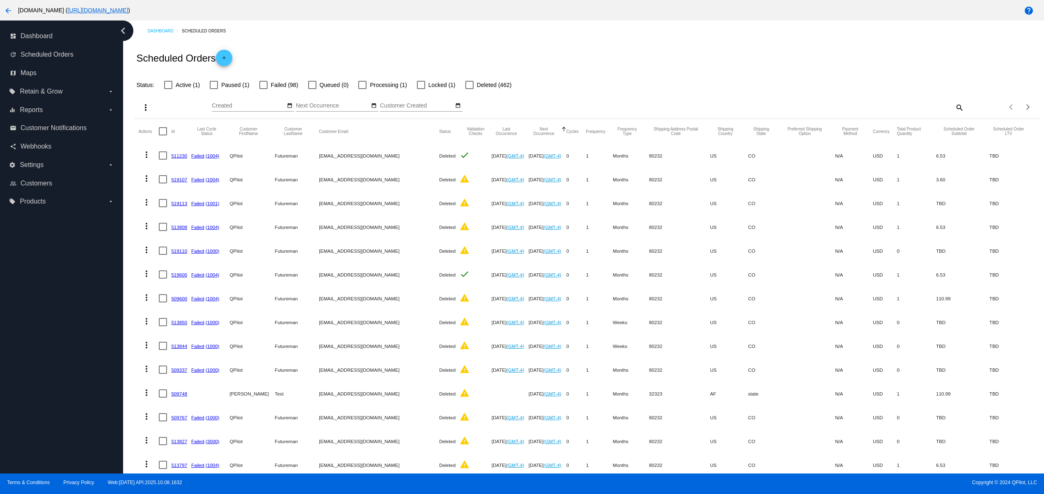
click at [34, 421] on div "dashboard Dashboard update Scheduled Orders map Maps local_offer Retain & Grow …" at bounding box center [61, 247] width 123 height 453
click at [17, 388] on div "dashboard Dashboard update Scheduled Orders map Maps local_offer Retain & Grow …" at bounding box center [61, 247] width 123 height 453
click at [20, 348] on div "dashboard Dashboard update Scheduled Orders map Maps local_offer Retain & Grow …" at bounding box center [61, 247] width 123 height 453
click at [20, 315] on div "dashboard Dashboard update Scheduled Orders map Maps local_offer Retain & Grow …" at bounding box center [61, 247] width 123 height 453
click at [48, 423] on div "dashboard Dashboard update Scheduled Orders map Maps local_offer Retain & Grow …" at bounding box center [61, 247] width 123 height 453
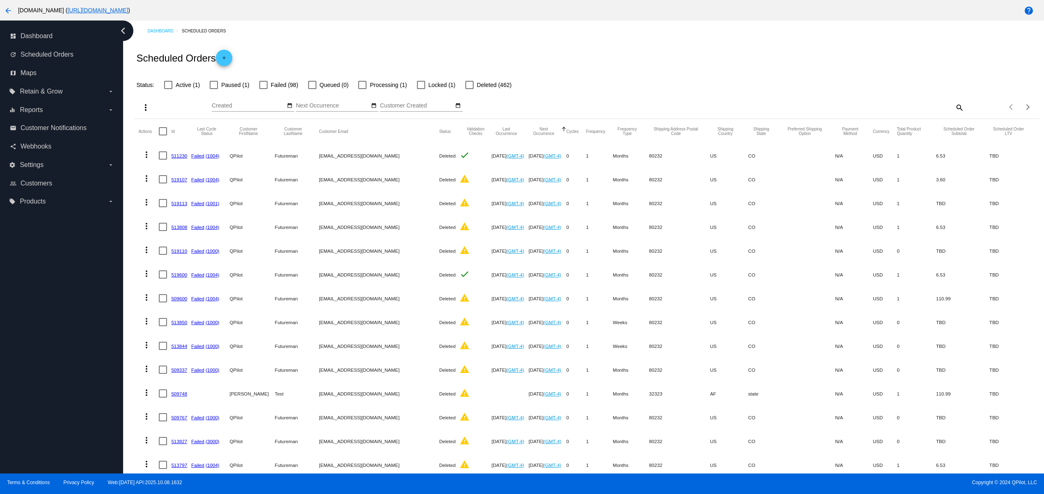
drag, startPoint x: 37, startPoint y: 404, endPoint x: 37, endPoint y: 391, distance: 13.1
click at [37, 398] on div "dashboard Dashboard update Scheduled Orders map Maps local_offer Retain & Grow …" at bounding box center [61, 247] width 123 height 453
click at [32, 356] on div "dashboard Dashboard update Scheduled Orders map Maps local_offer Retain & Grow …" at bounding box center [61, 247] width 123 height 453
click at [32, 333] on div "dashboard Dashboard update Scheduled Orders map Maps local_offer Retain & Grow …" at bounding box center [61, 247] width 123 height 453
click at [51, 426] on div "dashboard Dashboard update Scheduled Orders map Maps local_offer Retain & Grow …" at bounding box center [61, 247] width 123 height 453
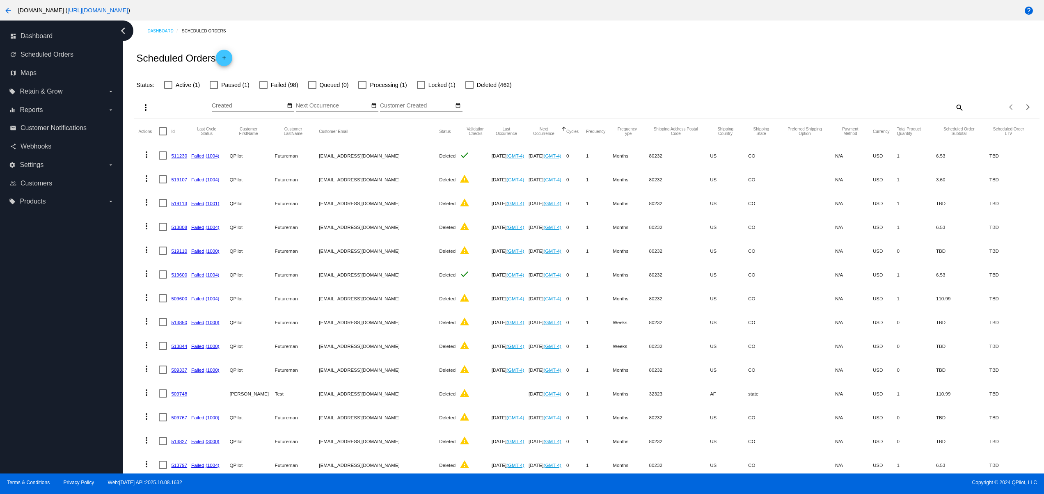
click at [48, 391] on div "dashboard Dashboard update Scheduled Orders map Maps local_offer Retain & Grow …" at bounding box center [61, 247] width 123 height 453
click at [44, 367] on div "dashboard Dashboard update Scheduled Orders map Maps local_offer Retain & Grow …" at bounding box center [61, 247] width 123 height 453
click at [40, 352] on div "dashboard Dashboard update Scheduled Orders map Maps local_offer Retain & Grow …" at bounding box center [61, 247] width 123 height 453
click at [32, 330] on div "dashboard Dashboard update Scheduled Orders map Maps local_offer Retain & Grow …" at bounding box center [61, 247] width 123 height 453
click at [4, 449] on div "dashboard Dashboard update Scheduled Orders map Maps local_offer Retain & Grow …" at bounding box center [61, 247] width 123 height 453
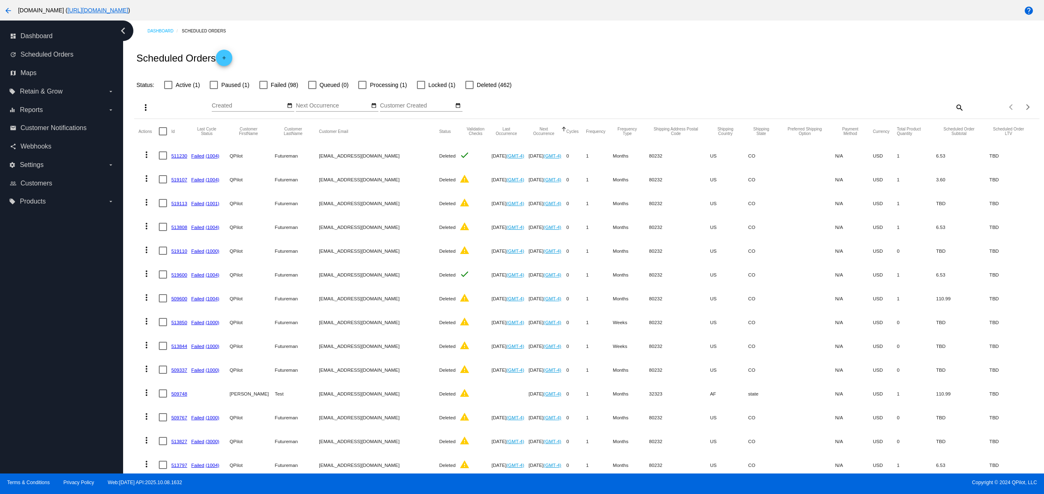
click at [4, 404] on div "dashboard Dashboard update Scheduled Orders map Maps local_offer Retain & Grow …" at bounding box center [61, 247] width 123 height 453
click at [1, 363] on div "dashboard Dashboard update Scheduled Orders map Maps local_offer Retain & Grow …" at bounding box center [61, 247] width 123 height 453
click at [1, 338] on div "dashboard Dashboard update Scheduled Orders map Maps local_offer Retain & Grow …" at bounding box center [61, 247] width 123 height 453
drag, startPoint x: 1, startPoint y: 316, endPoint x: 5, endPoint y: 286, distance: 29.8
click at [1, 314] on div "dashboard Dashboard update Scheduled Orders map Maps local_offer Retain & Grow …" at bounding box center [61, 247] width 123 height 453
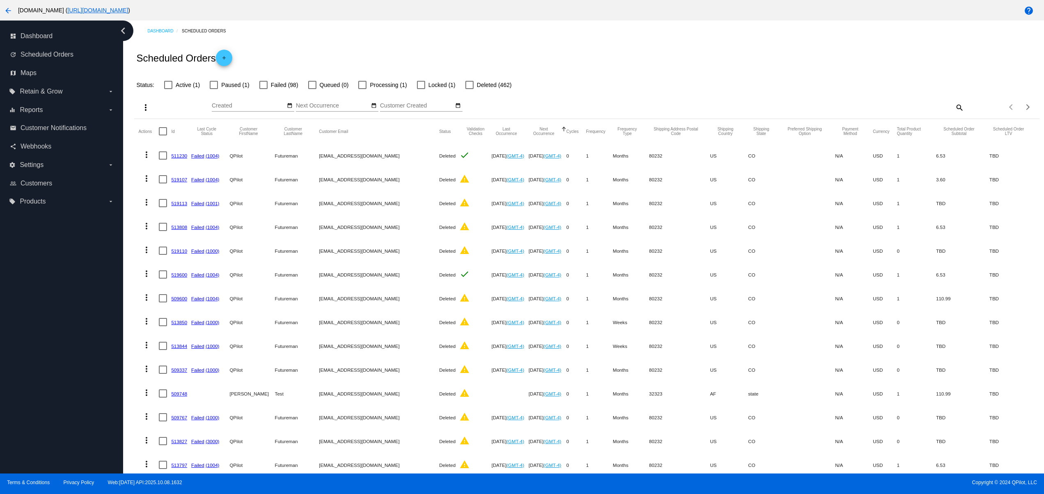
click at [5, 286] on div "dashboard Dashboard update Scheduled Orders map Maps local_offer Retain & Grow …" at bounding box center [61, 247] width 123 height 453
click at [34, 398] on div "dashboard Dashboard update Scheduled Orders map Maps local_offer Retain & Grow …" at bounding box center [61, 247] width 123 height 453
drag, startPoint x: 39, startPoint y: 374, endPoint x: 47, endPoint y: 368, distance: 9.6
click at [43, 373] on div "dashboard Dashboard update Scheduled Orders map Maps local_offer Retain & Grow …" at bounding box center [61, 247] width 123 height 453
click at [15, 408] on div "dashboard Dashboard update Scheduled Orders map Maps local_offer Retain & Grow …" at bounding box center [61, 247] width 123 height 453
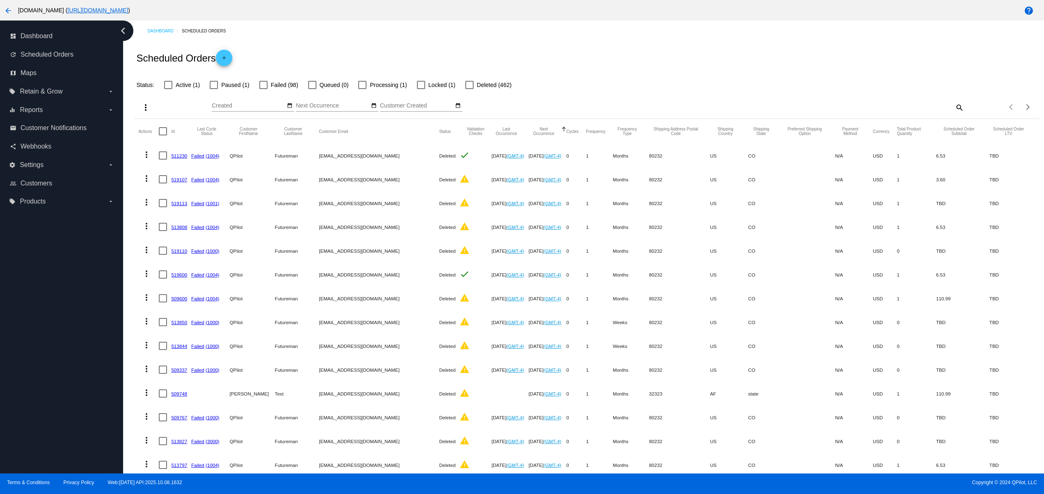
click at [17, 350] on div "dashboard Dashboard update Scheduled Orders map Maps local_offer Retain & Grow …" at bounding box center [61, 247] width 123 height 453
click at [20, 320] on div "dashboard Dashboard update Scheduled Orders map Maps local_offer Retain & Grow …" at bounding box center [61, 247] width 123 height 453
click at [20, 286] on div "dashboard Dashboard update Scheduled Orders map Maps local_offer Retain & Grow …" at bounding box center [61, 247] width 123 height 453
click at [20, 261] on div "dashboard Dashboard update Scheduled Orders map Maps local_offer Retain & Grow …" at bounding box center [61, 247] width 123 height 453
click at [20, 251] on div "dashboard Dashboard update Scheduled Orders map Maps local_offer Retain & Grow …" at bounding box center [61, 247] width 123 height 453
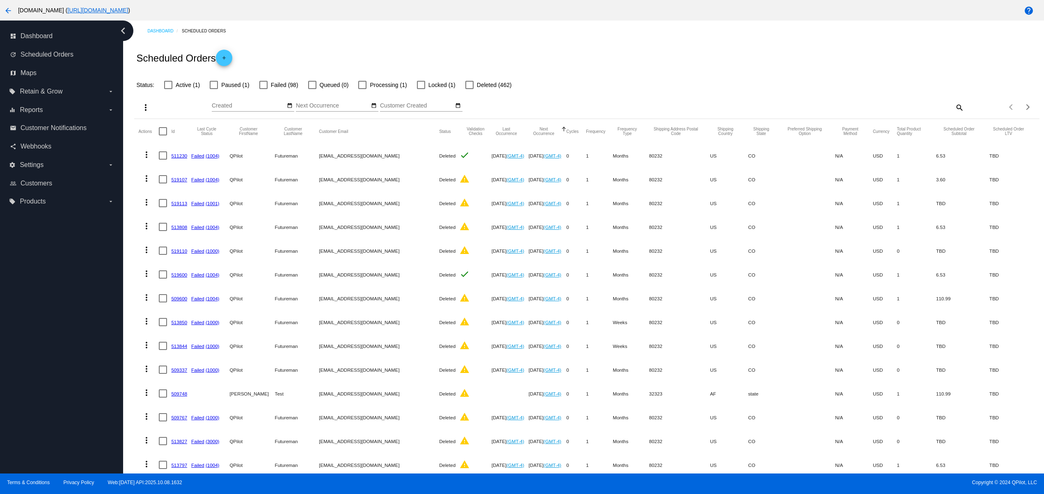
click at [27, 450] on div "dashboard Dashboard update Scheduled Orders map Maps local_offer Retain & Grow …" at bounding box center [61, 247] width 123 height 453
click at [21, 444] on div "dashboard Dashboard update Scheduled Orders map Maps local_offer Retain & Grow …" at bounding box center [61, 247] width 123 height 453
click at [16, 414] on div "dashboard Dashboard update Scheduled Orders map Maps local_offer Retain & Grow …" at bounding box center [61, 247] width 123 height 453
click at [6, 350] on div "dashboard Dashboard update Scheduled Orders map Maps local_offer Retain & Grow …" at bounding box center [61, 247] width 123 height 453
drag, startPoint x: 6, startPoint y: 314, endPoint x: 14, endPoint y: 270, distance: 45.0
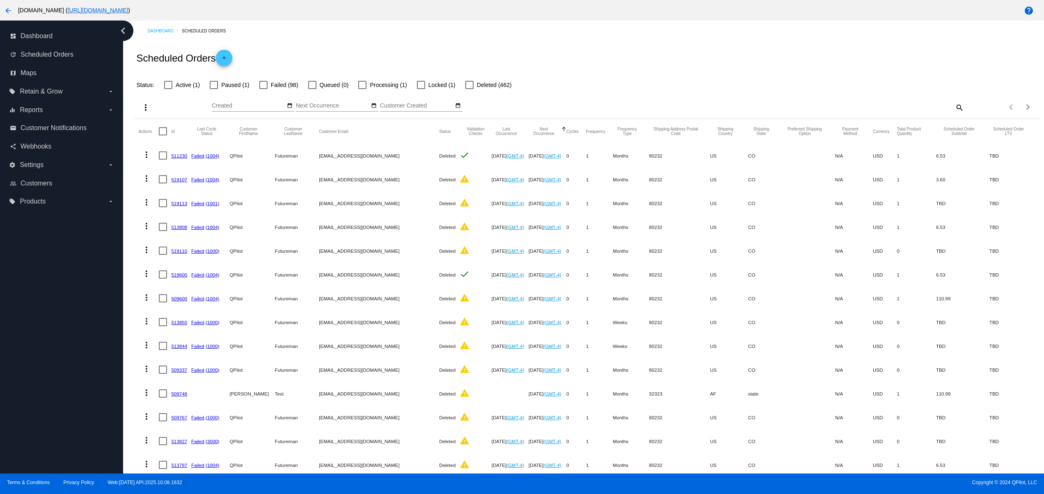
click at [6, 309] on div "dashboard Dashboard update Scheduled Orders map Maps local_offer Retain & Grow …" at bounding box center [61, 247] width 123 height 453
click at [14, 270] on div "dashboard Dashboard update Scheduled Orders map Maps local_offer Retain & Grow …" at bounding box center [61, 247] width 123 height 453
click at [14, 251] on div "dashboard Dashboard update Scheduled Orders map Maps local_offer Retain & Grow …" at bounding box center [61, 247] width 123 height 453
click at [14, 227] on div "dashboard Dashboard update Scheduled Orders map Maps local_offer Retain & Grow …" at bounding box center [61, 247] width 123 height 453
click at [76, 234] on div "dashboard Dashboard update Scheduled Orders map Maps local_offer Retain & Grow …" at bounding box center [61, 247] width 123 height 453
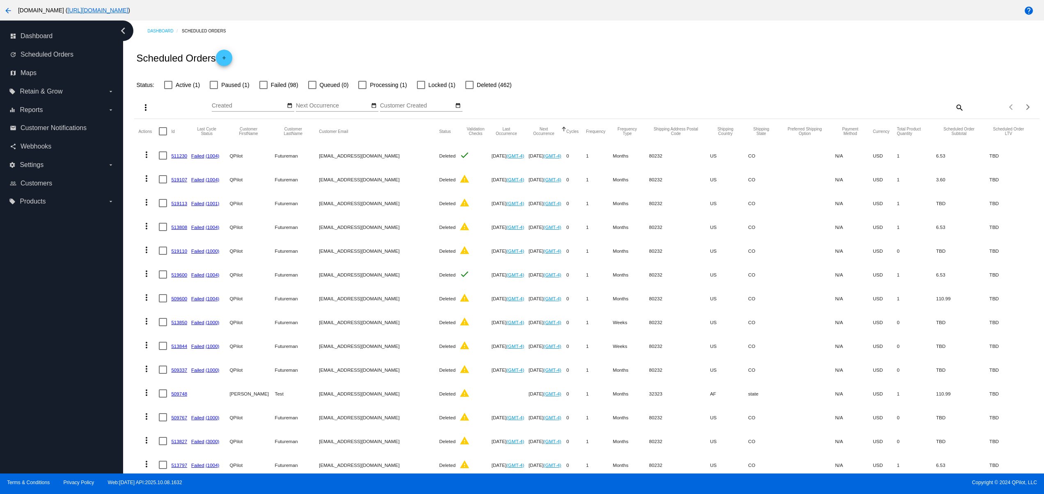
click at [86, 234] on div "dashboard Dashboard update Scheduled Orders map Maps local_offer Retain & Grow …" at bounding box center [61, 247] width 123 height 453
click at [89, 234] on div "dashboard Dashboard update Scheduled Orders map Maps local_offer Retain & Grow …" at bounding box center [61, 247] width 123 height 453
click at [48, 253] on div "dashboard Dashboard update Scheduled Orders map Maps local_offer Retain & Grow …" at bounding box center [61, 247] width 123 height 453
drag, startPoint x: 56, startPoint y: 331, endPoint x: 56, endPoint y: 341, distance: 9.9
click at [56, 336] on div "dashboard Dashboard update Scheduled Orders map Maps local_offer Retain & Grow …" at bounding box center [61, 247] width 123 height 453
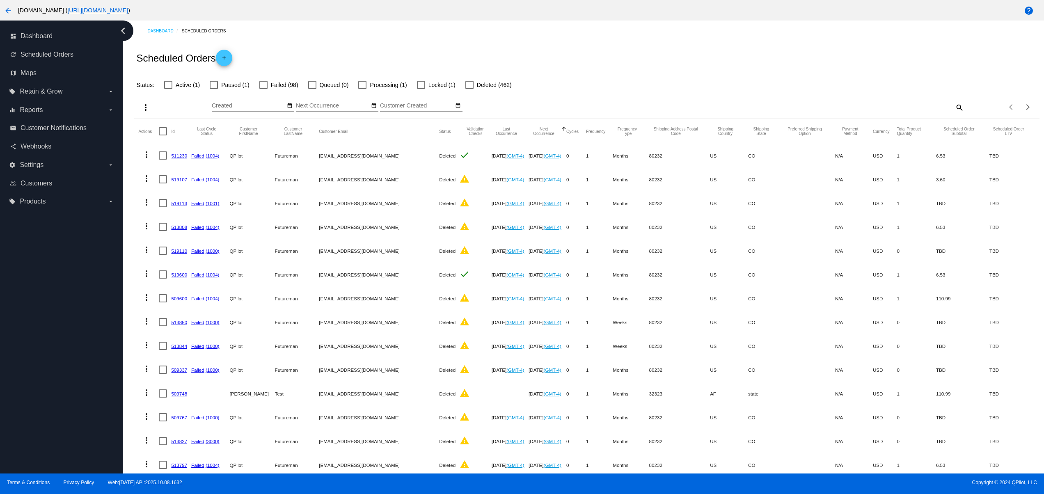
drag, startPoint x: 56, startPoint y: 358, endPoint x: 56, endPoint y: 401, distance: 42.7
click at [56, 362] on div "dashboard Dashboard update Scheduled Orders map Maps local_offer Retain & Grow …" at bounding box center [61, 247] width 123 height 453
click at [36, 457] on div "dashboard Dashboard update Scheduled Orders map Maps local_offer Retain & Grow …" at bounding box center [61, 247] width 123 height 453
click at [32, 444] on div "dashboard Dashboard update Scheduled Orders map Maps local_offer Retain & Grow …" at bounding box center [61, 247] width 123 height 453
click at [36, 401] on div "dashboard Dashboard update Scheduled Orders map Maps local_offer Retain & Grow …" at bounding box center [61, 247] width 123 height 453
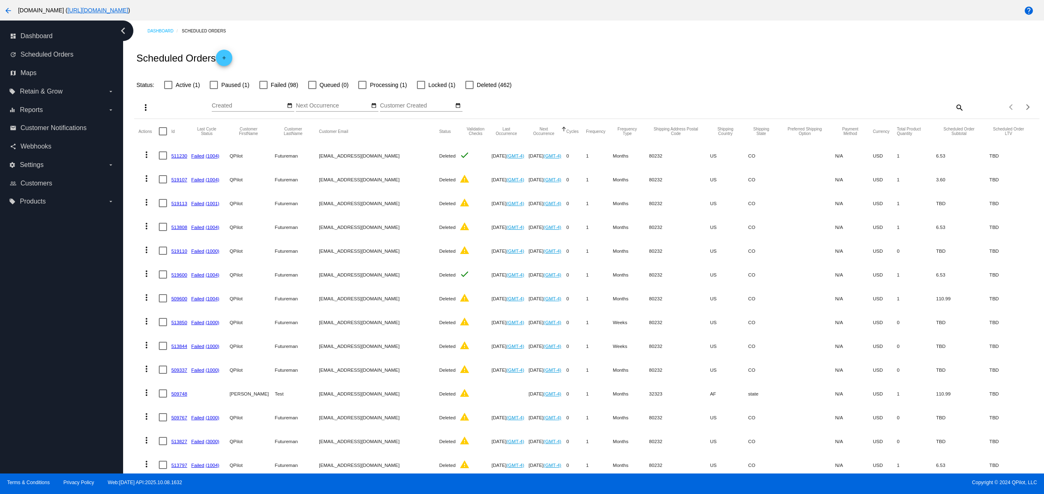
click at [34, 348] on div "dashboard Dashboard update Scheduled Orders map Maps local_offer Retain & Grow …" at bounding box center [61, 247] width 123 height 453
click at [28, 310] on div "dashboard Dashboard update Scheduled Orders map Maps local_offer Retain & Grow …" at bounding box center [61, 247] width 123 height 453
click at [27, 284] on div "dashboard Dashboard update Scheduled Orders map Maps local_offer Retain & Grow …" at bounding box center [61, 247] width 123 height 453
drag, startPoint x: 30, startPoint y: 257, endPoint x: 36, endPoint y: 243, distance: 14.7
click at [30, 256] on div "dashboard Dashboard update Scheduled Orders map Maps local_offer Retain & Grow …" at bounding box center [61, 247] width 123 height 453
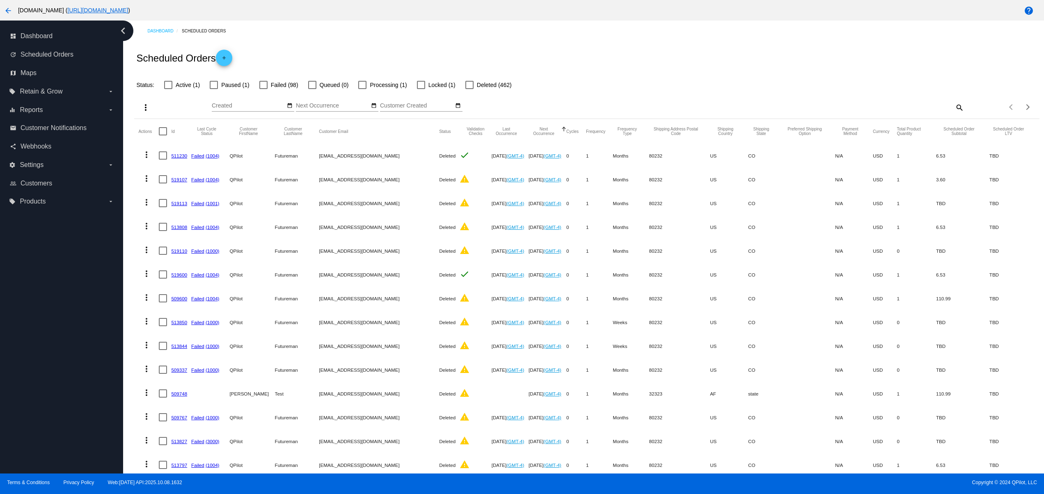
click at [41, 232] on div "dashboard Dashboard update Scheduled Orders map Maps local_offer Retain & Grow …" at bounding box center [61, 247] width 123 height 453
click at [61, 255] on div "dashboard Dashboard update Scheduled Orders map Maps local_offer Retain & Grow …" at bounding box center [61, 247] width 123 height 453
drag, startPoint x: 61, startPoint y: 307, endPoint x: 62, endPoint y: 341, distance: 33.3
click at [61, 309] on div "dashboard Dashboard update Scheduled Orders map Maps local_offer Retain & Grow …" at bounding box center [61, 247] width 123 height 453
click at [63, 360] on div "dashboard Dashboard update Scheduled Orders map Maps local_offer Retain & Grow …" at bounding box center [61, 247] width 123 height 453
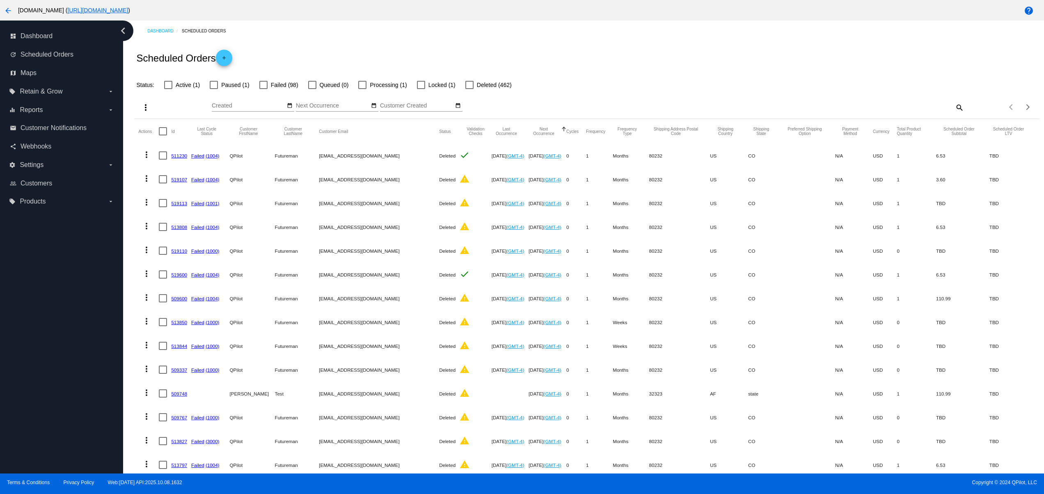
click at [76, 447] on div "dashboard Dashboard update Scheduled Orders map Maps local_offer Retain & Grow …" at bounding box center [61, 247] width 123 height 453
drag, startPoint x: 66, startPoint y: 434, endPoint x: 71, endPoint y: 370, distance: 64.2
click at [67, 432] on div "dashboard Dashboard update Scheduled Orders map Maps local_offer Retain & Grow …" at bounding box center [61, 247] width 123 height 453
click at [71, 346] on div "dashboard Dashboard update Scheduled Orders map Maps local_offer Retain & Grow …" at bounding box center [61, 247] width 123 height 453
click at [63, 299] on div "dashboard Dashboard update Scheduled Orders map Maps local_offer Retain & Grow …" at bounding box center [61, 247] width 123 height 453
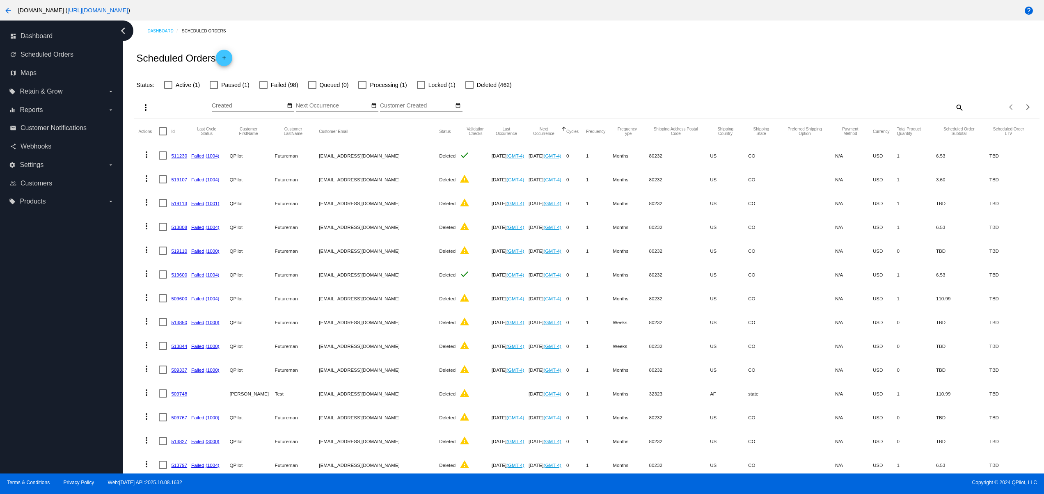
click at [63, 268] on div "dashboard Dashboard update Scheduled Orders map Maps local_offer Retain & Grow …" at bounding box center [61, 247] width 123 height 453
drag, startPoint x: 71, startPoint y: 247, endPoint x: 86, endPoint y: 237, distance: 18.1
click at [73, 246] on div "dashboard Dashboard update Scheduled Orders map Maps local_offer Retain & Grow …" at bounding box center [61, 247] width 123 height 453
drag, startPoint x: 86, startPoint y: 237, endPoint x: 96, endPoint y: 234, distance: 10.4
click at [89, 236] on div "dashboard Dashboard update Scheduled Orders map Maps local_offer Retain & Grow …" at bounding box center [61, 247] width 123 height 453
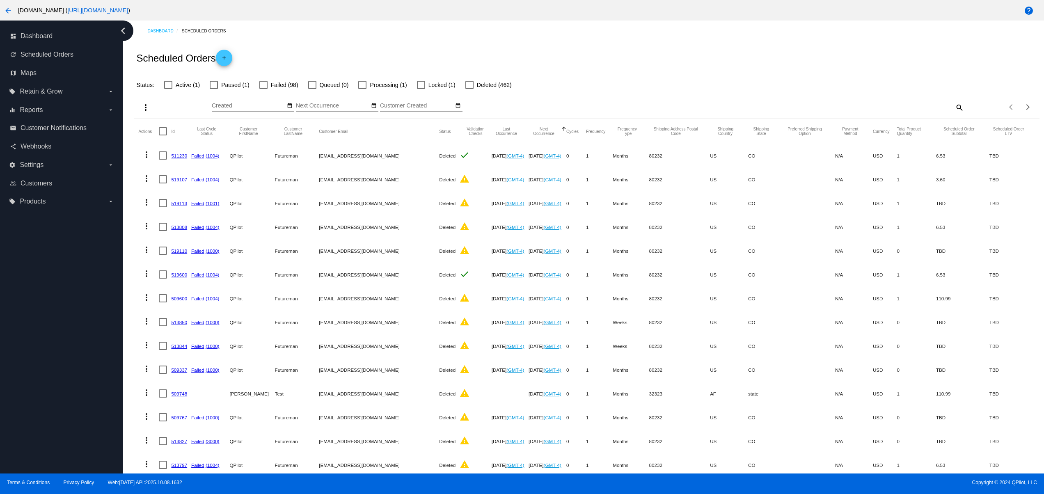
click at [97, 233] on div "dashboard Dashboard update Scheduled Orders map Maps local_offer Retain & Grow …" at bounding box center [61, 247] width 123 height 453
drag, startPoint x: 99, startPoint y: 308, endPoint x: 102, endPoint y: 337, distance: 29.8
click at [99, 311] on div "dashboard Dashboard update Scheduled Orders map Maps local_offer Retain & Grow …" at bounding box center [61, 247] width 123 height 453
drag, startPoint x: 103, startPoint y: 415, endPoint x: 103, endPoint y: 447, distance: 32.4
click at [103, 426] on div "dashboard Dashboard update Scheduled Orders map Maps local_offer Retain & Grow …" at bounding box center [61, 247] width 123 height 453
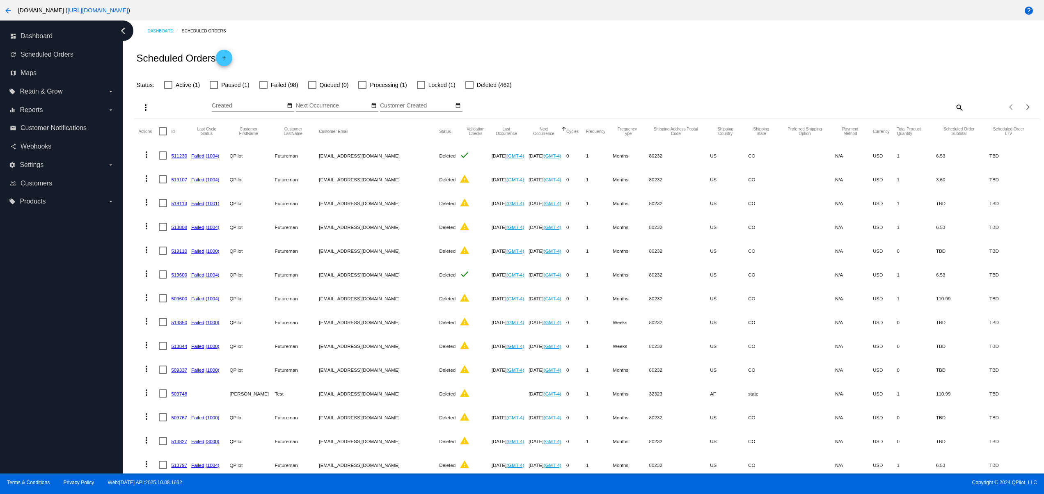
click at [103, 456] on div "dashboard Dashboard update Scheduled Orders map Maps local_offer Retain & Grow …" at bounding box center [61, 247] width 123 height 453
drag, startPoint x: 88, startPoint y: 416, endPoint x: 101, endPoint y: 346, distance: 70.5
click at [89, 414] on div "dashboard Dashboard update Scheduled Orders map Maps local_offer Retain & Grow …" at bounding box center [61, 247] width 123 height 453
click at [101, 317] on div "dashboard Dashboard update Scheduled Orders map Maps local_offer Retain & Grow …" at bounding box center [61, 247] width 123 height 453
click at [95, 275] on div "dashboard Dashboard update Scheduled Orders map Maps local_offer Retain & Grow …" at bounding box center [61, 247] width 123 height 453
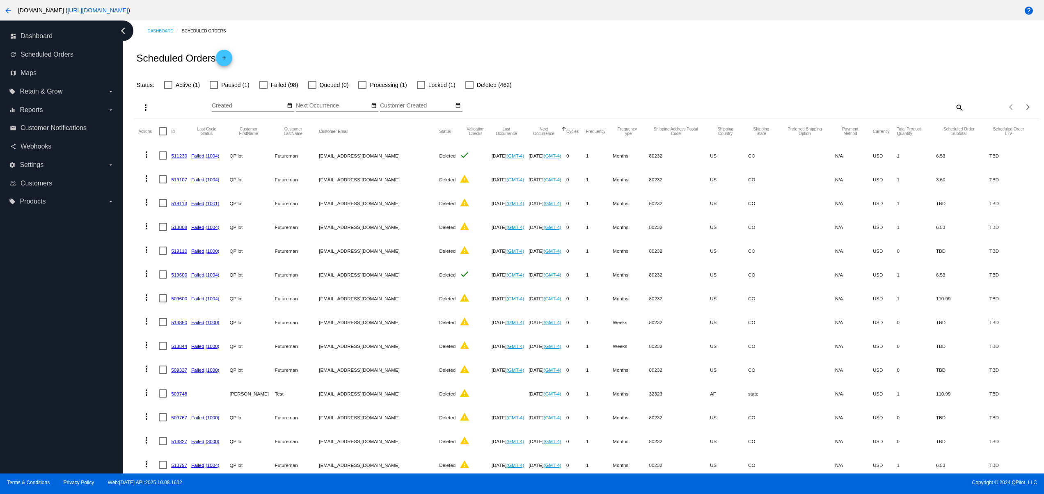
click at [19, 253] on div "dashboard Dashboard update Scheduled Orders map Maps local_offer Retain & Grow …" at bounding box center [61, 247] width 123 height 453
click at [12, 248] on div "dashboard Dashboard update Scheduled Orders map Maps local_offer Retain & Grow …" at bounding box center [61, 247] width 123 height 453
drag, startPoint x: 16, startPoint y: 238, endPoint x: 56, endPoint y: 237, distance: 39.8
click at [23, 238] on div "dashboard Dashboard update Scheduled Orders map Maps local_offer Retain & Grow …" at bounding box center [61, 247] width 123 height 453
click at [64, 237] on div "dashboard Dashboard update Scheduled Orders map Maps local_offer Retain & Grow …" at bounding box center [61, 247] width 123 height 453
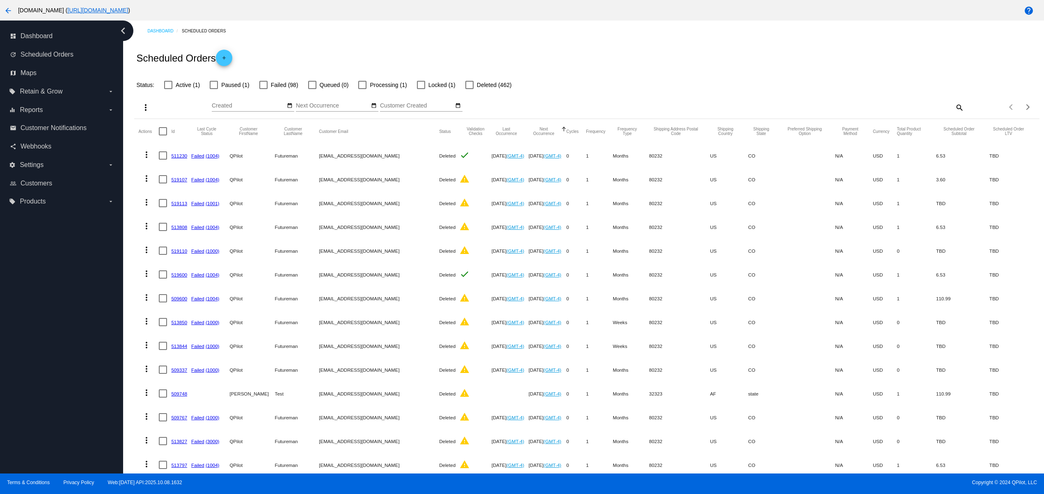
click at [79, 237] on div "dashboard Dashboard update Scheduled Orders map Maps local_offer Retain & Grow …" at bounding box center [61, 247] width 123 height 453
click at [89, 235] on div "dashboard Dashboard update Scheduled Orders map Maps local_offer Retain & Grow …" at bounding box center [61, 247] width 123 height 453
click at [78, 237] on div "dashboard Dashboard update Scheduled Orders map Maps local_offer Retain & Grow …" at bounding box center [61, 247] width 123 height 453
click at [52, 240] on div "dashboard Dashboard update Scheduled Orders map Maps local_offer Retain & Grow …" at bounding box center [61, 247] width 123 height 453
click at [7, 238] on div "dashboard Dashboard update Scheduled Orders map Maps local_offer Retain & Grow …" at bounding box center [61, 247] width 123 height 453
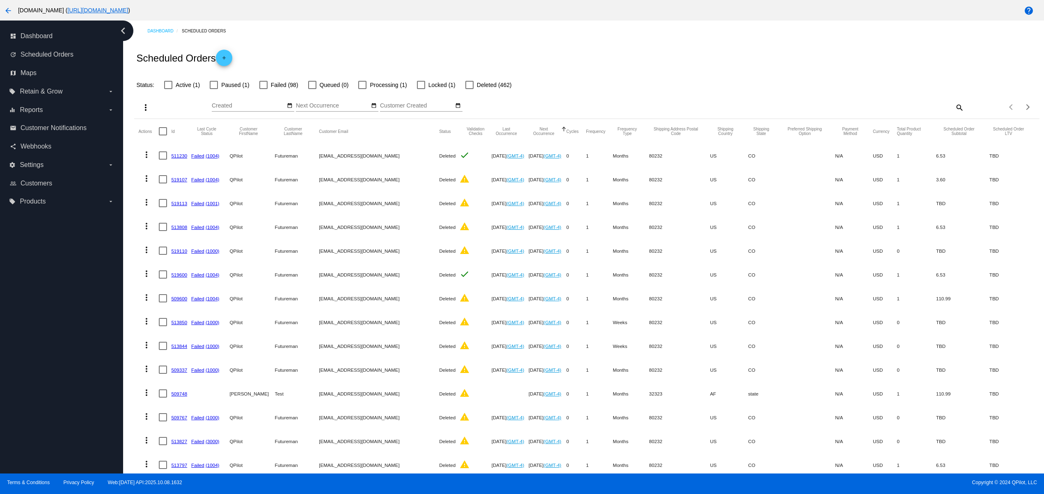
click at [32, 299] on div "dashboard Dashboard update Scheduled Orders map Maps local_offer Retain & Grow …" at bounding box center [61, 247] width 123 height 453
click at [43, 266] on div "dashboard Dashboard update Scheduled Orders map Maps local_offer Retain & Grow …" at bounding box center [61, 247] width 123 height 453
drag, startPoint x: 78, startPoint y: 243, endPoint x: 92, endPoint y: 243, distance: 14.8
click at [79, 243] on div "dashboard Dashboard update Scheduled Orders map Maps local_offer Retain & Grow …" at bounding box center [61, 247] width 123 height 453
drag, startPoint x: 97, startPoint y: 245, endPoint x: 102, endPoint y: 282, distance: 36.9
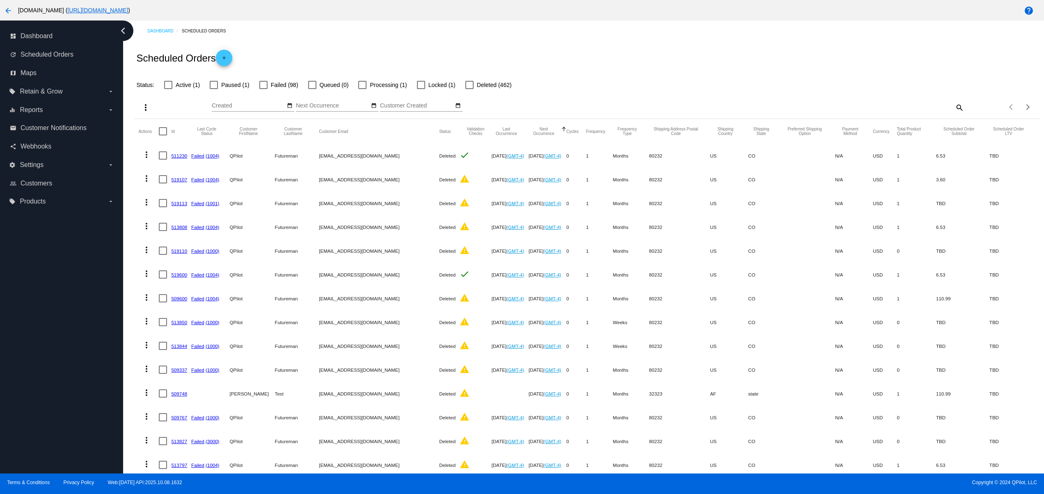
click at [102, 257] on div "dashboard Dashboard update Scheduled Orders map Maps local_offer Retain & Grow …" at bounding box center [61, 247] width 123 height 453
drag, startPoint x: 105, startPoint y: 317, endPoint x: 107, endPoint y: 328, distance: 10.4
click at [105, 323] on div "dashboard Dashboard update Scheduled Orders map Maps local_offer Retain & Grow …" at bounding box center [61, 247] width 123 height 453
click at [86, 311] on div "dashboard Dashboard update Scheduled Orders map Maps local_offer Retain & Grow …" at bounding box center [61, 247] width 123 height 453
click at [71, 280] on div "dashboard Dashboard update Scheduled Orders map Maps local_offer Retain & Grow …" at bounding box center [61, 247] width 123 height 453
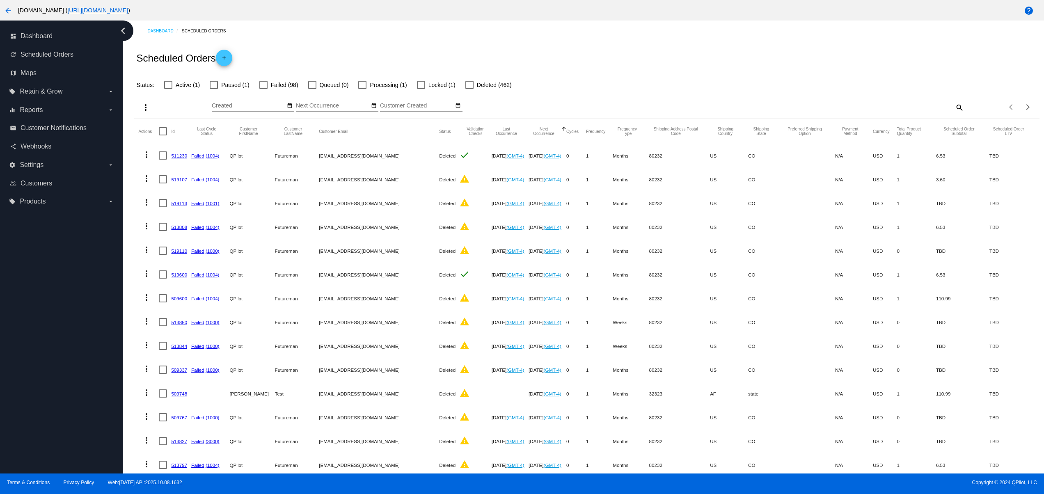
click at [48, 256] on div "dashboard Dashboard update Scheduled Orders map Maps local_offer Retain & Grow …" at bounding box center [61, 247] width 123 height 453
click at [35, 305] on div "dashboard Dashboard update Scheduled Orders map Maps local_offer Retain & Grow …" at bounding box center [61, 247] width 123 height 453
click at [7, 378] on div "dashboard Dashboard update Scheduled Orders map Maps local_offer Retain & Grow …" at bounding box center [61, 247] width 123 height 453
click at [6, 312] on div "dashboard Dashboard update Scheduled Orders map Maps local_offer Retain & Grow …" at bounding box center [61, 247] width 123 height 453
click at [2, 286] on div "dashboard Dashboard update Scheduled Orders map Maps local_offer Retain & Grow …" at bounding box center [61, 247] width 123 height 453
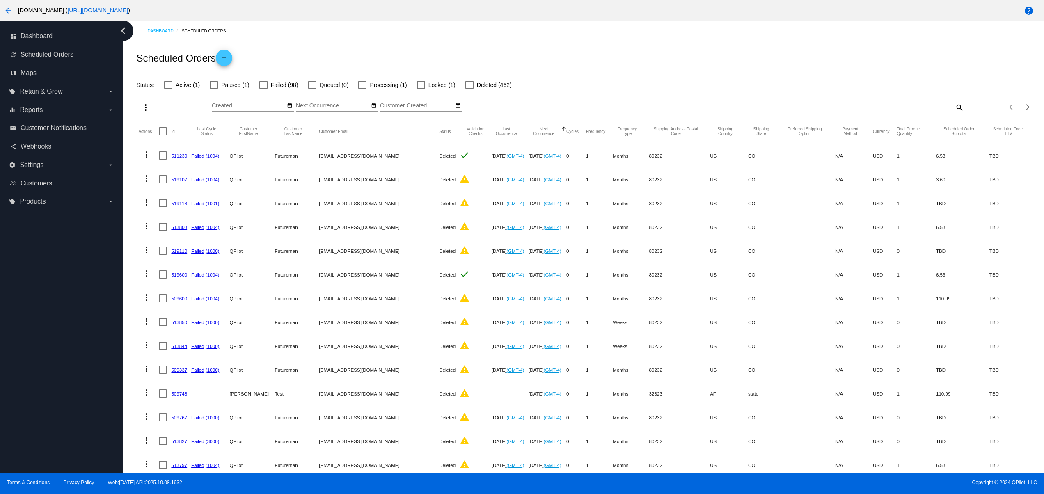
click at [90, 388] on div "dashboard Dashboard update Scheduled Orders map Maps local_offer Retain & Grow …" at bounding box center [61, 247] width 123 height 453
click at [70, 337] on div "dashboard Dashboard update Scheduled Orders map Maps local_offer Retain & Grow …" at bounding box center [61, 247] width 123 height 453
click at [72, 317] on div "dashboard Dashboard update Scheduled Orders map Maps local_offer Retain & Grow …" at bounding box center [61, 247] width 123 height 453
click at [40, 424] on div "dashboard Dashboard update Scheduled Orders map Maps local_offer Retain & Grow …" at bounding box center [61, 247] width 123 height 453
drag, startPoint x: 16, startPoint y: 367, endPoint x: 18, endPoint y: 312, distance: 54.2
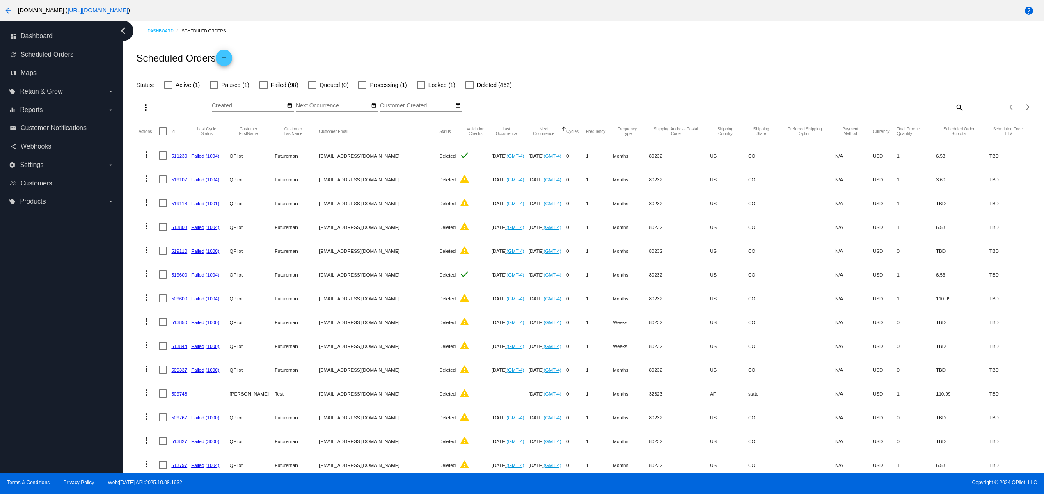
click at [16, 365] on div "dashboard Dashboard update Scheduled Orders map Maps local_offer Retain & Grow …" at bounding box center [61, 247] width 123 height 453
click at [18, 312] on div "dashboard Dashboard update Scheduled Orders map Maps local_offer Retain & Grow …" at bounding box center [61, 247] width 123 height 453
click at [16, 274] on div "dashboard Dashboard update Scheduled Orders map Maps local_offer Retain & Grow …" at bounding box center [61, 247] width 123 height 453
click at [14, 253] on div "dashboard Dashboard update Scheduled Orders map Maps local_offer Retain & Grow …" at bounding box center [61, 247] width 123 height 453
click at [17, 439] on div "dashboard Dashboard update Scheduled Orders map Maps local_offer Retain & Grow …" at bounding box center [61, 247] width 123 height 453
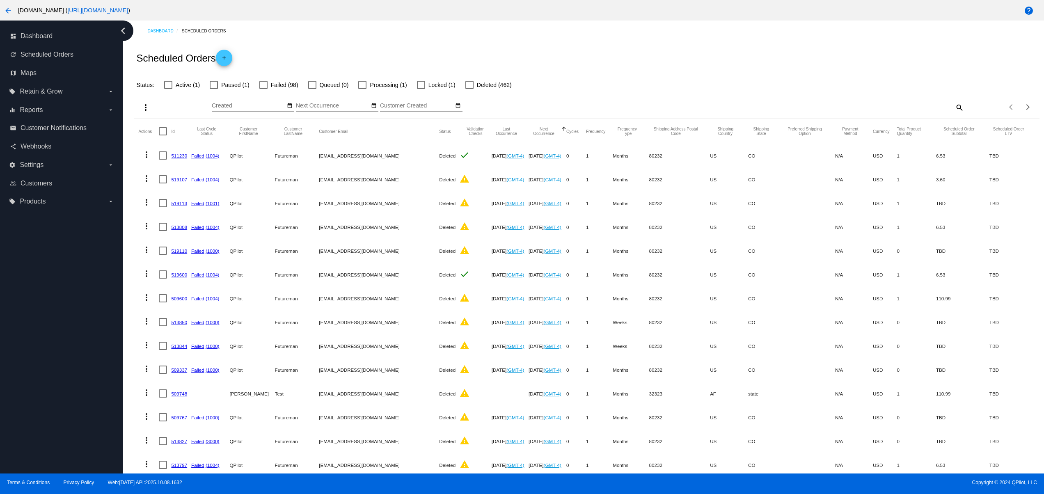
drag, startPoint x: 7, startPoint y: 398, endPoint x: 7, endPoint y: 363, distance: 34.9
click at [7, 396] on div "dashboard Dashboard update Scheduled Orders map Maps local_offer Retain & Grow …" at bounding box center [61, 247] width 123 height 453
click at [4, 337] on div "dashboard Dashboard update Scheduled Orders map Maps local_offer Retain & Grow …" at bounding box center [61, 247] width 123 height 453
click at [0, 258] on html "arrow_back woocommerce-753422-3397359.cloudwaysapps.com ( https://woocommerce-7…" at bounding box center [522, 247] width 1044 height 494
click at [7, 229] on div "dashboard Dashboard update Scheduled Orders map Maps local_offer Retain & Grow …" at bounding box center [61, 247] width 123 height 453
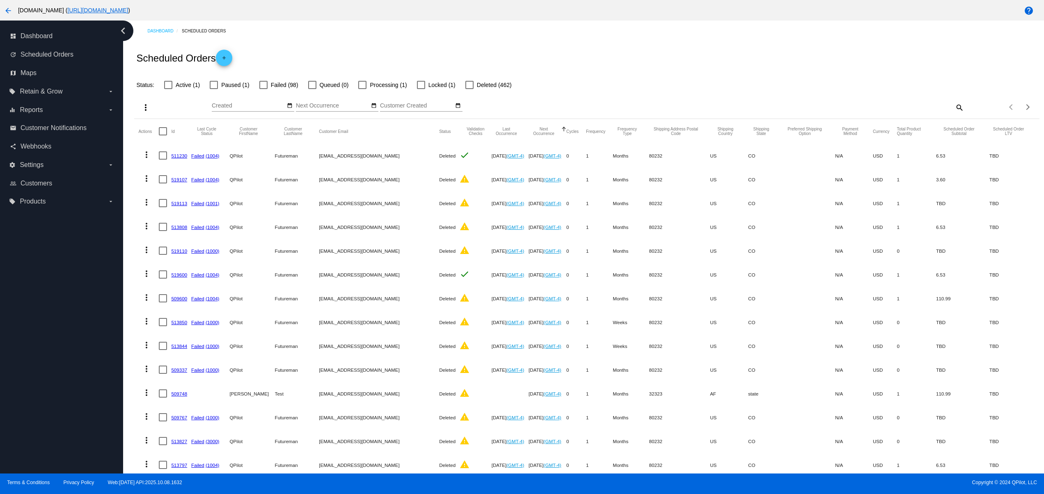
click at [11, 220] on div "dashboard Dashboard update Scheduled Orders map Maps local_offer Retain & Grow …" at bounding box center [61, 247] width 123 height 453
click at [13, 220] on div "dashboard Dashboard update Scheduled Orders map Maps local_offer Retain & Grow …" at bounding box center [61, 247] width 123 height 453
drag, startPoint x: 18, startPoint y: 220, endPoint x: 23, endPoint y: 220, distance: 4.9
click at [23, 220] on div "dashboard Dashboard update Scheduled Orders map Maps local_offer Retain & Grow …" at bounding box center [61, 247] width 123 height 453
click at [48, 242] on div "dashboard Dashboard update Scheduled Orders map Maps local_offer Retain & Grow …" at bounding box center [61, 247] width 123 height 453
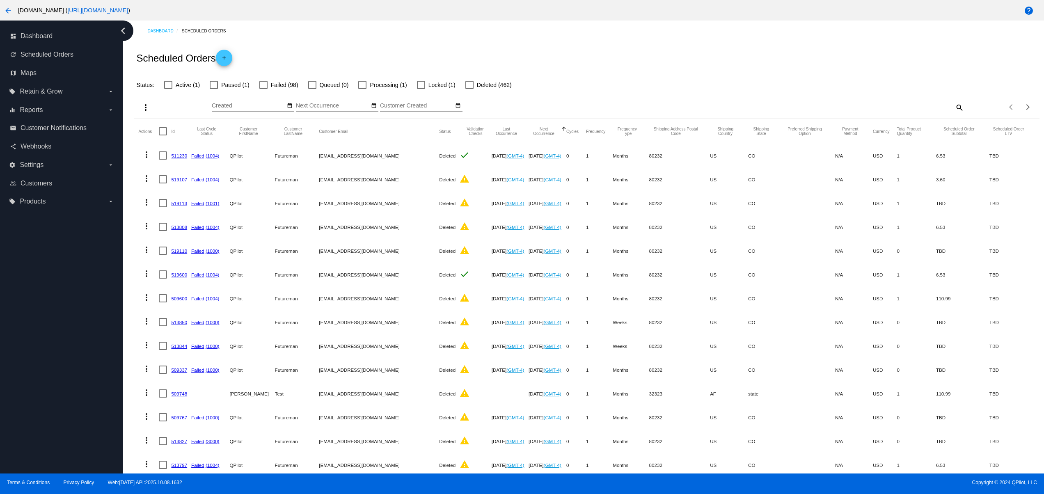
click at [58, 281] on div "dashboard Dashboard update Scheduled Orders map Maps local_offer Retain & Grow …" at bounding box center [61, 247] width 123 height 453
click at [58, 322] on div "dashboard Dashboard update Scheduled Orders map Maps local_offer Retain & Grow …" at bounding box center [61, 247] width 123 height 453
click at [47, 452] on div "dashboard Dashboard update Scheduled Orders map Maps local_offer Retain & Grow …" at bounding box center [61, 247] width 123 height 453
click at [46, 445] on div "dashboard Dashboard update Scheduled Orders map Maps local_offer Retain & Grow …" at bounding box center [61, 247] width 123 height 453
click at [29, 381] on div "dashboard Dashboard update Scheduled Orders map Maps local_offer Retain & Grow …" at bounding box center [61, 247] width 123 height 453
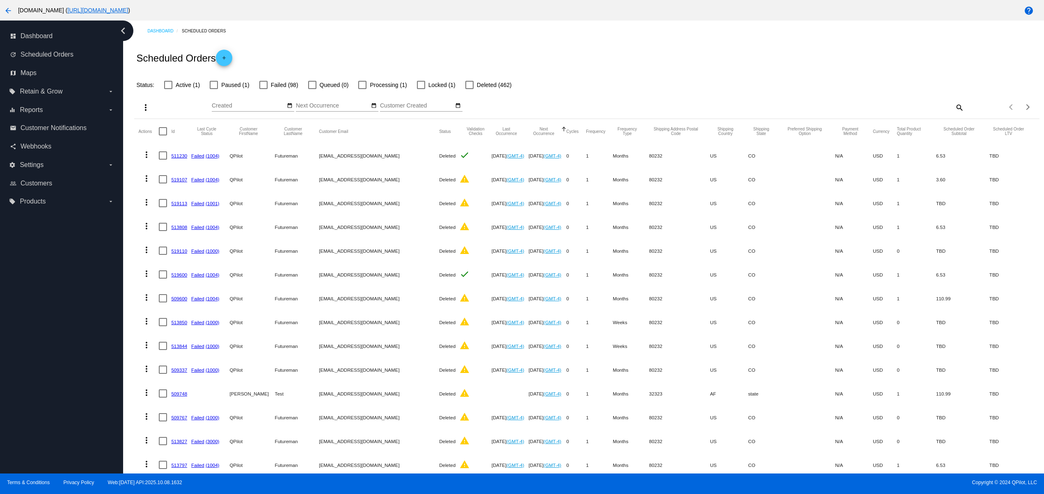
click at [32, 327] on div "dashboard Dashboard update Scheduled Orders map Maps local_offer Retain & Grow …" at bounding box center [61, 247] width 123 height 453
click at [30, 282] on div "dashboard Dashboard update Scheduled Orders map Maps local_offer Retain & Grow …" at bounding box center [61, 247] width 123 height 453
click at [32, 255] on div "dashboard Dashboard update Scheduled Orders map Maps local_offer Retain & Grow …" at bounding box center [61, 247] width 123 height 453
click at [45, 229] on div "dashboard Dashboard update Scheduled Orders map Maps local_offer Retain & Grow …" at bounding box center [61, 247] width 123 height 453
click at [54, 220] on div "dashboard Dashboard update Scheduled Orders map Maps local_offer Retain & Grow …" at bounding box center [61, 247] width 123 height 453
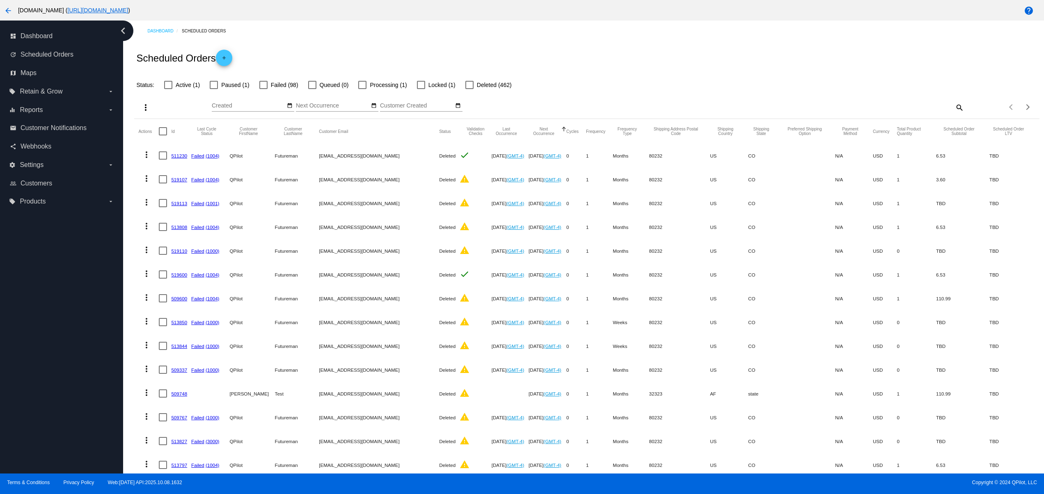
click at [61, 250] on div "dashboard Dashboard update Scheduled Orders map Maps local_offer Retain & Grow …" at bounding box center [61, 247] width 123 height 453
drag, startPoint x: 68, startPoint y: 262, endPoint x: 72, endPoint y: 270, distance: 9.0
click at [72, 268] on div "dashboard Dashboard update Scheduled Orders map Maps local_offer Retain & Grow …" at bounding box center [61, 247] width 123 height 453
click at [79, 314] on div "dashboard Dashboard update Scheduled Orders map Maps local_offer Retain & Grow …" at bounding box center [61, 247] width 123 height 453
click at [79, 357] on div "dashboard Dashboard update Scheduled Orders map Maps local_offer Retain & Grow …" at bounding box center [61, 247] width 123 height 453
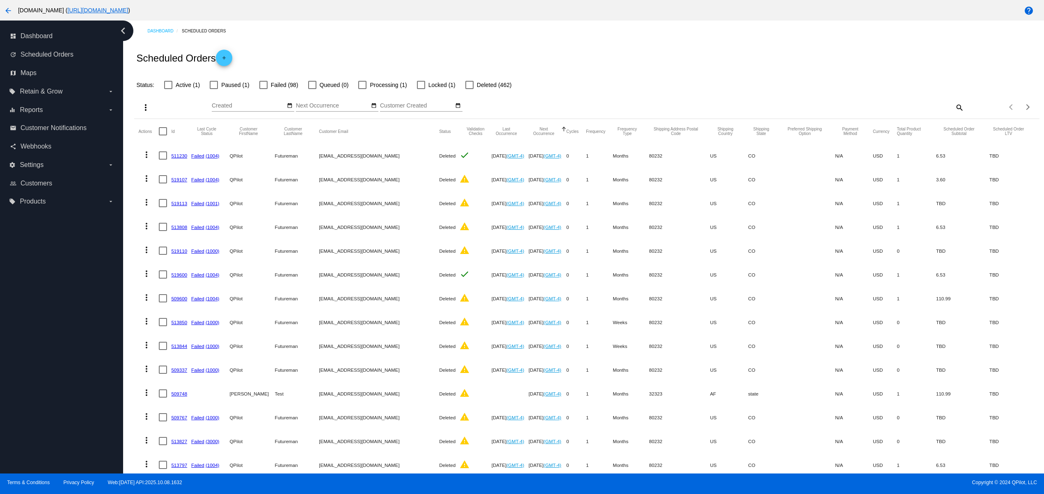
click at [73, 427] on div "dashboard Dashboard update Scheduled Orders map Maps local_offer Retain & Grow …" at bounding box center [61, 247] width 123 height 453
click at [73, 457] on div "dashboard Dashboard update Scheduled Orders map Maps local_offer Retain & Grow …" at bounding box center [61, 247] width 123 height 453
click at [76, 459] on div "dashboard Dashboard update Scheduled Orders map Maps local_offer Retain & Grow …" at bounding box center [61, 247] width 123 height 453
drag, startPoint x: 94, startPoint y: 459, endPoint x: 99, endPoint y: 454, distance: 6.7
click at [95, 459] on div "dashboard Dashboard update Scheduled Orders map Maps local_offer Retain & Grow …" at bounding box center [61, 247] width 123 height 453
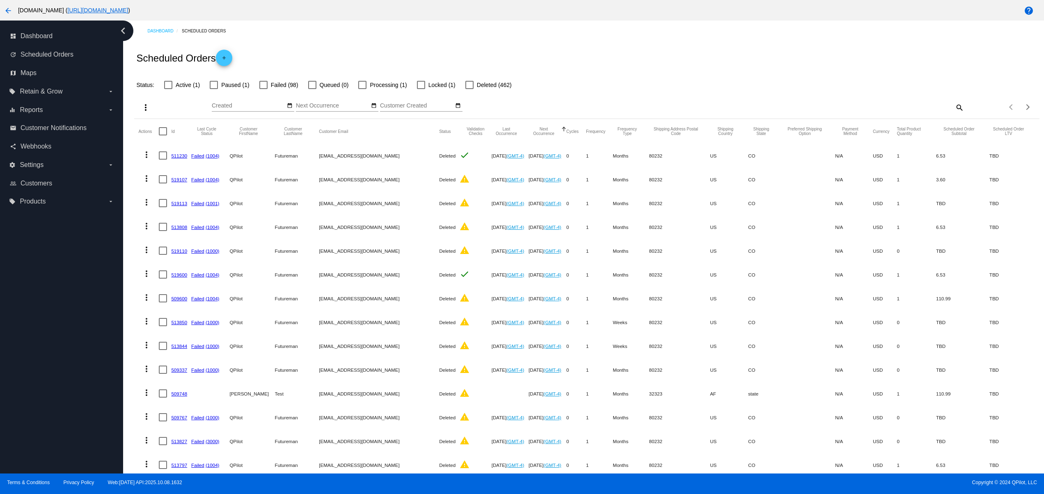
click at [99, 424] on div "dashboard Dashboard update Scheduled Orders map Maps local_offer Retain & Grow …" at bounding box center [61, 247] width 123 height 453
click at [80, 378] on div "dashboard Dashboard update Scheduled Orders map Maps local_offer Retain & Grow …" at bounding box center [61, 247] width 123 height 453
click at [80, 344] on div "dashboard Dashboard update Scheduled Orders map Maps local_offer Retain & Grow …" at bounding box center [61, 247] width 123 height 453
click at [87, 307] on div "dashboard Dashboard update Scheduled Orders map Maps local_offer Retain & Grow …" at bounding box center [61, 247] width 123 height 453
click at [89, 282] on div "dashboard Dashboard update Scheduled Orders map Maps local_offer Retain & Grow …" at bounding box center [61, 247] width 123 height 453
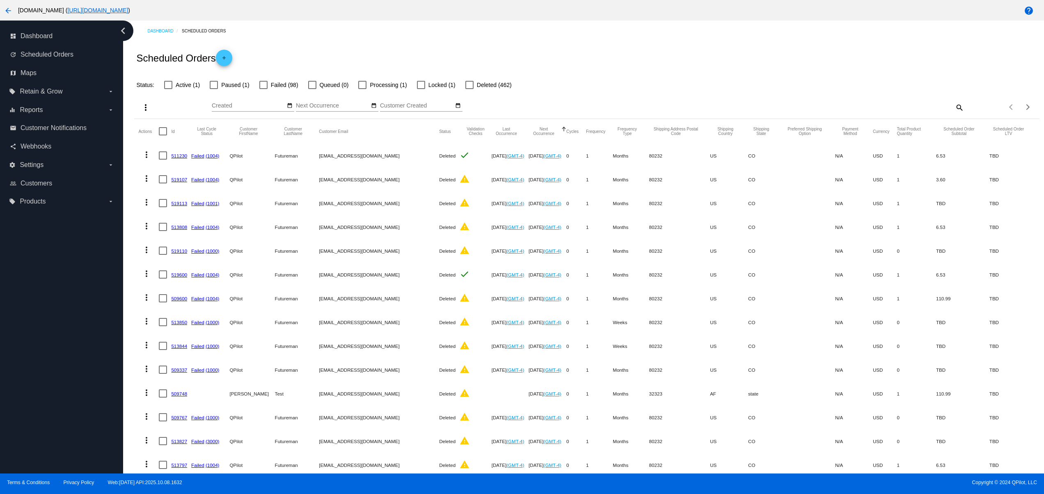
click at [90, 261] on div "dashboard Dashboard update Scheduled Orders map Maps local_offer Retain & Grow …" at bounding box center [61, 247] width 123 height 453
click at [90, 240] on div "dashboard Dashboard update Scheduled Orders map Maps local_offer Retain & Grow …" at bounding box center [61, 247] width 123 height 453
click at [66, 240] on div "dashboard Dashboard update Scheduled Orders map Maps local_offer Retain & Grow …" at bounding box center [61, 247] width 123 height 453
click at [32, 240] on div "dashboard Dashboard update Scheduled Orders map Maps local_offer Retain & Grow …" at bounding box center [61, 247] width 123 height 453
drag, startPoint x: 30, startPoint y: 232, endPoint x: 55, endPoint y: 232, distance: 25.0
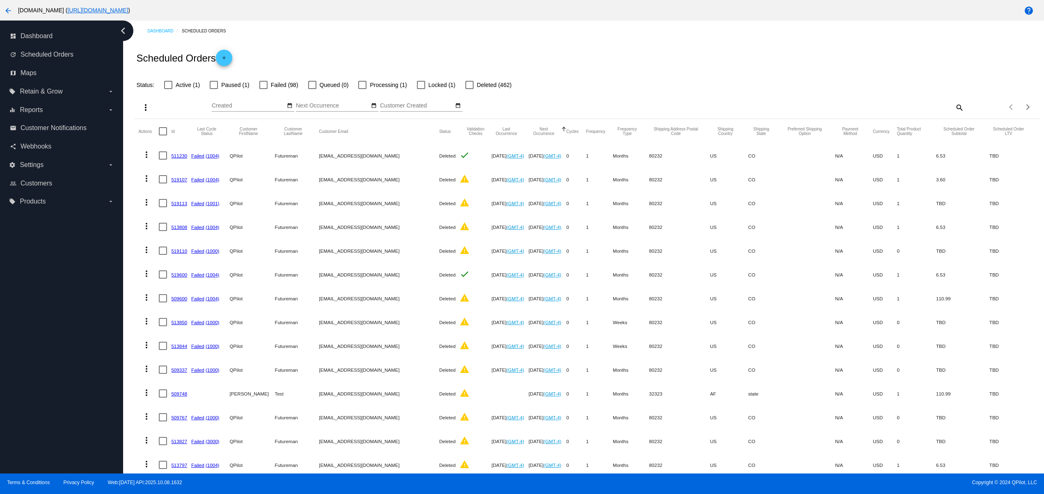
click at [33, 232] on div "dashboard Dashboard update Scheduled Orders map Maps local_offer Retain & Grow …" at bounding box center [61, 247] width 123 height 453
drag, startPoint x: 55, startPoint y: 232, endPoint x: 61, endPoint y: 232, distance: 6.2
click at [58, 232] on div "dashboard Dashboard update Scheduled Orders map Maps local_offer Retain & Grow …" at bounding box center [61, 247] width 123 height 453
click at [74, 232] on div "dashboard Dashboard update Scheduled Orders map Maps local_offer Retain & Grow …" at bounding box center [61, 247] width 123 height 453
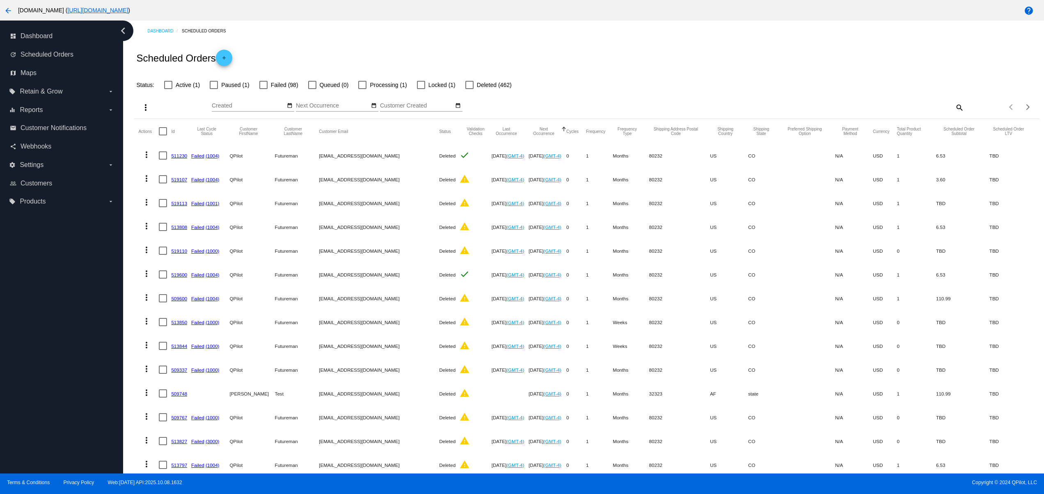
click at [48, 424] on div "dashboard Dashboard update Scheduled Orders map Maps local_offer Retain & Grow …" at bounding box center [61, 247] width 123 height 453
click at [40, 394] on div "dashboard Dashboard update Scheduled Orders map Maps local_offer Retain & Grow …" at bounding box center [61, 247] width 123 height 453
click at [39, 352] on div "dashboard Dashboard update Scheduled Orders map Maps local_offer Retain & Grow …" at bounding box center [61, 247] width 123 height 453
click at [37, 316] on div "dashboard Dashboard update Scheduled Orders map Maps local_offer Retain & Grow …" at bounding box center [61, 247] width 123 height 453
click at [36, 296] on div "dashboard Dashboard update Scheduled Orders map Maps local_offer Retain & Grow …" at bounding box center [61, 247] width 123 height 453
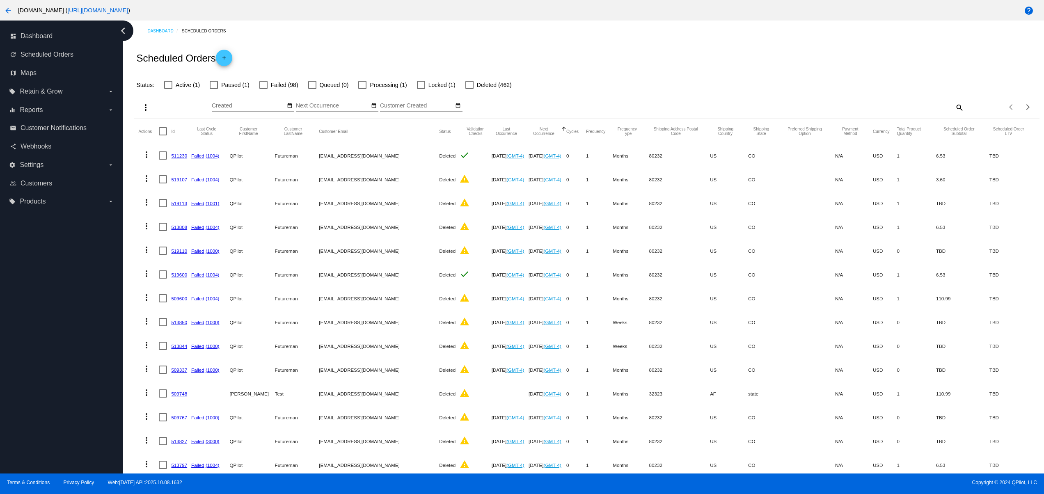
click at [38, 286] on div "dashboard Dashboard update Scheduled Orders map Maps local_offer Retain & Grow …" at bounding box center [61, 247] width 123 height 453
click at [38, 270] on div "dashboard Dashboard update Scheduled Orders map Maps local_offer Retain & Grow …" at bounding box center [61, 247] width 123 height 453
click at [33, 243] on div "dashboard Dashboard update Scheduled Orders map Maps local_offer Retain & Grow …" at bounding box center [61, 247] width 123 height 453
click at [60, 408] on div "dashboard Dashboard update Scheduled Orders map Maps local_offer Retain & Grow …" at bounding box center [61, 247] width 123 height 453
click at [64, 368] on div "dashboard Dashboard update Scheduled Orders map Maps local_offer Retain & Grow …" at bounding box center [61, 247] width 123 height 453
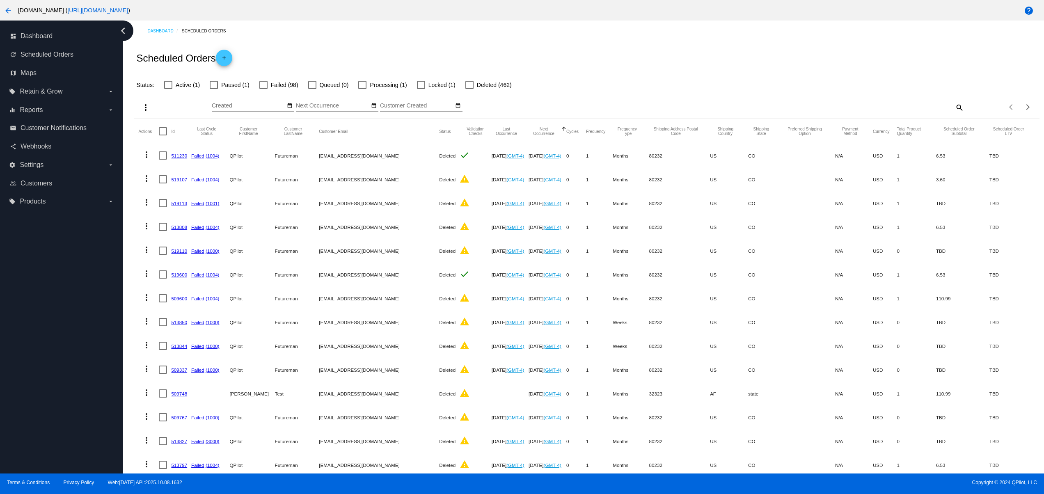
click at [69, 346] on div "dashboard Dashboard update Scheduled Orders map Maps local_offer Retain & Grow …" at bounding box center [61, 247] width 123 height 453
click at [69, 319] on div "dashboard Dashboard update Scheduled Orders map Maps local_offer Retain & Grow …" at bounding box center [61, 247] width 123 height 453
click at [65, 303] on div "dashboard Dashboard update Scheduled Orders map Maps local_offer Retain & Grow …" at bounding box center [61, 247] width 123 height 453
click at [59, 281] on div "dashboard Dashboard update Scheduled Orders map Maps local_offer Retain & Grow …" at bounding box center [61, 247] width 123 height 453
click at [55, 271] on div "dashboard Dashboard update Scheduled Orders map Maps local_offer Retain & Grow …" at bounding box center [61, 247] width 123 height 453
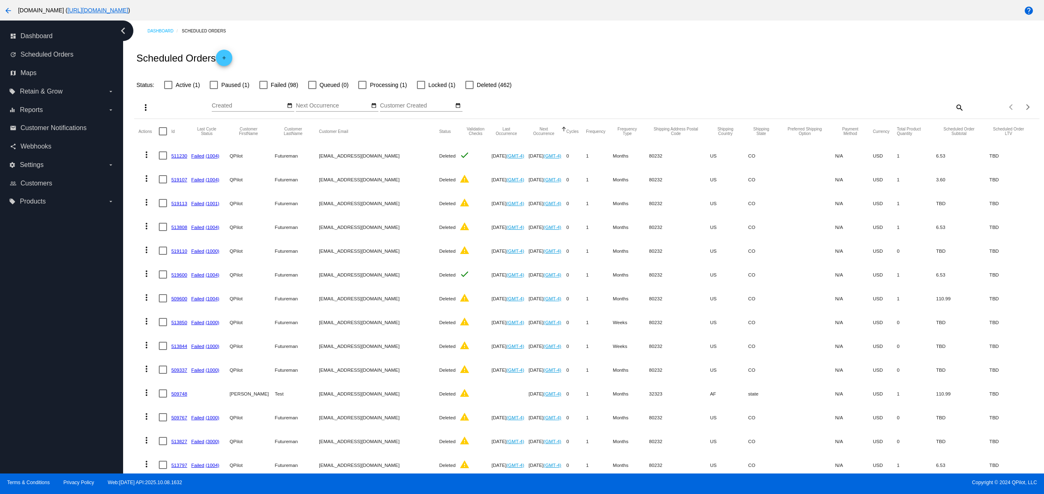
click at [54, 255] on div "dashboard Dashboard update Scheduled Orders map Maps local_offer Retain & Grow …" at bounding box center [61, 247] width 123 height 453
click at [94, 432] on div "dashboard Dashboard update Scheduled Orders map Maps local_offer Retain & Grow …" at bounding box center [61, 247] width 123 height 453
click at [94, 414] on div "dashboard Dashboard update Scheduled Orders map Maps local_offer Retain & Grow …" at bounding box center [61, 247] width 123 height 453
click at [88, 380] on div "dashboard Dashboard update Scheduled Orders map Maps local_offer Retain & Grow …" at bounding box center [61, 247] width 123 height 453
click at [88, 330] on div "dashboard Dashboard update Scheduled Orders map Maps local_offer Retain & Grow …" at bounding box center [61, 247] width 123 height 453
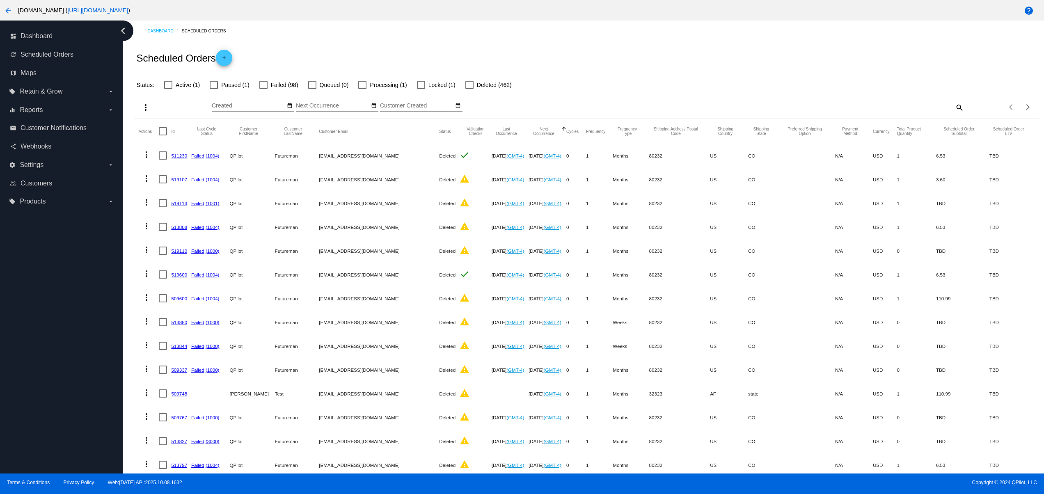
click at [88, 309] on div "dashboard Dashboard update Scheduled Orders map Maps local_offer Retain & Grow …" at bounding box center [61, 247] width 123 height 453
click at [88, 289] on div "dashboard Dashboard update Scheduled Orders map Maps local_offer Retain & Grow …" at bounding box center [61, 247] width 123 height 453
click at [88, 275] on div "dashboard Dashboard update Scheduled Orders map Maps local_offer Retain & Grow …" at bounding box center [61, 247] width 123 height 453
click at [89, 250] on div "dashboard Dashboard update Scheduled Orders map Maps local_offer Retain & Grow …" at bounding box center [61, 247] width 123 height 453
click at [89, 228] on div "dashboard Dashboard update Scheduled Orders map Maps local_offer Retain & Grow …" at bounding box center [61, 247] width 123 height 453
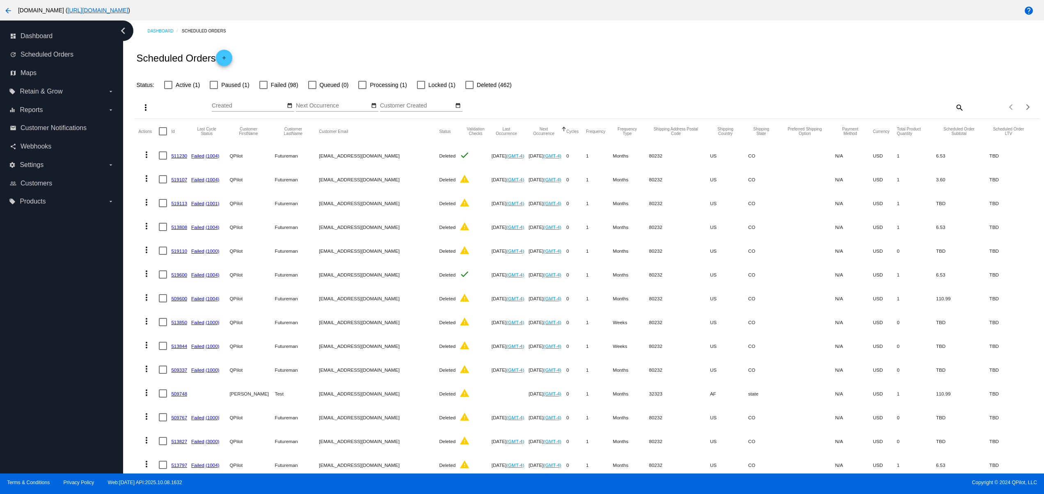
click at [85, 283] on div "dashboard Dashboard update Scheduled Orders map Maps local_offer Retain & Grow …" at bounding box center [61, 247] width 123 height 453
click at [94, 433] on div "dashboard Dashboard update Scheduled Orders map Maps local_offer Retain & Grow …" at bounding box center [61, 247] width 123 height 453
drag, startPoint x: 102, startPoint y: 376, endPoint x: 101, endPoint y: 321, distance: 55.8
click at [104, 371] on div "dashboard Dashboard update Scheduled Orders map Maps local_offer Retain & Grow …" at bounding box center [61, 247] width 123 height 453
click at [99, 316] on div "dashboard Dashboard update Scheduled Orders map Maps local_offer Retain & Grow …" at bounding box center [61, 247] width 123 height 453
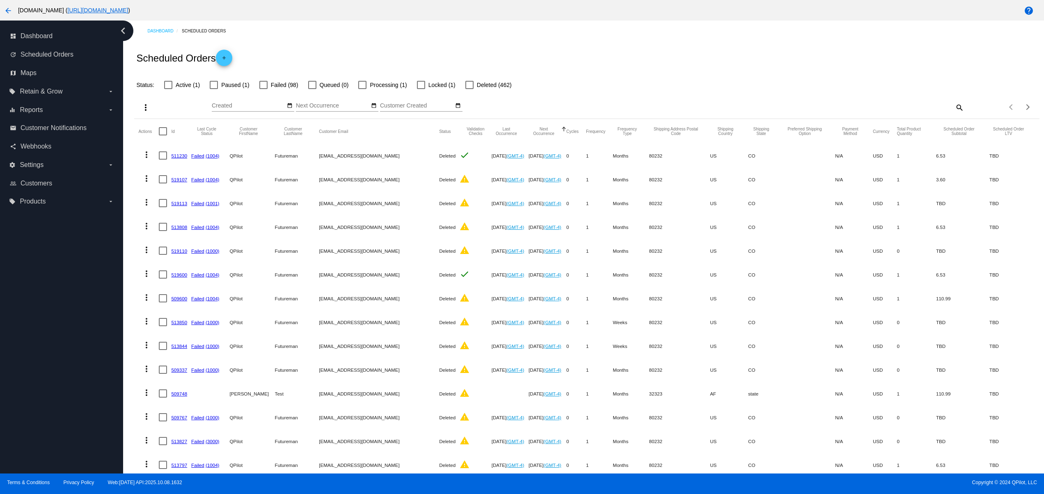
click at [99, 298] on div "dashboard Dashboard update Scheduled Orders map Maps local_offer Retain & Grow …" at bounding box center [61, 247] width 123 height 453
click at [105, 270] on div "dashboard Dashboard update Scheduled Orders map Maps local_offer Retain & Grow …" at bounding box center [61, 247] width 123 height 453
click at [103, 240] on div "dashboard Dashboard update Scheduled Orders map Maps local_offer Retain & Grow …" at bounding box center [61, 247] width 123 height 453
click at [89, 219] on div "dashboard Dashboard update Scheduled Orders map Maps local_offer Retain & Grow …" at bounding box center [61, 247] width 123 height 453
click at [36, 214] on nav "dashboard Dashboard update Scheduled Orders map Maps local_offer Retain & Grow …" at bounding box center [61, 119] width 123 height 197
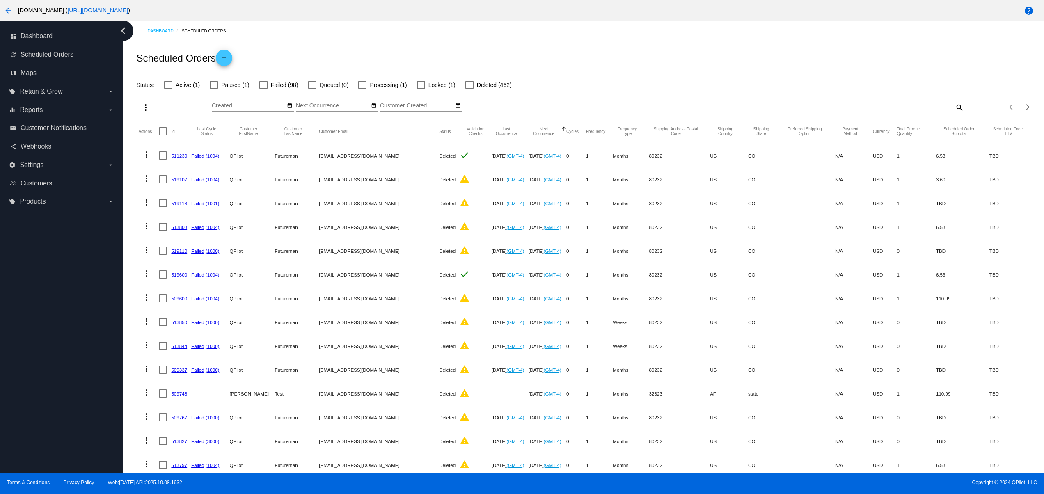
click at [14, 219] on div "dashboard Dashboard update Scheduled Orders map Maps local_offer Retain & Grow …" at bounding box center [61, 247] width 123 height 453
drag, startPoint x: 12, startPoint y: 280, endPoint x: 10, endPoint y: 327, distance: 47.7
click at [12, 288] on div "dashboard Dashboard update Scheduled Orders map Maps local_offer Retain & Grow …" at bounding box center [61, 247] width 123 height 453
click at [10, 362] on div "dashboard Dashboard update Scheduled Orders map Maps local_offer Retain & Grow …" at bounding box center [61, 247] width 123 height 453
click at [17, 416] on div "dashboard Dashboard update Scheduled Orders map Maps local_offer Retain & Grow …" at bounding box center [61, 247] width 123 height 453
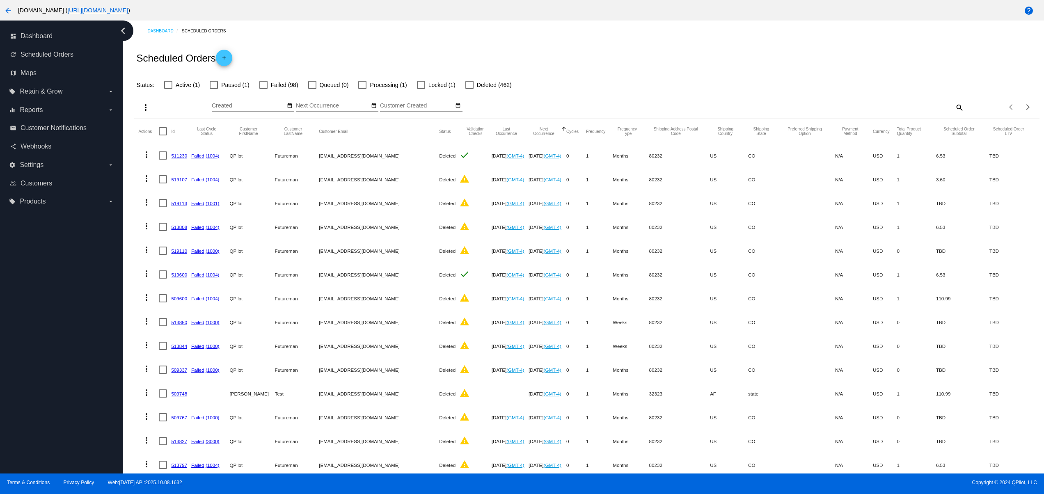
drag, startPoint x: 17, startPoint y: 440, endPoint x: 17, endPoint y: 455, distance: 14.8
click at [17, 443] on div "dashboard Dashboard update Scheduled Orders map Maps local_offer Retain & Grow …" at bounding box center [61, 247] width 123 height 453
click at [17, 455] on div "dashboard Dashboard update Scheduled Orders map Maps local_offer Retain & Grow …" at bounding box center [61, 247] width 123 height 453
drag, startPoint x: 21, startPoint y: 430, endPoint x: 28, endPoint y: 416, distance: 16.0
click at [25, 426] on div "dashboard Dashboard update Scheduled Orders map Maps local_offer Retain & Grow …" at bounding box center [61, 247] width 123 height 453
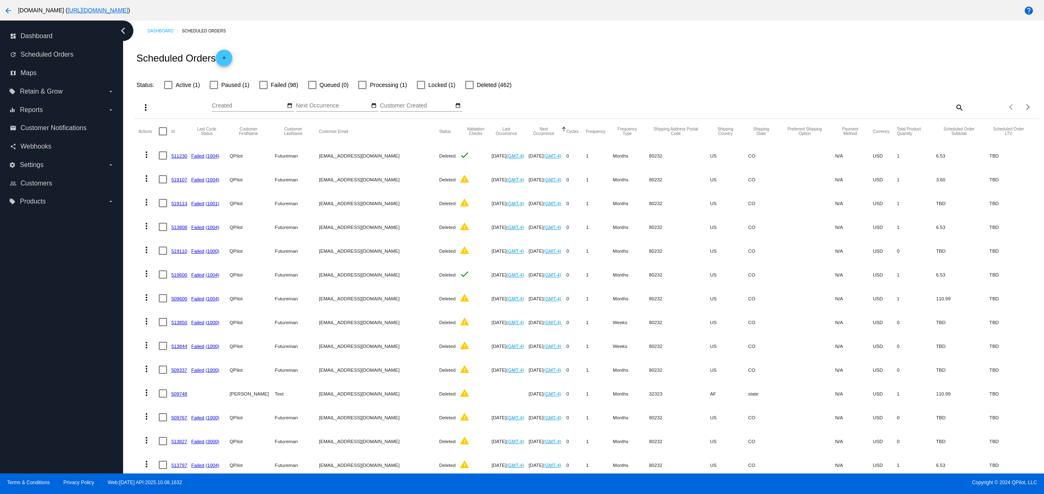
drag, startPoint x: 25, startPoint y: 365, endPoint x: 25, endPoint y: 358, distance: 6.6
click at [25, 363] on div "dashboard Dashboard update Scheduled Orders map Maps local_offer Retain & Grow …" at bounding box center [61, 247] width 123 height 453
click at [21, 312] on div "dashboard Dashboard update Scheduled Orders map Maps local_offer Retain & Grow …" at bounding box center [61, 247] width 123 height 453
click at [20, 276] on div "dashboard Dashboard update Scheduled Orders map Maps local_offer Retain & Grow …" at bounding box center [61, 247] width 123 height 453
click at [17, 258] on div "dashboard Dashboard update Scheduled Orders map Maps local_offer Retain & Grow …" at bounding box center [61, 247] width 123 height 453
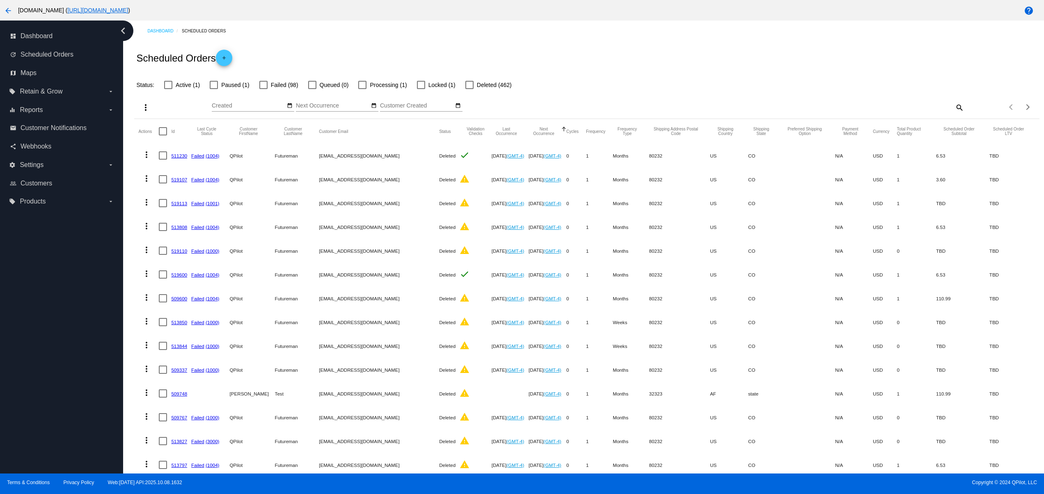
click at [15, 240] on div "dashboard Dashboard update Scheduled Orders map Maps local_offer Retain & Grow …" at bounding box center [61, 247] width 123 height 453
click at [17, 446] on div "dashboard Dashboard update Scheduled Orders map Maps local_offer Retain & Grow …" at bounding box center [61, 247] width 123 height 453
drag, startPoint x: 38, startPoint y: 447, endPoint x: 44, endPoint y: 449, distance: 6.4
click at [41, 447] on div "dashboard Dashboard update Scheduled Orders map Maps local_offer Retain & Grow …" at bounding box center [61, 247] width 123 height 453
click at [48, 449] on div "dashboard Dashboard update Scheduled Orders map Maps local_offer Retain & Grow …" at bounding box center [61, 247] width 123 height 453
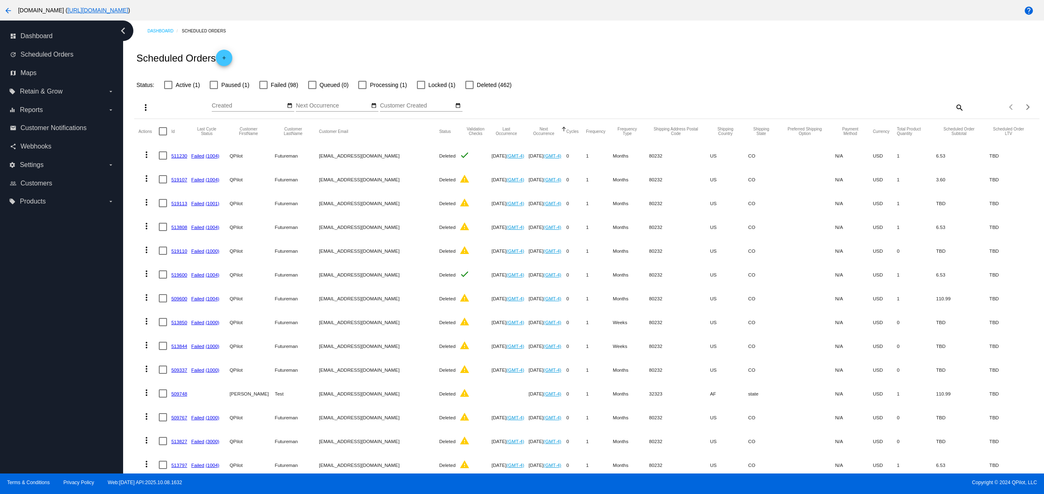
click at [61, 452] on div "dashboard Dashboard update Scheduled Orders map Maps local_offer Retain & Grow …" at bounding box center [61, 247] width 123 height 453
click at [68, 454] on div "dashboard Dashboard update Scheduled Orders map Maps local_offer Retain & Grow …" at bounding box center [61, 247] width 123 height 453
click at [74, 454] on div "dashboard Dashboard update Scheduled Orders map Maps local_offer Retain & Grow …" at bounding box center [61, 247] width 123 height 453
click at [79, 454] on div "dashboard Dashboard update Scheduled Orders map Maps local_offer Retain & Grow …" at bounding box center [61, 247] width 123 height 453
click at [69, 406] on div "dashboard Dashboard update Scheduled Orders map Maps local_offer Retain & Grow …" at bounding box center [61, 247] width 123 height 453
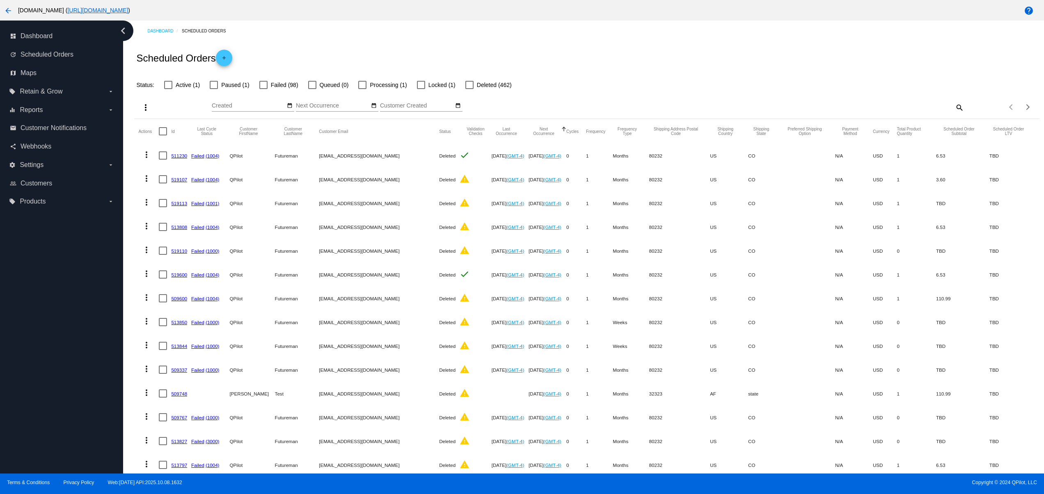
click at [69, 381] on div "dashboard Dashboard update Scheduled Orders map Maps local_offer Retain & Grow …" at bounding box center [61, 247] width 123 height 453
click at [71, 345] on div "dashboard Dashboard update Scheduled Orders map Maps local_offer Retain & Grow …" at bounding box center [61, 247] width 123 height 453
click at [79, 311] on div "dashboard Dashboard update Scheduled Orders map Maps local_offer Retain & Grow …" at bounding box center [61, 247] width 123 height 453
click at [70, 274] on div "dashboard Dashboard update Scheduled Orders map Maps local_offer Retain & Grow …" at bounding box center [61, 247] width 123 height 453
click at [57, 255] on div "dashboard Dashboard update Scheduled Orders map Maps local_offer Retain & Grow …" at bounding box center [61, 247] width 123 height 453
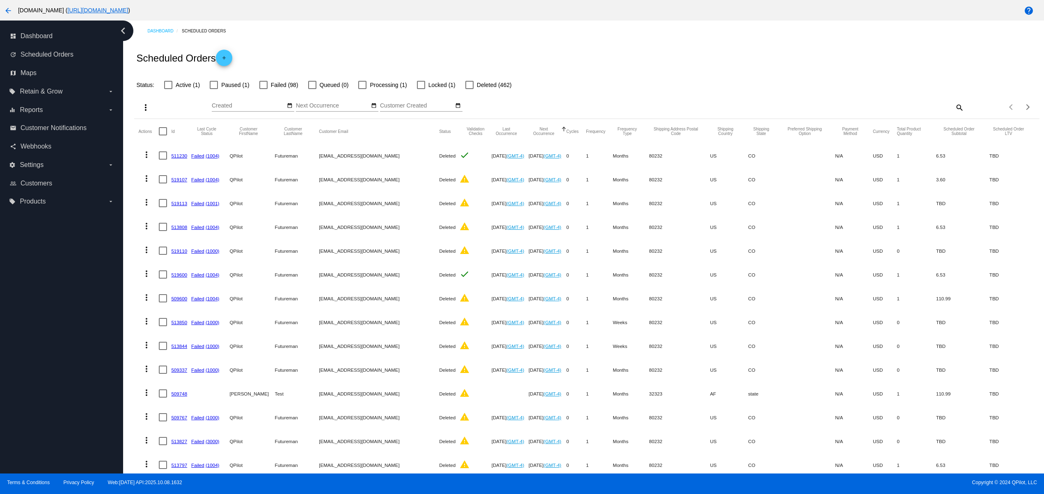
click at [12, 212] on nav "dashboard Dashboard update Scheduled Orders map Maps local_offer Retain & Grow …" at bounding box center [61, 119] width 123 height 197
click at [27, 227] on div "dashboard Dashboard update Scheduled Orders map Maps local_offer Retain & Grow …" at bounding box center [61, 247] width 123 height 453
click at [39, 242] on div "dashboard Dashboard update Scheduled Orders map Maps local_offer Retain & Grow …" at bounding box center [61, 247] width 123 height 453
click at [45, 317] on div "dashboard Dashboard update Scheduled Orders map Maps local_offer Retain & Grow …" at bounding box center [61, 247] width 123 height 453
click at [45, 337] on div "dashboard Dashboard update Scheduled Orders map Maps local_offer Retain & Grow …" at bounding box center [61, 247] width 123 height 453
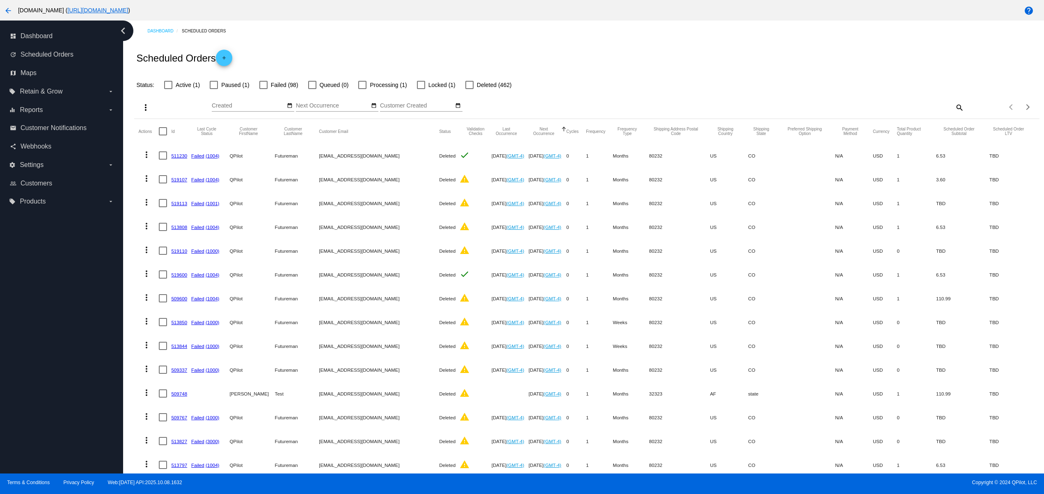
click at [45, 360] on div "dashboard Dashboard update Scheduled Orders map Maps local_offer Retain & Grow …" at bounding box center [61, 247] width 123 height 453
click at [45, 414] on div "dashboard Dashboard update Scheduled Orders map Maps local_offer Retain & Grow …" at bounding box center [61, 247] width 123 height 453
click at [49, 447] on div "dashboard Dashboard update Scheduled Orders map Maps local_offer Retain & Grow …" at bounding box center [61, 247] width 123 height 453
click at [52, 381] on div "dashboard Dashboard update Scheduled Orders map Maps local_offer Retain & Grow …" at bounding box center [61, 247] width 123 height 453
click at [61, 342] on div "dashboard Dashboard update Scheduled Orders map Maps local_offer Retain & Grow …" at bounding box center [61, 247] width 123 height 453
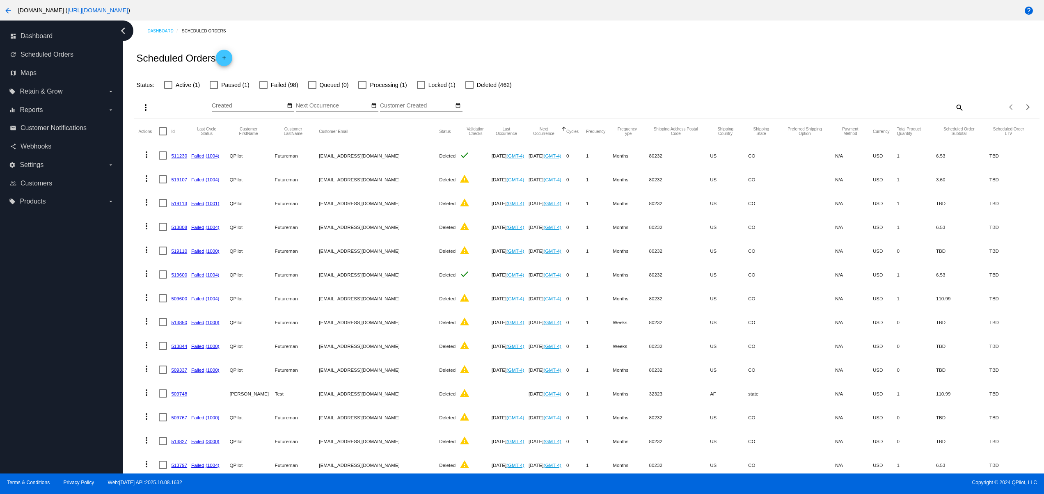
click at [64, 314] on div "dashboard Dashboard update Scheduled Orders map Maps local_offer Retain & Grow …" at bounding box center [61, 247] width 123 height 453
click at [57, 403] on div "dashboard Dashboard update Scheduled Orders map Maps local_offer Retain & Grow …" at bounding box center [61, 247] width 123 height 453
click at [66, 365] on div "dashboard Dashboard update Scheduled Orders map Maps local_offer Retain & Grow …" at bounding box center [61, 247] width 123 height 453
drag, startPoint x: 57, startPoint y: 330, endPoint x: 61, endPoint y: 324, distance: 8.0
click at [57, 329] on div "dashboard Dashboard update Scheduled Orders map Maps local_offer Retain & Grow …" at bounding box center [61, 247] width 123 height 453
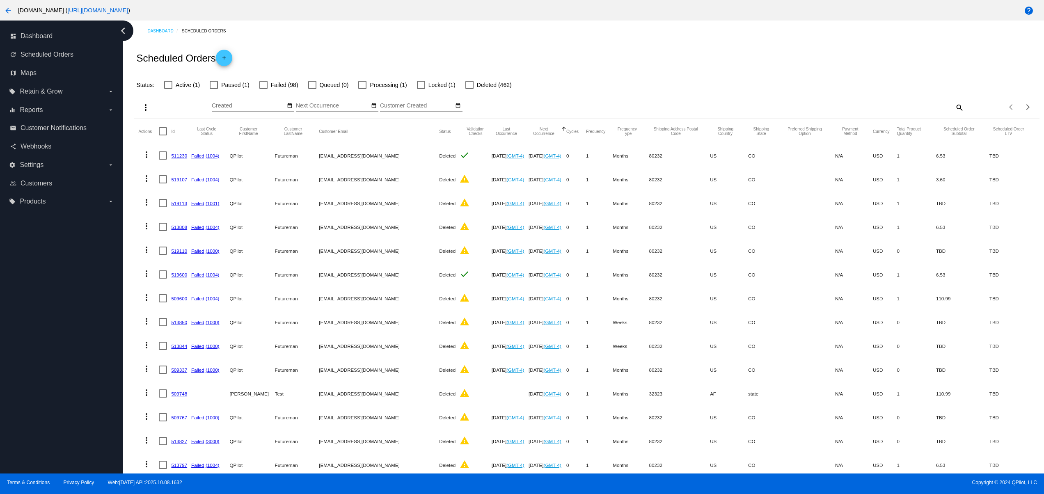
click at [61, 303] on div "dashboard Dashboard update Scheduled Orders map Maps local_offer Retain & Grow …" at bounding box center [61, 247] width 123 height 453
click at [61, 266] on div "dashboard Dashboard update Scheduled Orders map Maps local_offer Retain & Grow …" at bounding box center [61, 247] width 123 height 453
click at [57, 406] on div "dashboard Dashboard update Scheduled Orders map Maps local_offer Retain & Grow …" at bounding box center [61, 247] width 123 height 453
click at [54, 373] on div "dashboard Dashboard update Scheduled Orders map Maps local_offer Retain & Grow …" at bounding box center [61, 247] width 123 height 453
click at [54, 357] on div "dashboard Dashboard update Scheduled Orders map Maps local_offer Retain & Grow …" at bounding box center [61, 247] width 123 height 453
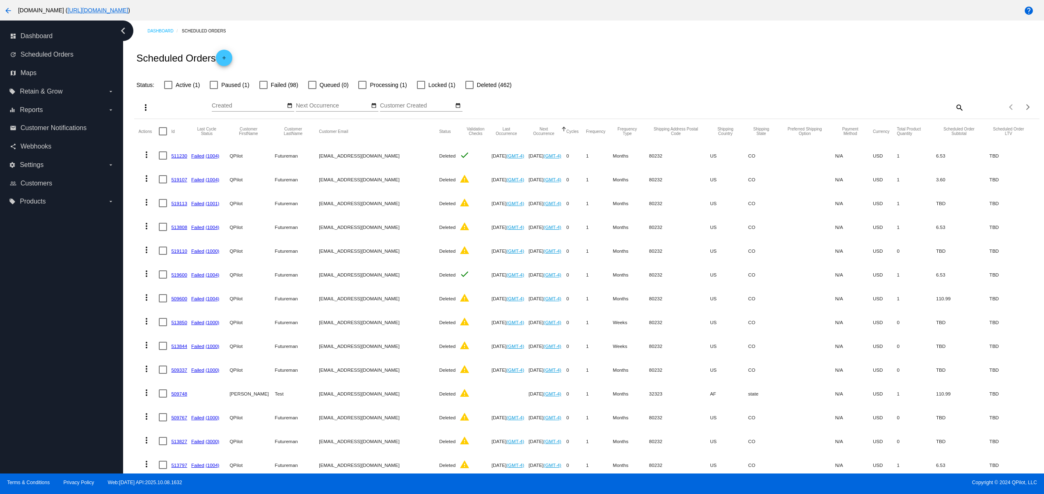
click at [54, 337] on div "dashboard Dashboard update Scheduled Orders map Maps local_offer Retain & Grow …" at bounding box center [61, 247] width 123 height 453
click at [52, 417] on div "dashboard Dashboard update Scheduled Orders map Maps local_offer Retain & Grow …" at bounding box center [61, 247] width 123 height 453
drag, startPoint x: 47, startPoint y: 386, endPoint x: 39, endPoint y: 345, distance: 41.7
click at [47, 381] on div "dashboard Dashboard update Scheduled Orders map Maps local_offer Retain & Grow …" at bounding box center [61, 247] width 123 height 453
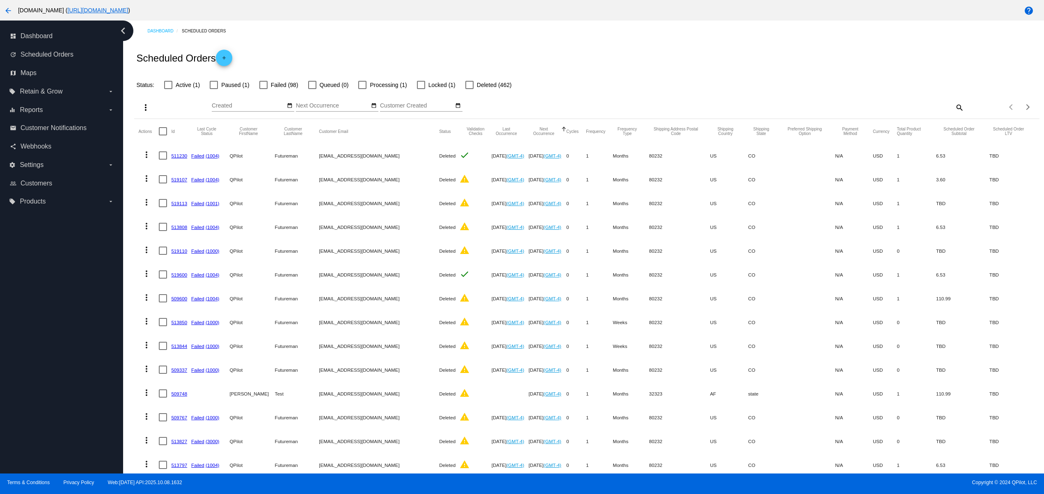
drag, startPoint x: 39, startPoint y: 345, endPoint x: 39, endPoint y: 339, distance: 6.6
click at [39, 345] on div "dashboard Dashboard update Scheduled Orders map Maps local_offer Retain & Grow …" at bounding box center [61, 247] width 123 height 453
drag, startPoint x: 41, startPoint y: 303, endPoint x: 43, endPoint y: 288, distance: 14.9
click at [41, 302] on div "dashboard Dashboard update Scheduled Orders map Maps local_offer Retain & Grow …" at bounding box center [61, 247] width 123 height 453
click at [45, 266] on div "dashboard Dashboard update Scheduled Orders map Maps local_offer Retain & Grow …" at bounding box center [61, 247] width 123 height 453
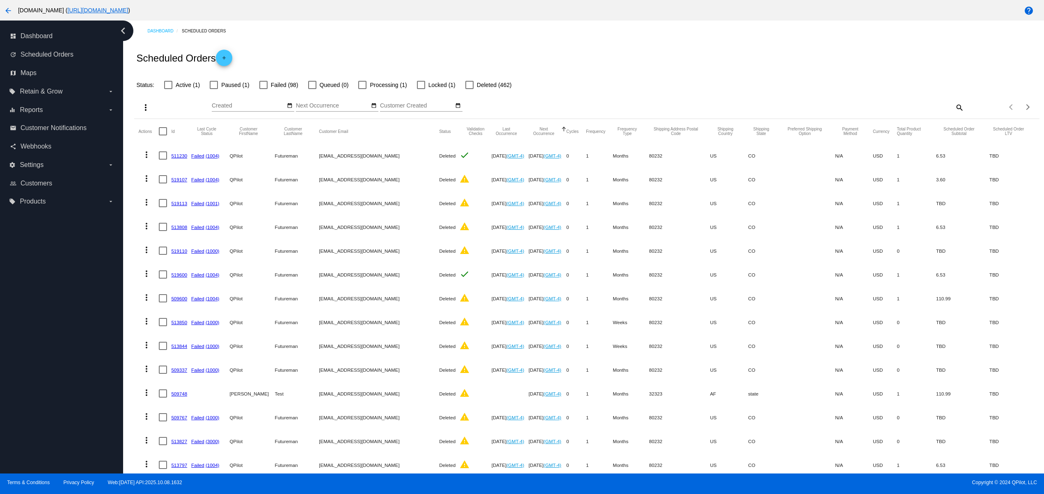
click at [50, 406] on div "dashboard Dashboard update Scheduled Orders map Maps local_offer Retain & Grow …" at bounding box center [61, 247] width 123 height 453
drag, startPoint x: 47, startPoint y: 386, endPoint x: 47, endPoint y: 362, distance: 24.6
click at [47, 385] on div "dashboard Dashboard update Scheduled Orders map Maps local_offer Retain & Grow …" at bounding box center [61, 247] width 123 height 453
click at [47, 353] on div "dashboard Dashboard update Scheduled Orders map Maps local_offer Retain & Grow …" at bounding box center [61, 247] width 123 height 453
drag, startPoint x: 47, startPoint y: 329, endPoint x: 49, endPoint y: 304, distance: 24.8
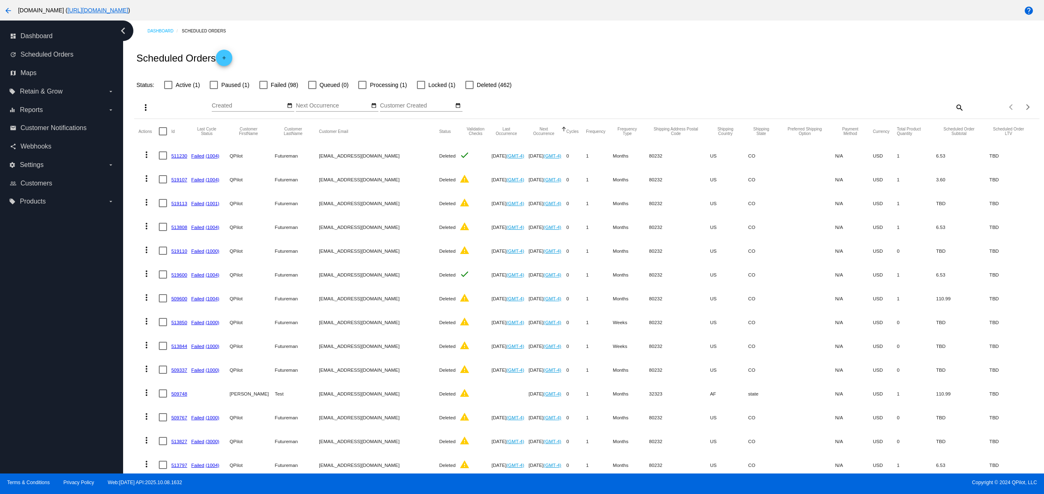
click at [47, 325] on div "dashboard Dashboard update Scheduled Orders map Maps local_offer Retain & Grow …" at bounding box center [61, 247] width 123 height 453
click at [49, 304] on div "dashboard Dashboard update Scheduled Orders map Maps local_offer Retain & Grow …" at bounding box center [61, 247] width 123 height 453
drag, startPoint x: 46, startPoint y: 421, endPoint x: 55, endPoint y: 409, distance: 14.4
click at [48, 421] on div "dashboard Dashboard update Scheduled Orders map Maps local_offer Retain & Grow …" at bounding box center [61, 247] width 123 height 453
click at [57, 375] on div "dashboard Dashboard update Scheduled Orders map Maps local_offer Retain & Grow …" at bounding box center [61, 247] width 123 height 453
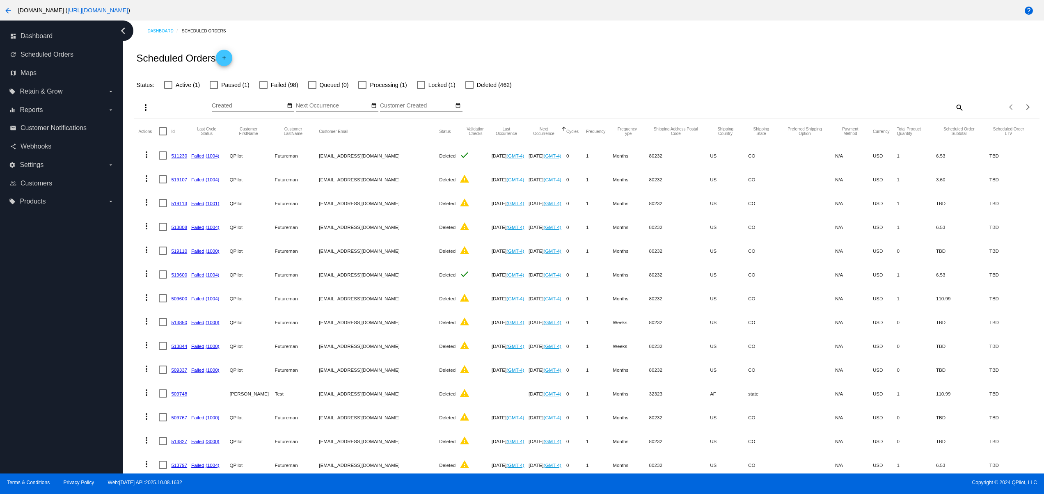
click at [52, 356] on div "dashboard Dashboard update Scheduled Orders map Maps local_offer Retain & Grow …" at bounding box center [61, 247] width 123 height 453
drag, startPoint x: 51, startPoint y: 326, endPoint x: 50, endPoint y: 286, distance: 39.4
click at [50, 325] on div "dashboard Dashboard update Scheduled Orders map Maps local_offer Retain & Grow …" at bounding box center [61, 247] width 123 height 453
click at [50, 286] on div "dashboard Dashboard update Scheduled Orders map Maps local_offer Retain & Grow …" at bounding box center [61, 247] width 123 height 453
click at [30, 388] on div "dashboard Dashboard update Scheduled Orders map Maps local_offer Retain & Grow …" at bounding box center [61, 247] width 123 height 453
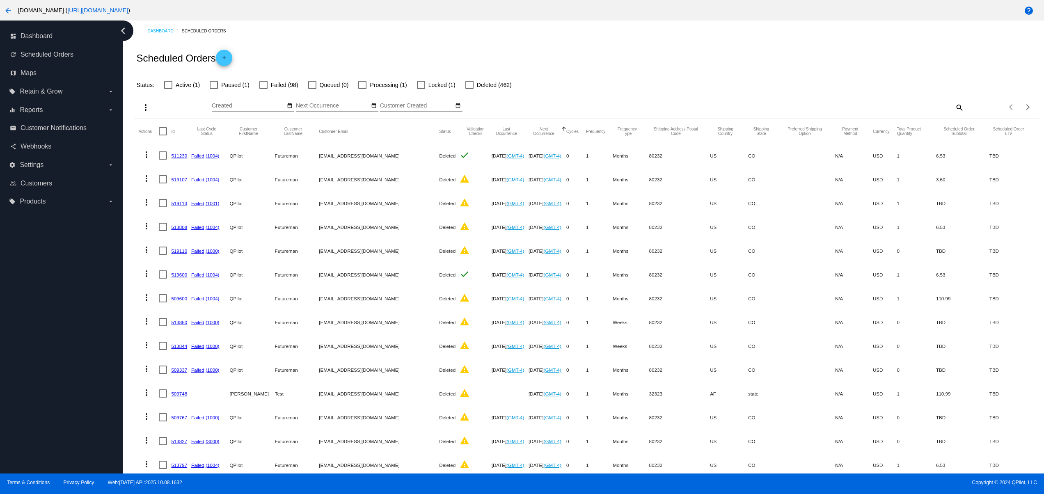
click at [32, 390] on div "dashboard Dashboard update Scheduled Orders map Maps local_offer Retain & Grow …" at bounding box center [61, 247] width 123 height 453
click at [46, 301] on div "dashboard Dashboard update Scheduled Orders map Maps local_offer Retain & Grow …" at bounding box center [61, 247] width 123 height 453
click at [73, 401] on div "dashboard Dashboard update Scheduled Orders map Maps local_offer Retain & Grow …" at bounding box center [61, 247] width 123 height 453
click at [68, 353] on div "dashboard Dashboard update Scheduled Orders map Maps local_offer Retain & Grow …" at bounding box center [61, 247] width 123 height 453
click at [65, 325] on div "dashboard Dashboard update Scheduled Orders map Maps local_offer Retain & Grow …" at bounding box center [61, 247] width 123 height 453
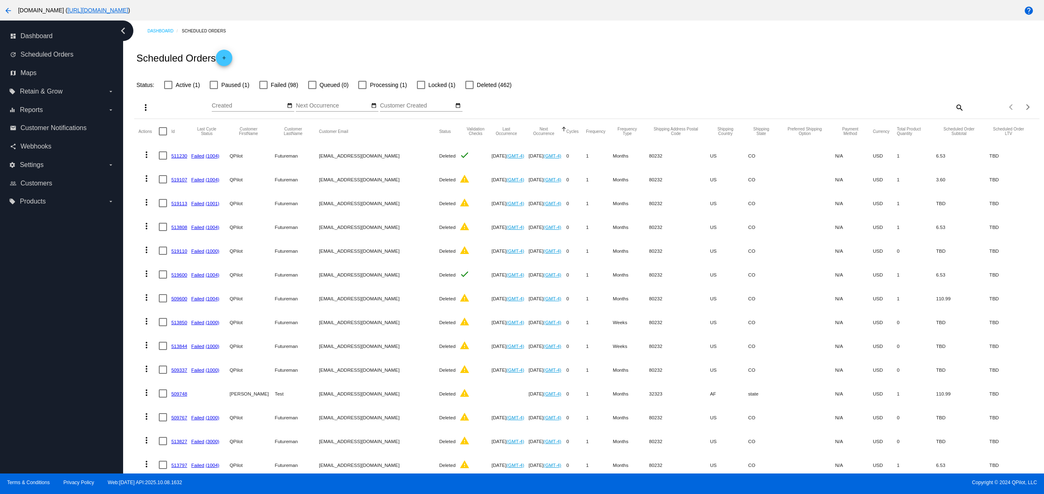
click at [67, 300] on div "dashboard Dashboard update Scheduled Orders map Maps local_offer Retain & Grow …" at bounding box center [61, 247] width 123 height 453
click at [61, 419] on div "dashboard Dashboard update Scheduled Orders map Maps local_offer Retain & Grow …" at bounding box center [61, 247] width 123 height 453
click at [53, 398] on div "dashboard Dashboard update Scheduled Orders map Maps local_offer Retain & Grow …" at bounding box center [61, 247] width 123 height 453
click at [55, 367] on div "dashboard Dashboard update Scheduled Orders map Maps local_offer Retain & Grow …" at bounding box center [61, 247] width 123 height 453
